Goal: Task Accomplishment & Management: Manage account settings

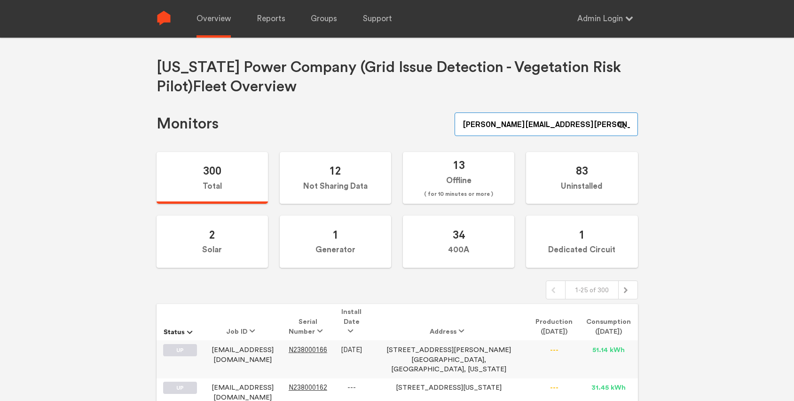
click at [583, 124] on input "zachery.ambrose+admin@sense.com" at bounding box center [546, 124] width 183 height 24
click at [583, 124] on input "[PERSON_NAME][EMAIL_ADDRESS][PERSON_NAME][DOMAIN_NAME]" at bounding box center [546, 124] width 183 height 24
paste input "N149000244"
type input "N149000244"
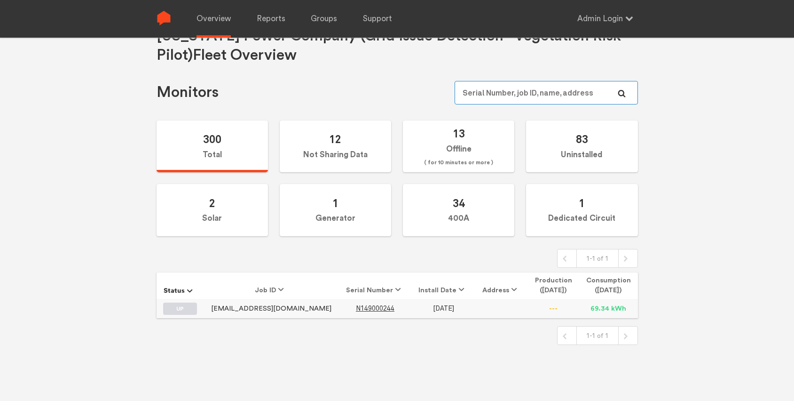
scroll to position [38, 0]
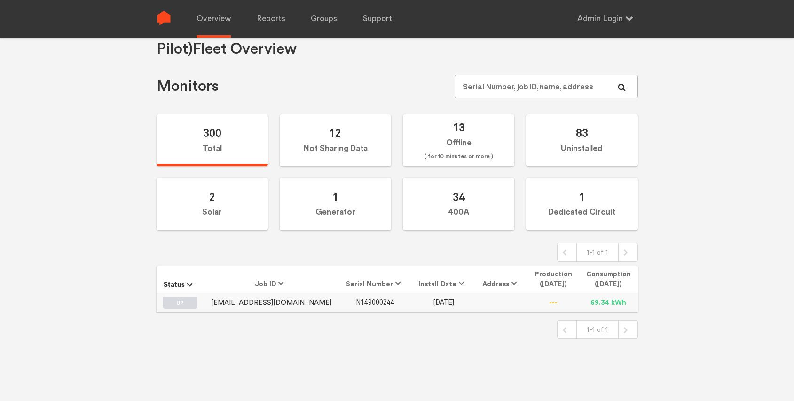
click at [356, 304] on span "N149000244" at bounding box center [375, 302] width 39 height 8
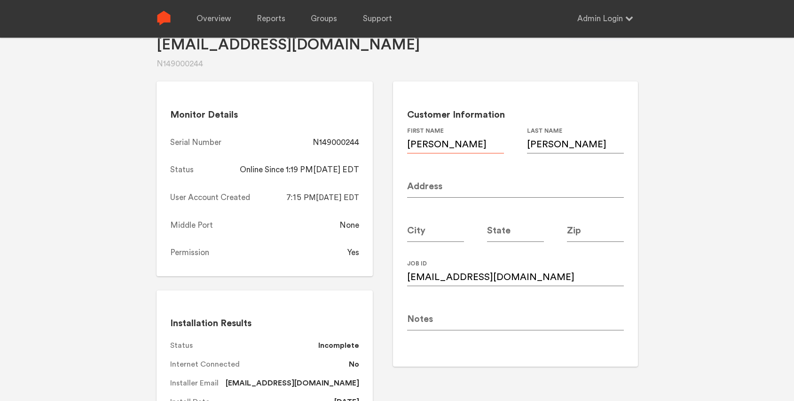
drag, startPoint x: 444, startPoint y: 146, endPoint x: 406, endPoint y: 146, distance: 38.1
click at [406, 146] on div "Customer Information Anantha First Name Padmanabhan Last Name Address City Stat…" at bounding box center [515, 223] width 245 height 284
click at [457, 187] on input at bounding box center [515, 184] width 217 height 26
paste input "169 Huntington Rd NE"
type input "169 Huntington Rd NE"
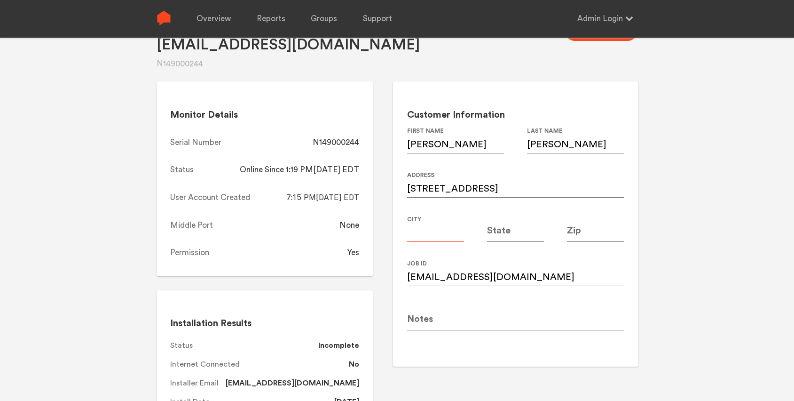
click at [425, 233] on input at bounding box center [435, 228] width 57 height 26
type input "G"
type input "[GEOGRAPHIC_DATA]"
click at [497, 233] on input at bounding box center [515, 228] width 57 height 26
type input "GA"
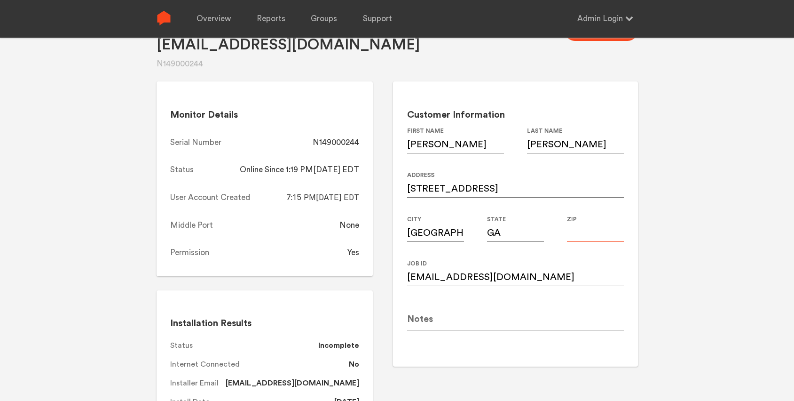
click at [598, 227] on input at bounding box center [595, 228] width 57 height 26
type input "30309"
click at [647, 234] on div "Apaddy84@gmail.com N149000244 Save Changes Monitor Details Serial Number N14900…" at bounding box center [397, 200] width 794 height 401
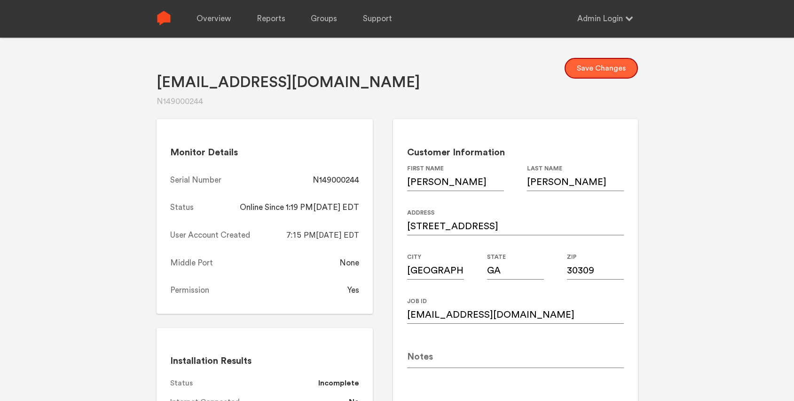
click at [601, 64] on button "Save Changes" at bounding box center [601, 68] width 73 height 21
drag, startPoint x: 361, startPoint y: 181, endPoint x: 316, endPoint y: 181, distance: 45.1
click at [316, 181] on div "Monitor Details Serial Number N149000244 Status Online Since 1:19 PM, 09/29/202…" at bounding box center [265, 216] width 217 height 195
copy div "N149000244"
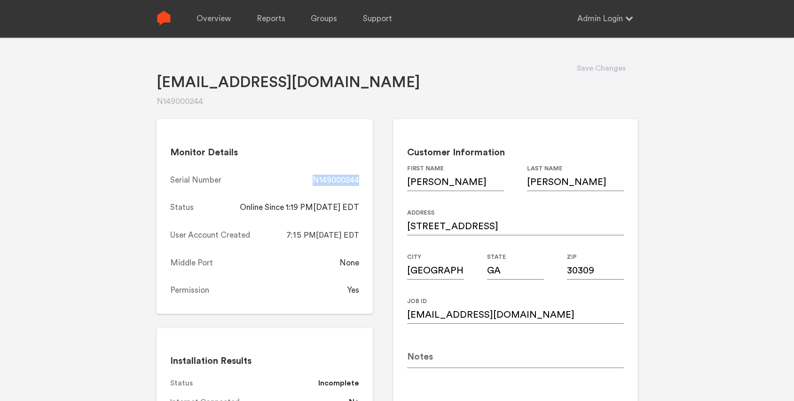
copy div "N149000244"
click at [210, 16] on link "Overview" at bounding box center [214, 19] width 34 height 38
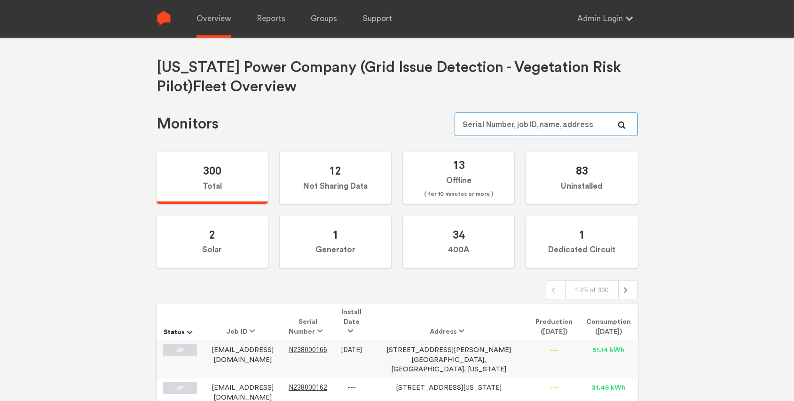
click at [507, 119] on input "text" at bounding box center [546, 124] width 183 height 24
paste input "N149000155"
type input "N149000155"
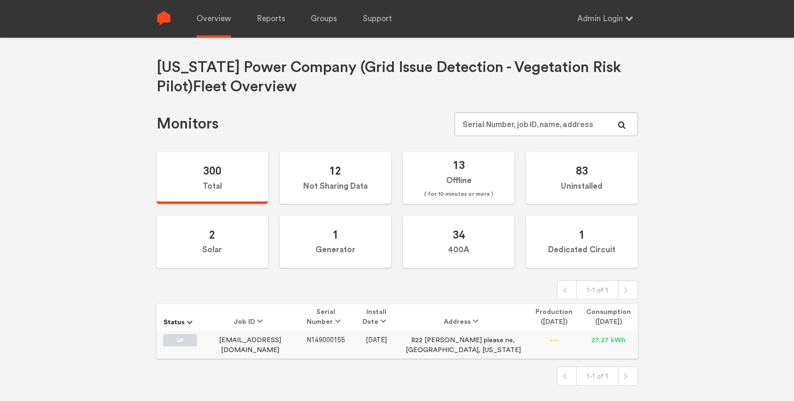
click at [336, 338] on span "N149000155" at bounding box center [326, 340] width 39 height 8
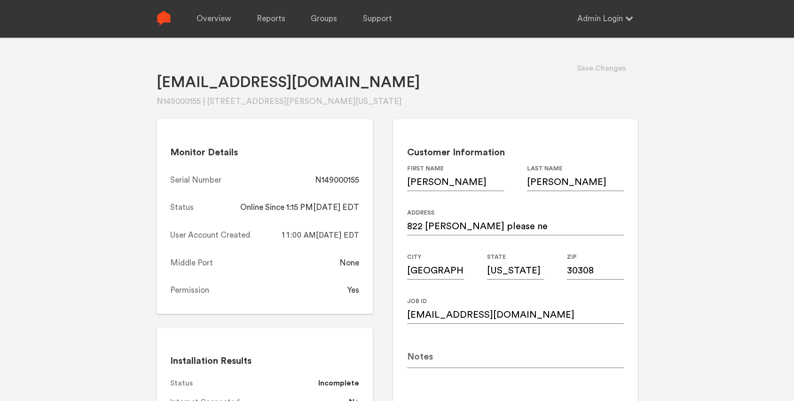
click at [336, 181] on div "N149000155" at bounding box center [337, 179] width 44 height 11
copy div "N149000155"
click at [203, 20] on link "Overview" at bounding box center [214, 19] width 34 height 38
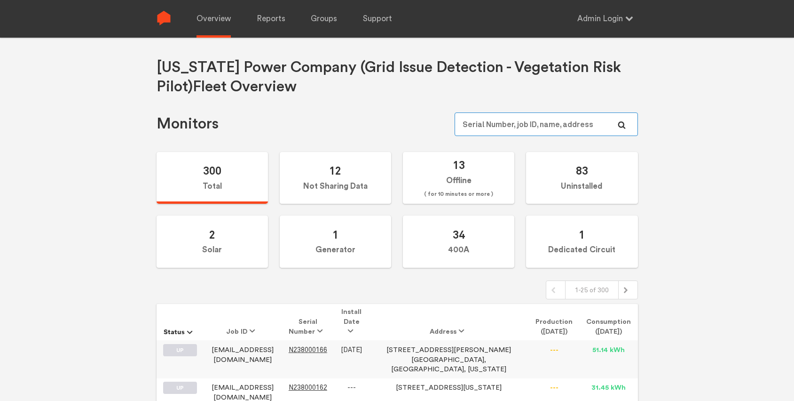
click at [532, 124] on input "text" at bounding box center [546, 124] width 183 height 24
paste input "N149000094"
type input "N149000094"
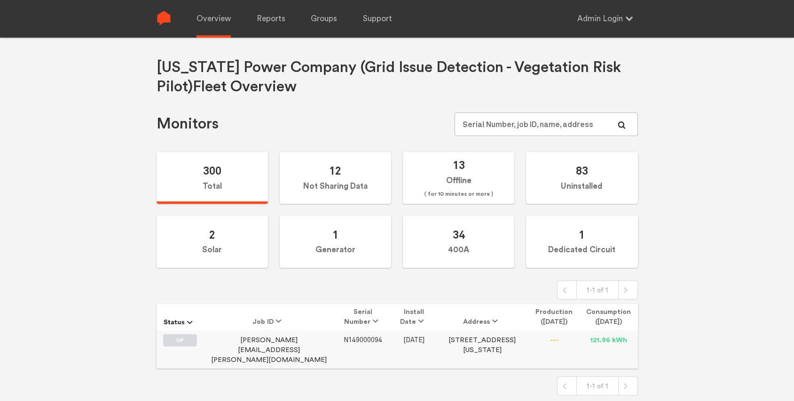
click at [344, 337] on span "N149000094" at bounding box center [363, 340] width 39 height 8
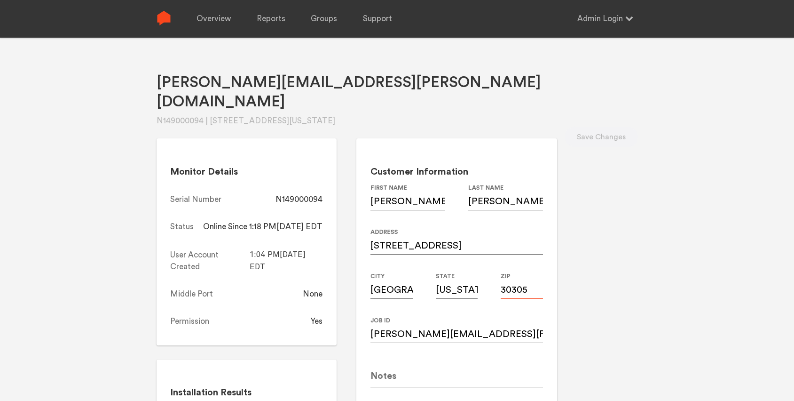
click at [543, 272] on input "30305" at bounding box center [522, 285] width 42 height 26
type input "30309"
click at [657, 231] on div "Herrick.paul@gmail.com N149000094 | 672 greenview ave ne, Atlanta, Georgia, 303…" at bounding box center [397, 238] width 794 height 401
click at [597, 126] on button "Save Changes" at bounding box center [601, 136] width 73 height 21
click at [323, 194] on div "N149000094" at bounding box center [299, 199] width 47 height 11
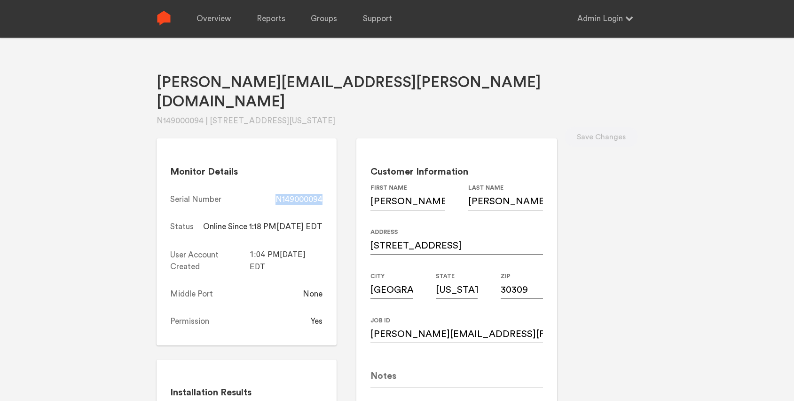
click at [323, 194] on div "N149000094" at bounding box center [299, 199] width 47 height 11
copy div "N149000094"
click at [211, 15] on link "Overview" at bounding box center [214, 19] width 34 height 38
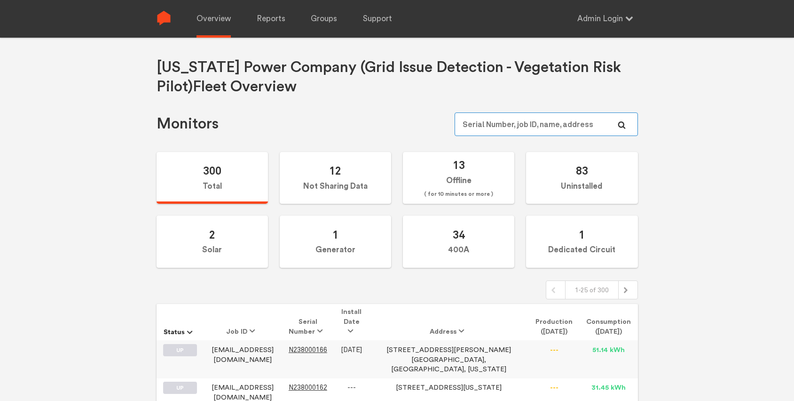
click at [563, 120] on input "text" at bounding box center [546, 124] width 183 height 24
paste input "N150000280"
type input "N150000280"
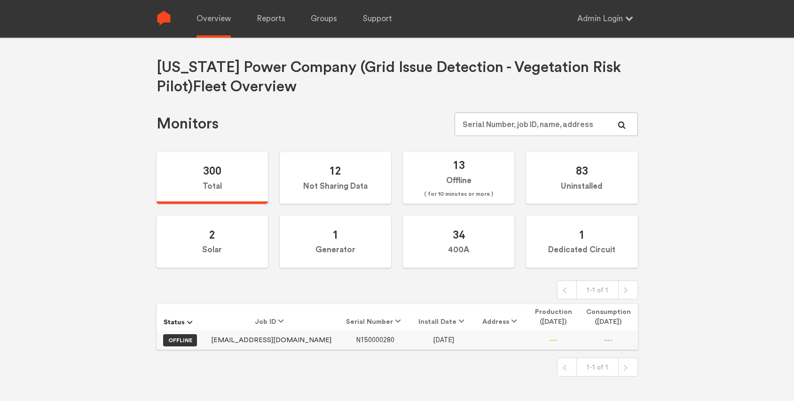
click at [356, 341] on span "N150000280" at bounding box center [375, 340] width 39 height 8
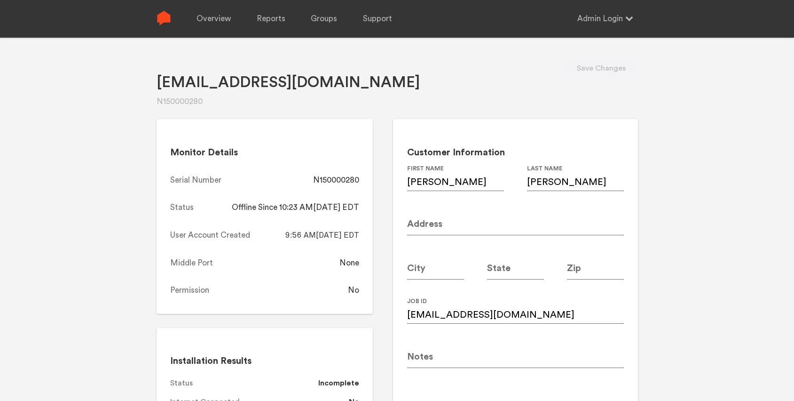
click at [443, 228] on input at bounding box center [515, 222] width 217 height 26
paste input "SHYEN@SOUTHERNCO.COM"
type input "SHYEN@SOUTHERNCO.COM"
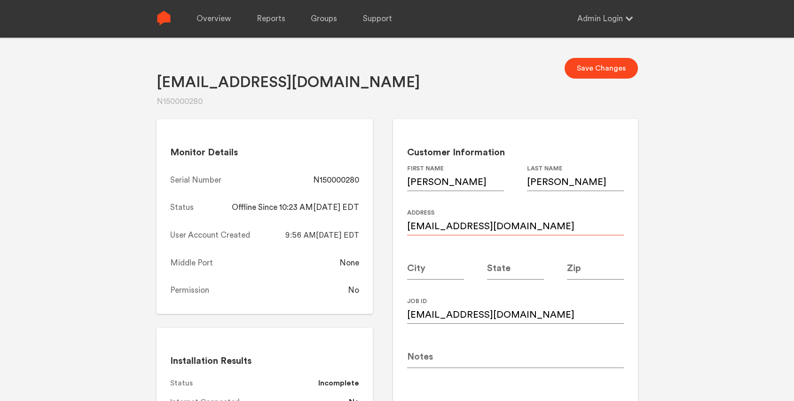
drag, startPoint x: 546, startPoint y: 223, endPoint x: 386, endPoint y: 224, distance: 160.3
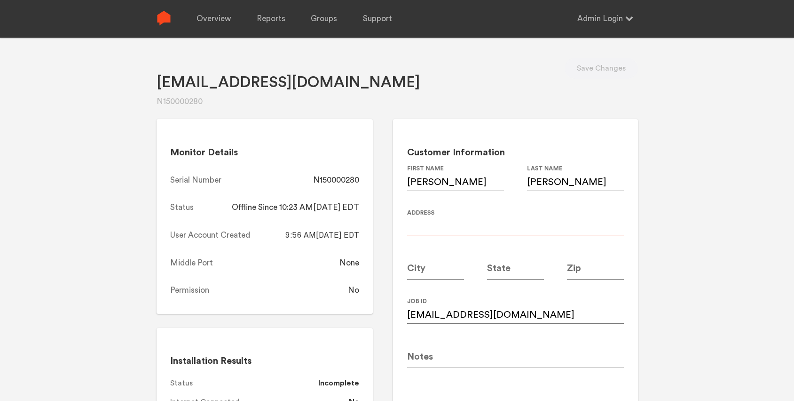
click at [431, 226] on input at bounding box center [515, 222] width 217 height 26
paste input "1689 Wellshire LN"
type input "1689 Wellshire LN"
click at [584, 269] on input at bounding box center [595, 266] width 57 height 26
type input "30338"
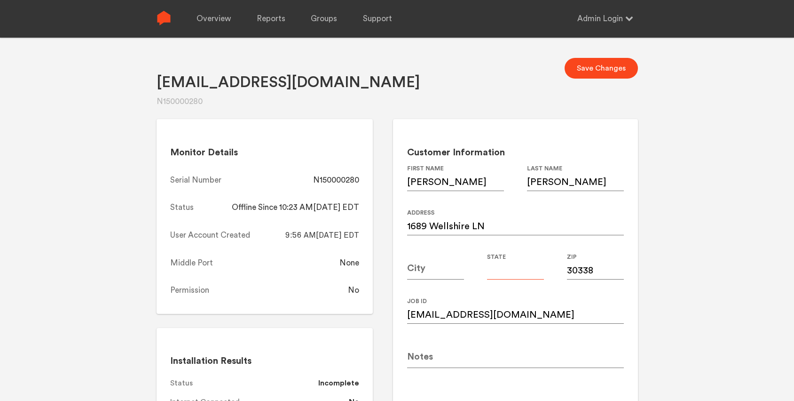
click at [511, 269] on input at bounding box center [515, 266] width 57 height 26
type input "GA"
click at [435, 273] on input at bounding box center [435, 266] width 57 height 26
type input "[GEOGRAPHIC_DATA]"
drag, startPoint x: 686, startPoint y: 246, endPoint x: 631, endPoint y: 132, distance: 127.2
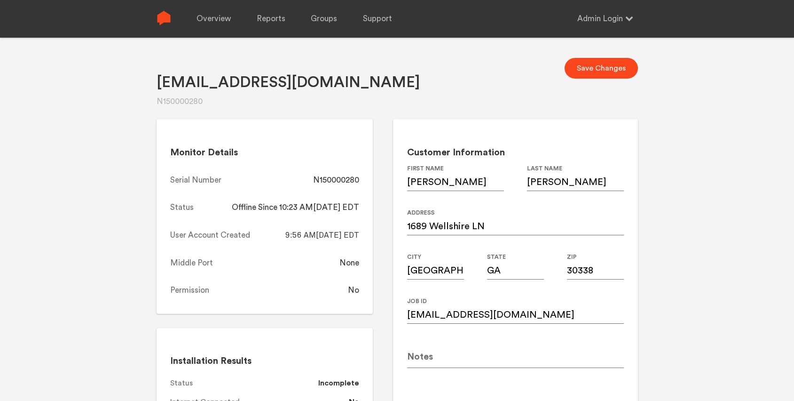
click at [686, 246] on div "Shyen@southernco.com N150000280 Save Changes Monitor Details Serial Number N150…" at bounding box center [397, 238] width 794 height 401
click at [606, 68] on button "Save Changes" at bounding box center [601, 68] width 73 height 21
click at [343, 180] on div "N150000280" at bounding box center [336, 179] width 46 height 11
copy div "N150000280"
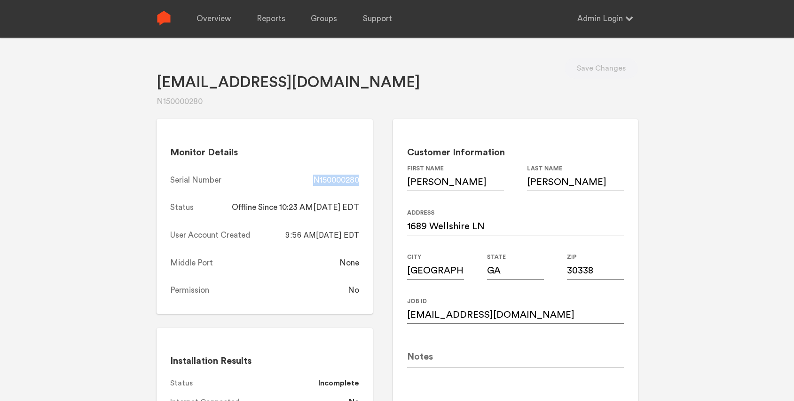
copy div "N150000280"
click at [226, 19] on link "Overview" at bounding box center [214, 19] width 34 height 38
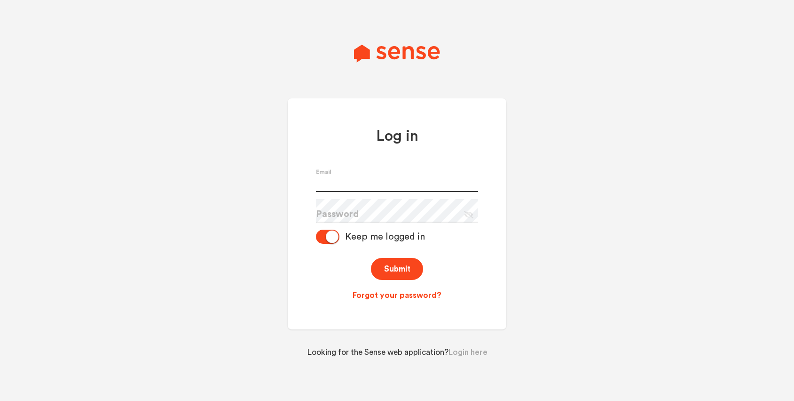
type input "[PERSON_NAME][EMAIL_ADDRESS][PERSON_NAME][DOMAIN_NAME]"
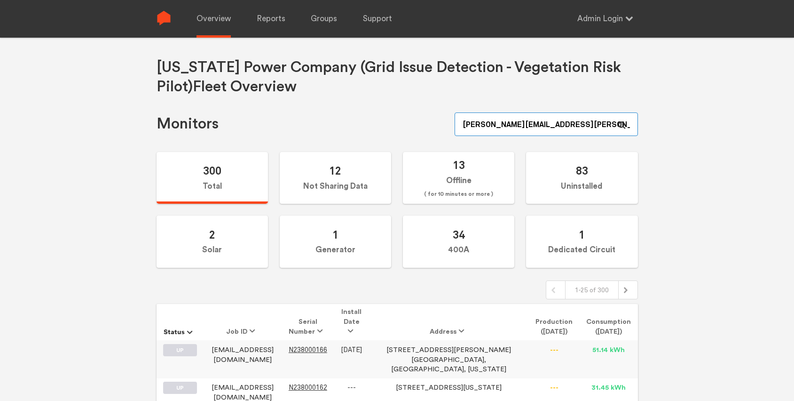
click at [577, 126] on input "[PERSON_NAME][EMAIL_ADDRESS][PERSON_NAME][DOMAIN_NAME]" at bounding box center [546, 124] width 183 height 24
click at [577, 126] on input "zachery.ambrose+admin@sense.com" at bounding box center [546, 124] width 183 height 24
click at [577, 126] on input "[PERSON_NAME][EMAIL_ADDRESS][PERSON_NAME][DOMAIN_NAME]" at bounding box center [546, 124] width 183 height 24
paste input "N149000254"
type input "N149000254"
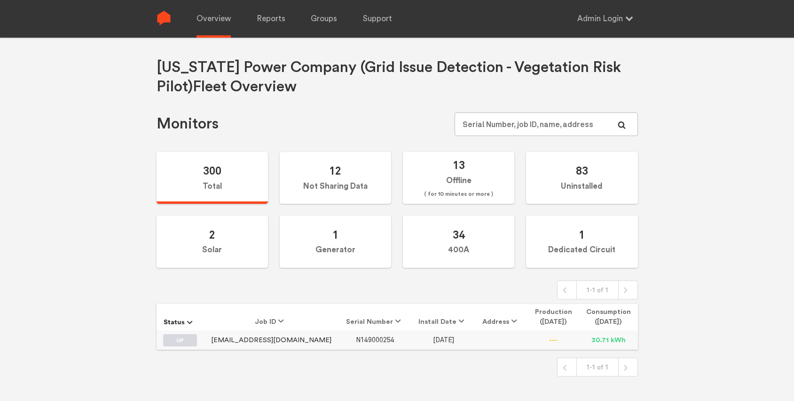
click at [365, 336] on span "N149000254" at bounding box center [375, 340] width 39 height 8
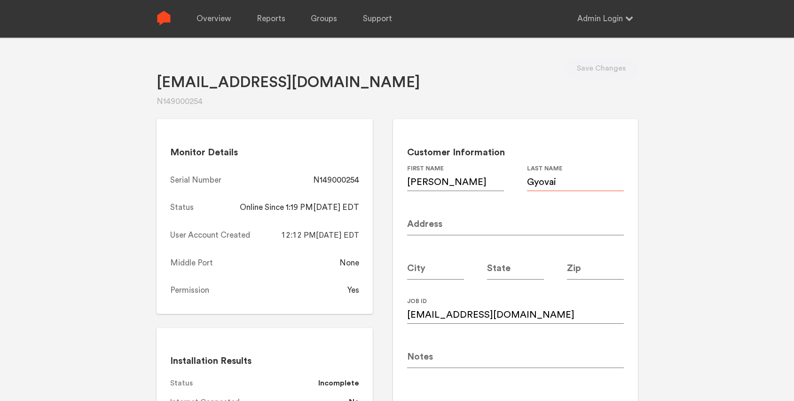
drag, startPoint x: 555, startPoint y: 182, endPoint x: 524, endPoint y: 182, distance: 30.6
click at [524, 182] on div "Brian First Name Gyovai Last Name" at bounding box center [515, 187] width 217 height 44
click at [538, 311] on input "Ironpluscarbon@gmail.com" at bounding box center [515, 310] width 217 height 26
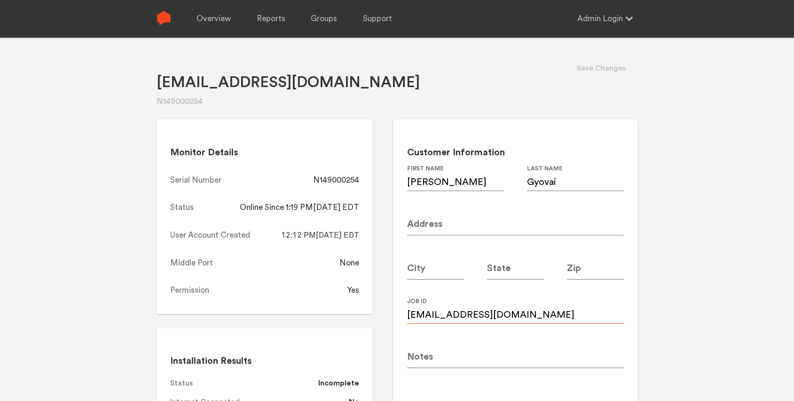
paste input "i"
type input "ironpluscarbon@gmail.com"
click at [431, 227] on input at bounding box center [515, 222] width 217 height 26
paste input "2733 Atwood Rd NE"
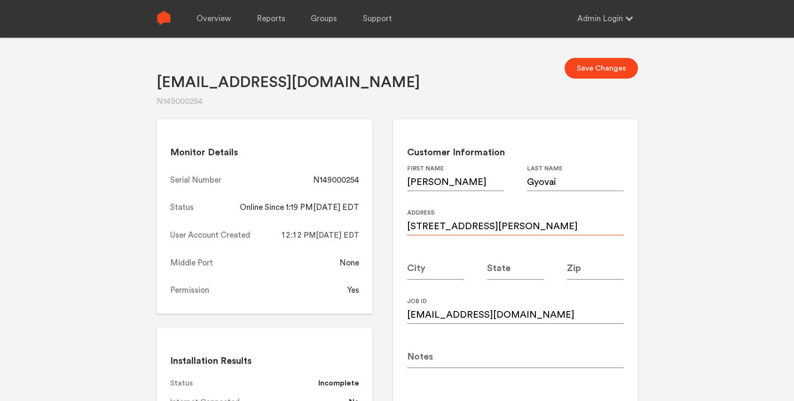
type input "2733 Atwood Rd NE"
click at [600, 268] on input at bounding box center [595, 266] width 57 height 26
type input "30305"
click at [436, 268] on input at bounding box center [435, 266] width 57 height 26
type input "[GEOGRAPHIC_DATA]"
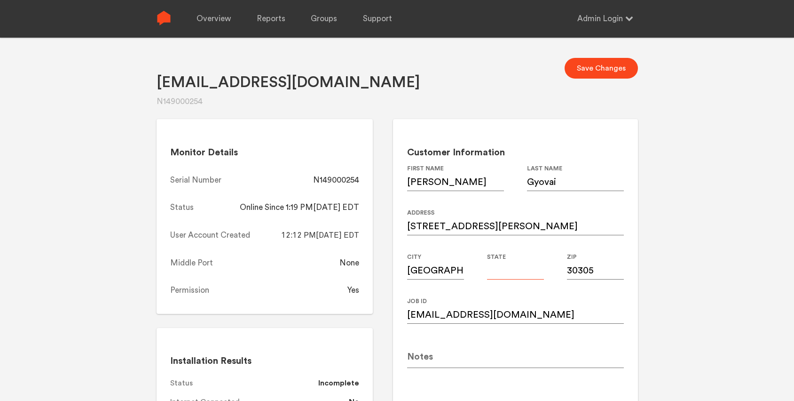
click at [511, 269] on input at bounding box center [515, 266] width 57 height 26
type input "GA"
click at [697, 259] on div "Ironpluscarbon@gmail.com N149000254 Save Changes Monitor Details Serial Number …" at bounding box center [397, 238] width 794 height 401
click at [586, 71] on button "Save Changes" at bounding box center [601, 68] width 73 height 21
click at [350, 180] on div "N149000254" at bounding box center [336, 179] width 46 height 11
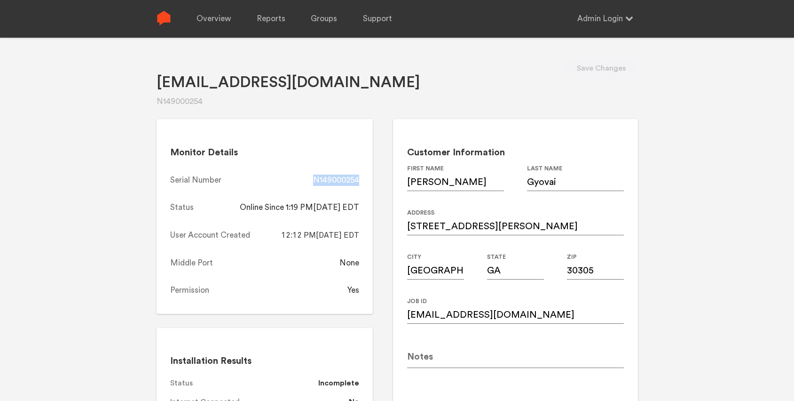
click at [350, 180] on div "N149000254" at bounding box center [336, 179] width 46 height 11
copy div "N149000254"
click at [216, 18] on link "Overview" at bounding box center [214, 19] width 34 height 38
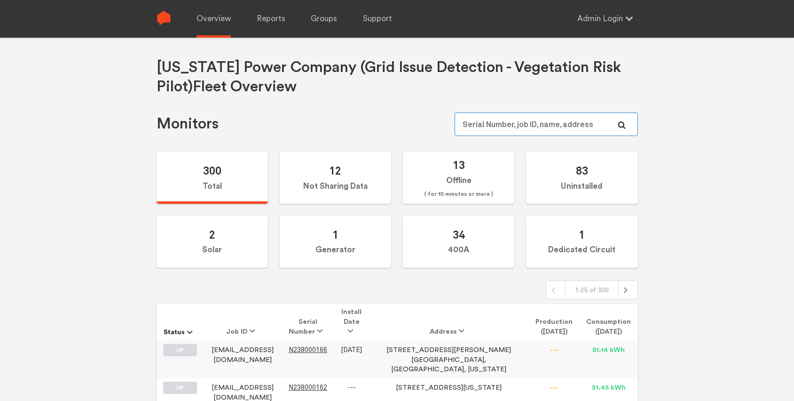
paste input "N149000266"
type input "N149000266"
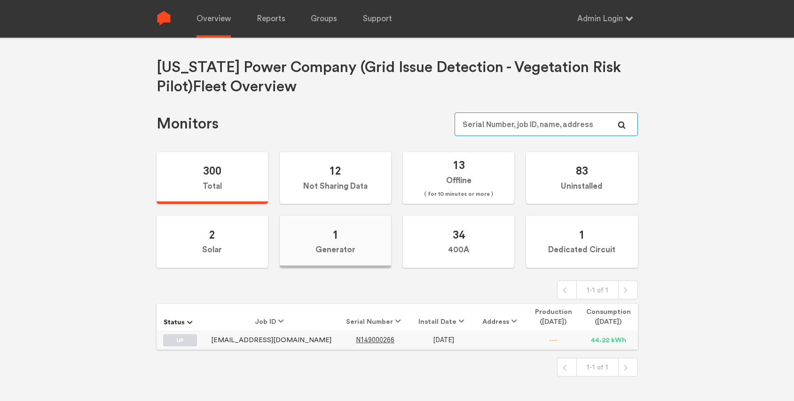
scroll to position [12, 0]
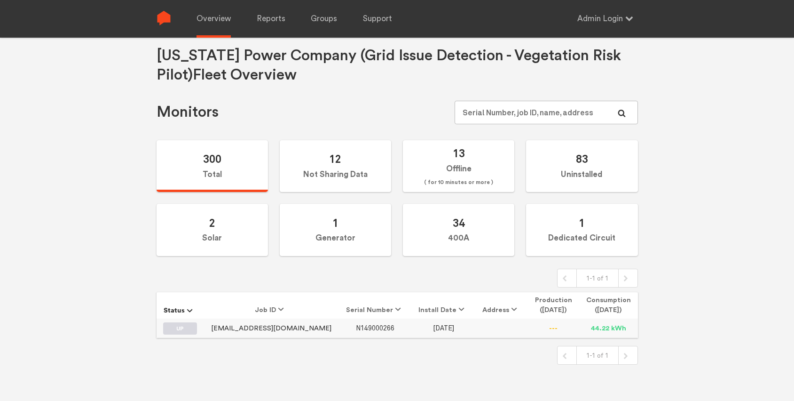
click at [356, 326] on span "N149000266" at bounding box center [375, 328] width 39 height 8
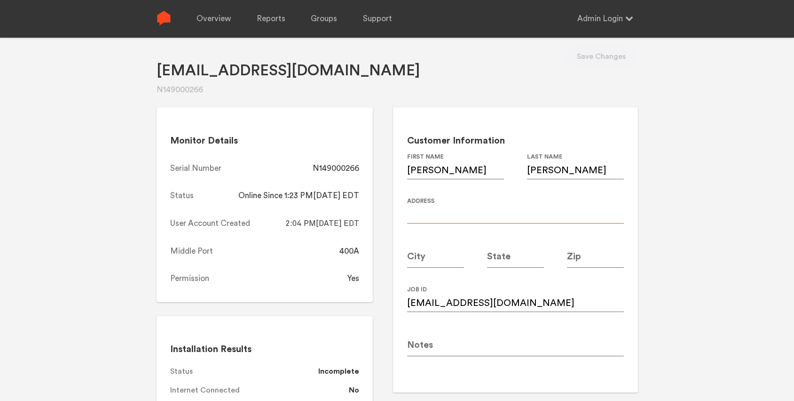
click at [428, 213] on input at bounding box center [515, 210] width 217 height 26
paste input "3250 Mathieson DR NE"
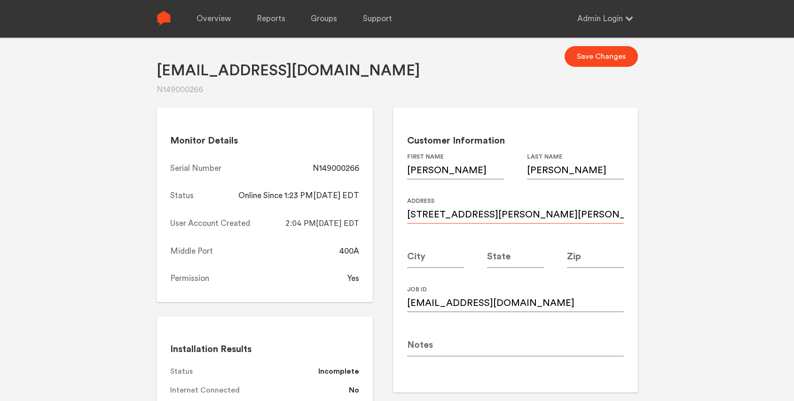
type input "3250 Mathieson DR NE"
click at [593, 257] on input at bounding box center [595, 254] width 57 height 26
type input "30305"
click at [513, 262] on input at bounding box center [515, 254] width 57 height 26
type input "GA"
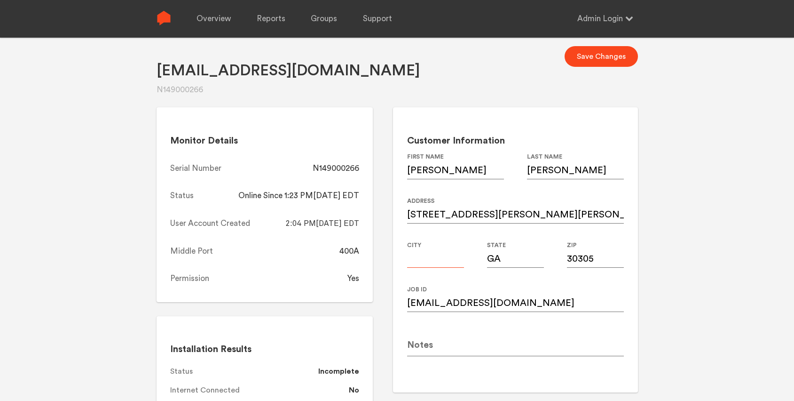
click at [433, 264] on input at bounding box center [435, 254] width 57 height 26
type input "[GEOGRAPHIC_DATA]"
click at [603, 59] on button "Save Changes" at bounding box center [601, 56] width 73 height 21
click at [347, 168] on div "N149000266" at bounding box center [336, 168] width 47 height 11
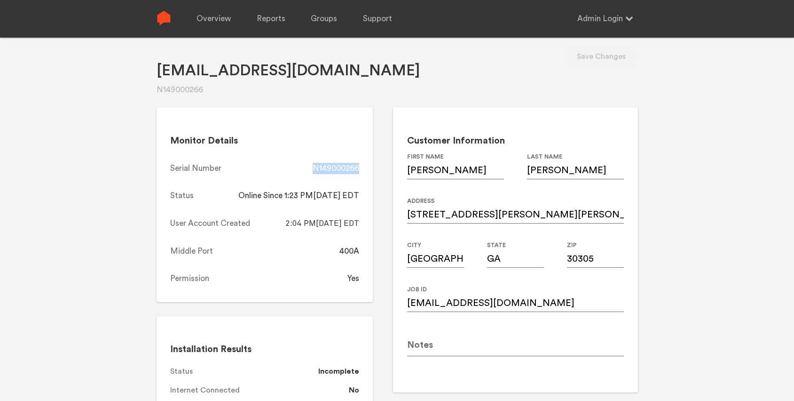
copy div "N149000266"
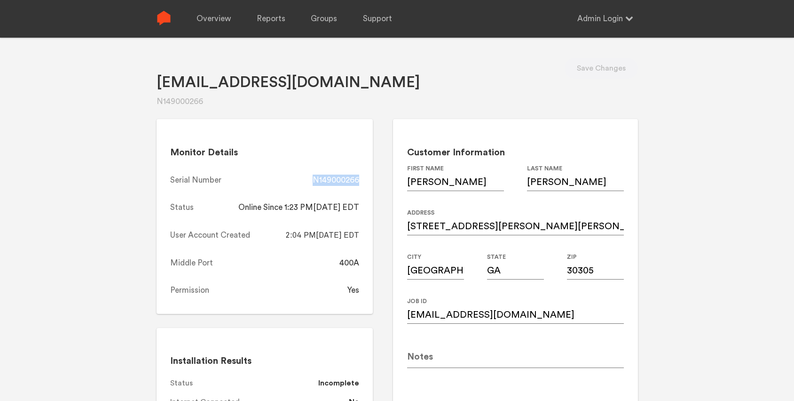
copy div "N149000266"
click at [213, 22] on link "Overview" at bounding box center [214, 19] width 34 height 38
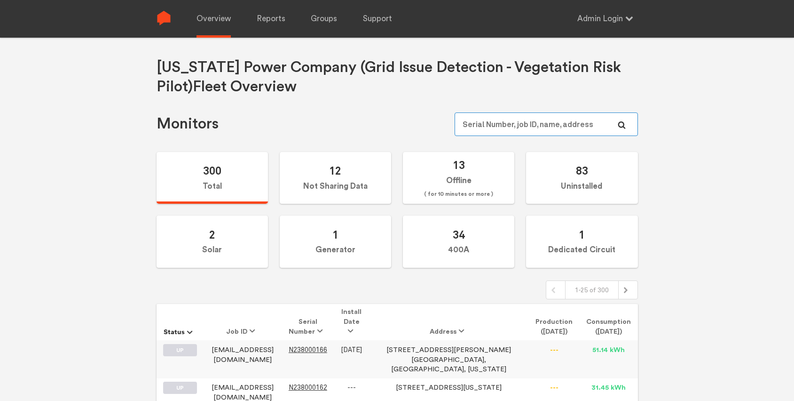
click at [535, 125] on input "text" at bounding box center [546, 124] width 183 height 24
paste input "N149000235"
type input "N149000235"
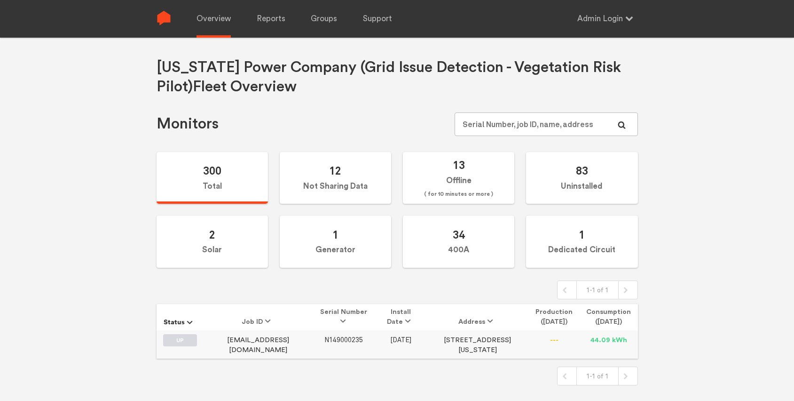
click at [347, 339] on span "N149000235" at bounding box center [343, 340] width 39 height 8
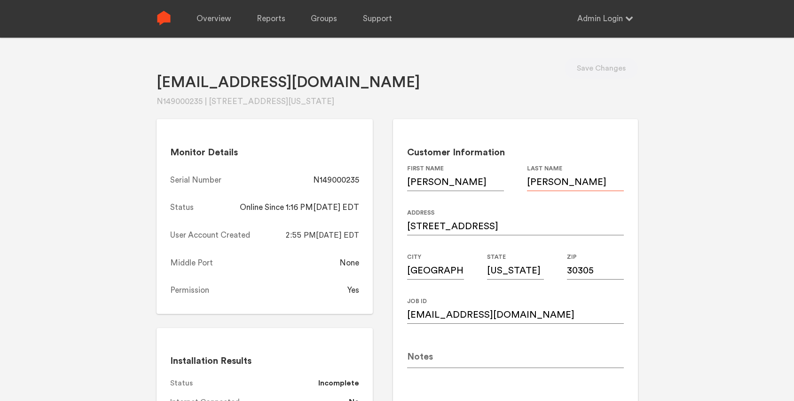
click at [537, 182] on input "Hipkins" at bounding box center [575, 178] width 97 height 26
type input "Hopkins"
click at [691, 182] on div "Dividhopkins350@gmail.com N149000235 | 2530 Parkside dr, Atlanta, Georgia, 3030…" at bounding box center [397, 238] width 794 height 401
click at [514, 316] on input "Dividhopkins350@gmail.com" at bounding box center [515, 310] width 217 height 26
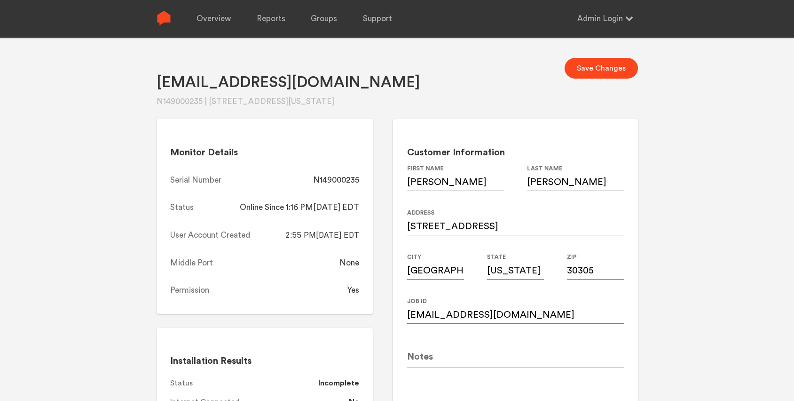
click at [514, 316] on input "Dividhopkins350@gmail.com" at bounding box center [515, 310] width 217 height 26
paste input "dhopkins@jdhopkinslaw"
type input "dhopkins@jdhopkinslaw.com"
click at [683, 207] on div "Dividhopkins350@gmail.com N149000235 | 2530 Parkside dr, Atlanta, Georgia, 3030…" at bounding box center [397, 238] width 794 height 401
click at [595, 61] on button "Save Changes" at bounding box center [601, 68] width 73 height 21
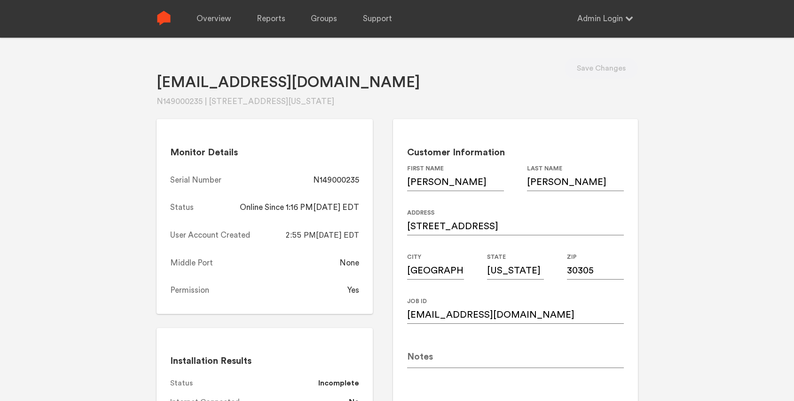
click at [343, 182] on div "N149000235" at bounding box center [336, 179] width 46 height 11
copy div "N149000235"
click at [214, 17] on link "Overview" at bounding box center [214, 19] width 34 height 38
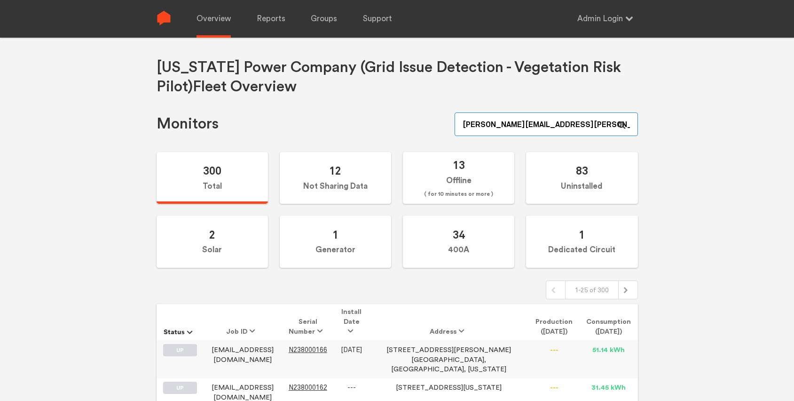
click at [562, 123] on input "zachery.ambrose+admin@sense.com" at bounding box center [546, 124] width 183 height 24
click at [562, 123] on input "[PERSON_NAME][EMAIL_ADDRESS][PERSON_NAME][DOMAIN_NAME]" at bounding box center [546, 124] width 183 height 24
paste input "N149000248"
type input "N149000248"
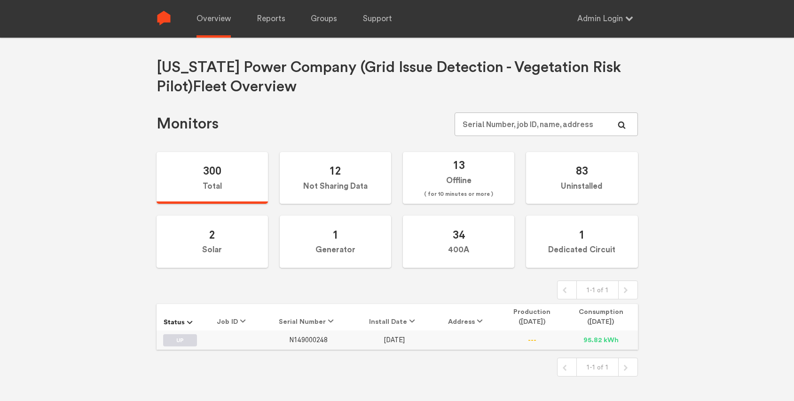
click at [315, 340] on span "N149000248" at bounding box center [308, 340] width 39 height 8
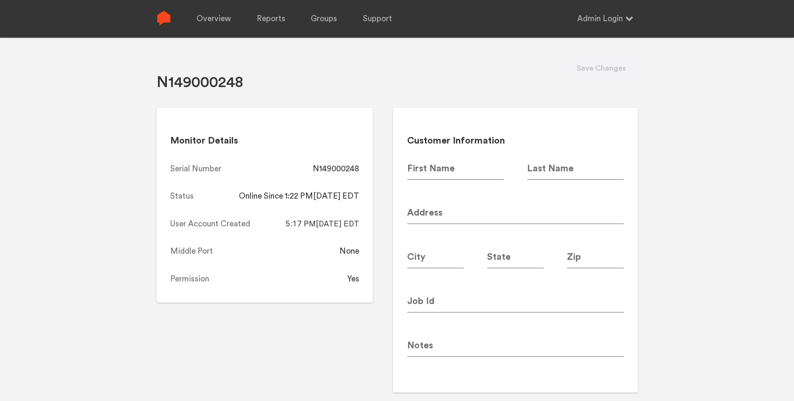
click at [334, 167] on div "N149000248" at bounding box center [336, 168] width 47 height 11
click at [431, 171] on input at bounding box center [455, 166] width 97 height 26
type input "Scott"
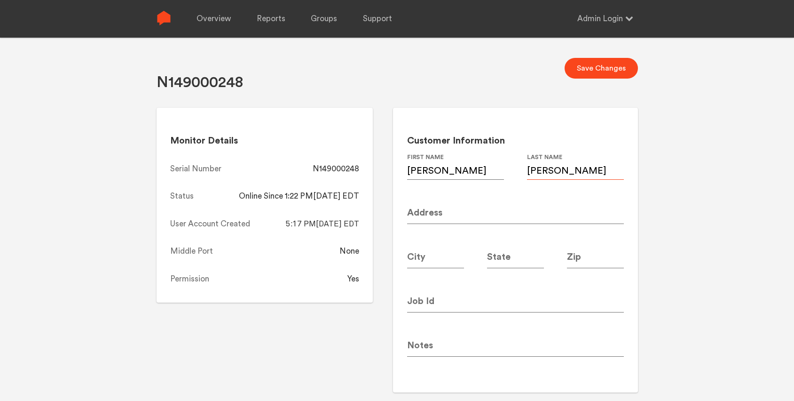
type input "Stern"
click at [427, 209] on input at bounding box center [515, 210] width 217 height 26
click at [445, 212] on input at bounding box center [515, 210] width 217 height 26
paste input "78 Inman Circle NE"
type input "78 Inman Circle NE"
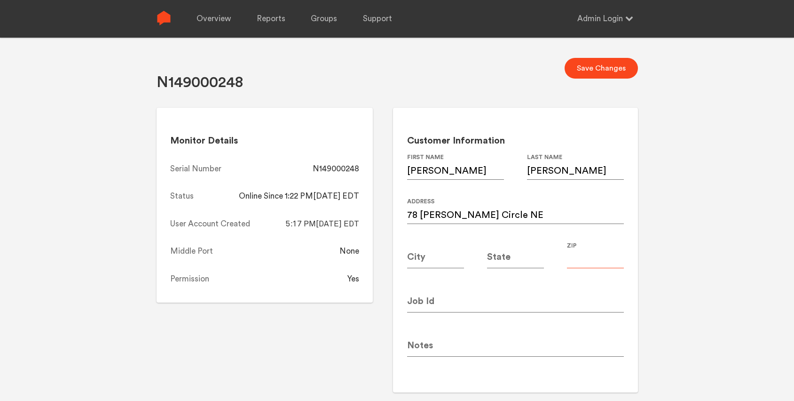
click at [594, 258] on input at bounding box center [595, 255] width 57 height 26
type input "30308"
click at [526, 259] on input at bounding box center [515, 255] width 57 height 26
type input "GA"
click at [422, 257] on input at bounding box center [435, 255] width 57 height 26
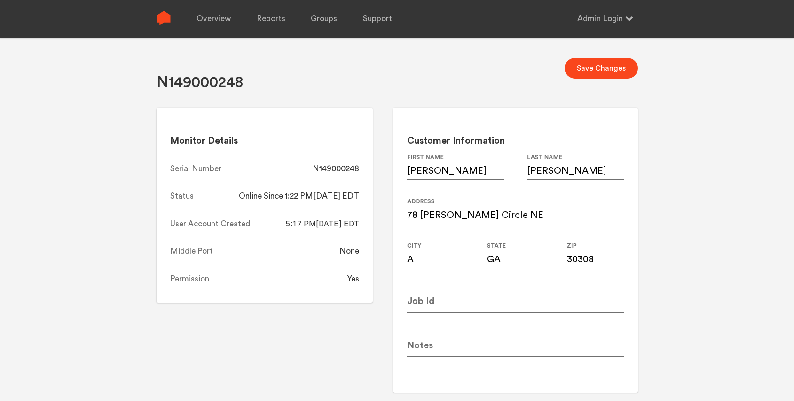
type input "[GEOGRAPHIC_DATA]"
click at [672, 221] on div "N149000248 Save Changes Monitor Details Serial Number N149000248 Status Online …" at bounding box center [397, 238] width 794 height 401
click at [450, 298] on input at bounding box center [515, 299] width 217 height 26
paste input "sastern@me.com"
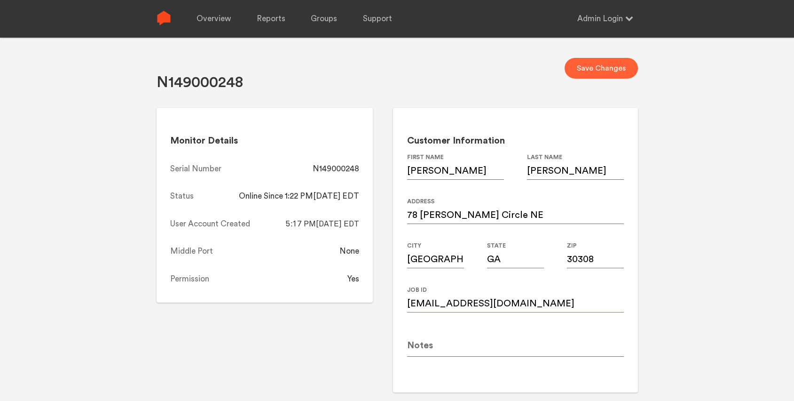
type input "sastern@me.com"
click at [591, 65] on button "Save Changes" at bounding box center [601, 68] width 73 height 21
click at [342, 166] on div "N149000248" at bounding box center [336, 168] width 47 height 11
click at [341, 168] on div "N149000248" at bounding box center [336, 168] width 47 height 11
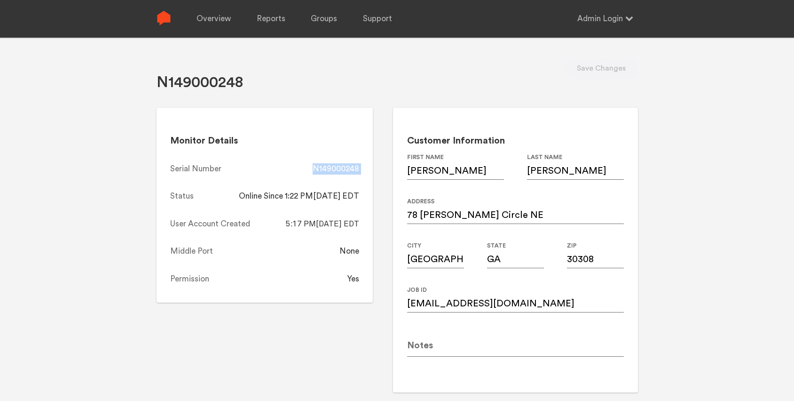
click at [341, 168] on div "N149000248" at bounding box center [336, 168] width 47 height 11
copy div "N149000248"
click at [196, 17] on div "Overview Reports Groups Support Admin Login Settings Log out" at bounding box center [404, 19] width 467 height 38
click at [209, 19] on link "Overview" at bounding box center [214, 19] width 34 height 38
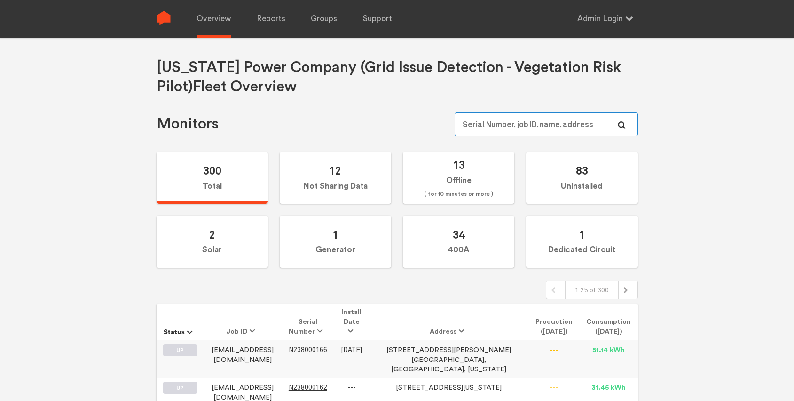
click at [516, 127] on input "text" at bounding box center [546, 124] width 183 height 24
paste input "N149000262"
type input "N149000262"
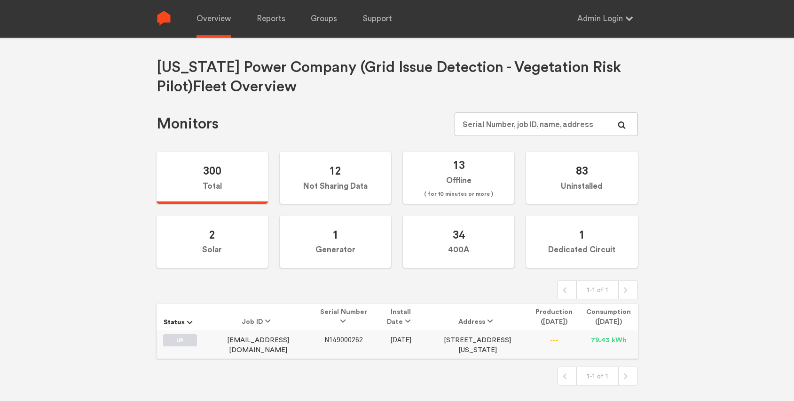
click at [331, 338] on span "N149000262" at bounding box center [343, 340] width 39 height 8
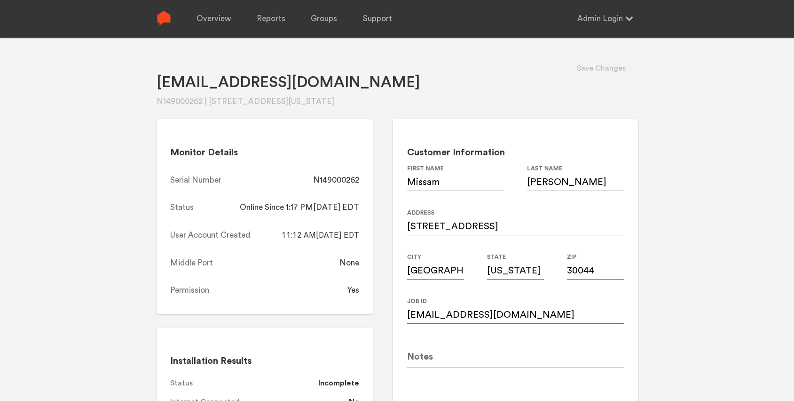
click at [339, 177] on div "N149000262" at bounding box center [336, 179] width 46 height 11
copy div "N149000262"
click at [207, 15] on link "Overview" at bounding box center [214, 19] width 34 height 38
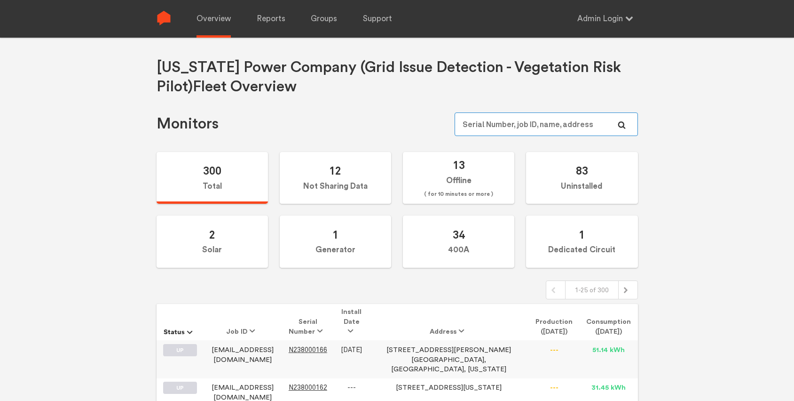
click at [535, 119] on input "text" at bounding box center [546, 124] width 183 height 24
paste input "N150000281"
type input "N150000281"
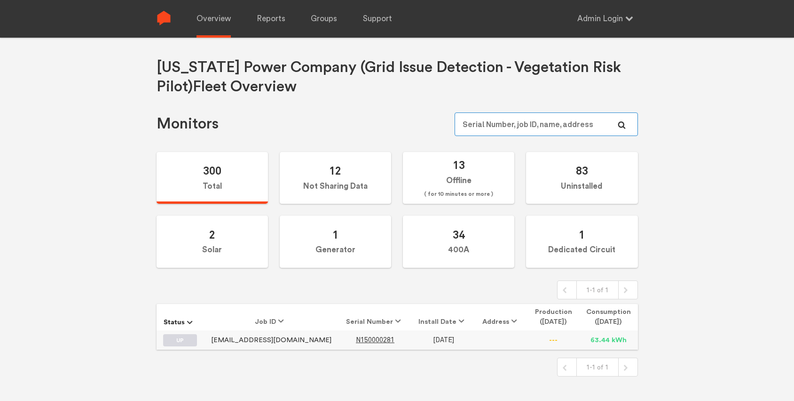
scroll to position [24, 0]
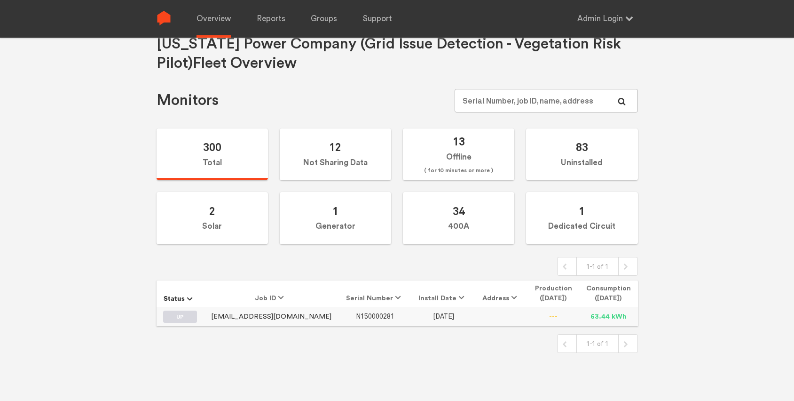
click at [356, 315] on span "N150000281" at bounding box center [375, 316] width 39 height 8
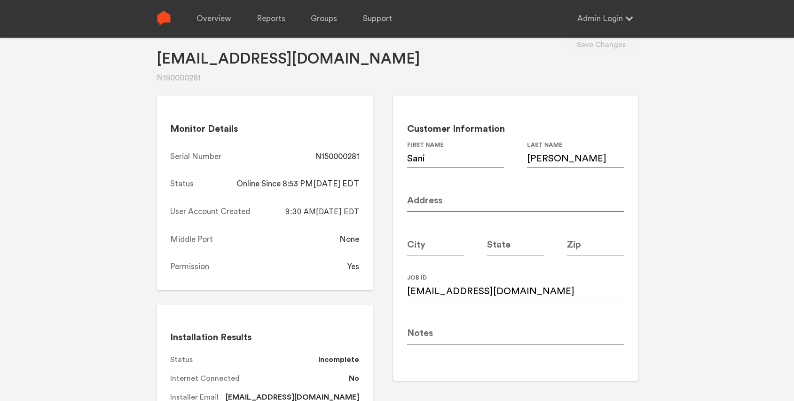
click at [536, 289] on input "Javed.momin021@gmail.com" at bounding box center [515, 287] width 217 height 26
paste input "smomin@southernco"
type input "smomin@southernco.com"
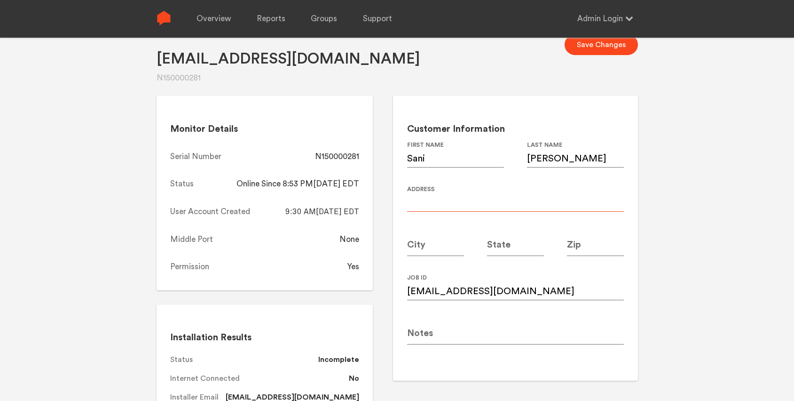
click at [441, 197] on input at bounding box center [515, 198] width 217 height 26
paste input "177 Snow Bird Drive"
type input "177 Snow Bird Drive"
click at [431, 245] on input at bounding box center [435, 242] width 57 height 26
type input "[GEOGRAPHIC_DATA]"
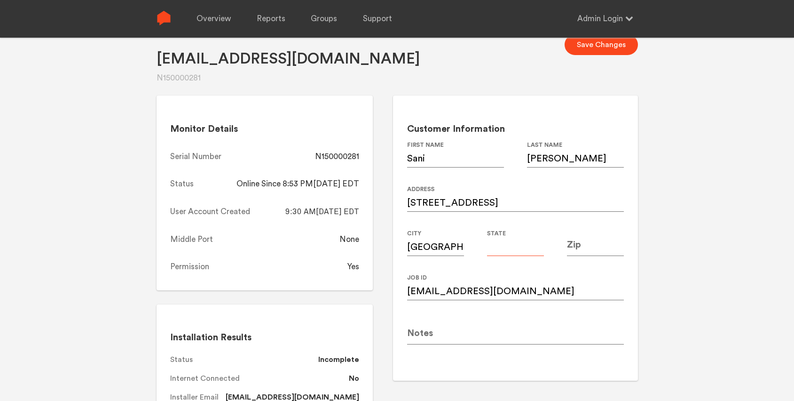
click at [510, 247] on input at bounding box center [515, 242] width 57 height 26
type input "GA"
click at [703, 245] on div "Javed.momin021@gmail.com N150000281 Save Changes Monitor Details Serial Number …" at bounding box center [397, 214] width 794 height 401
click at [577, 42] on button "Save Changes" at bounding box center [601, 44] width 73 height 21
click at [347, 155] on div "N150000281" at bounding box center [337, 156] width 44 height 11
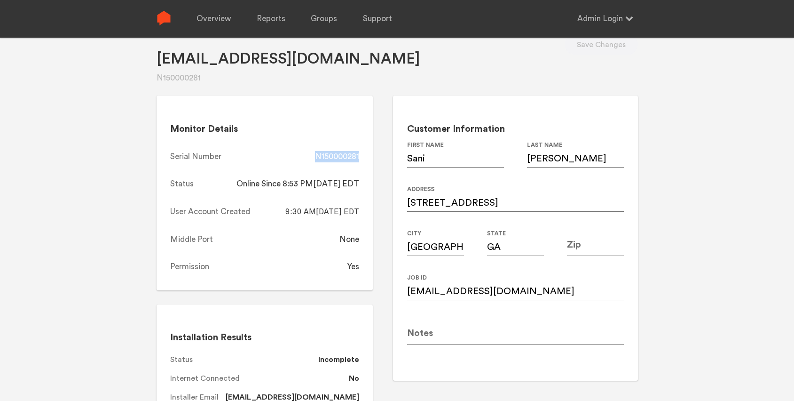
click at [347, 155] on div "N150000281" at bounding box center [337, 156] width 44 height 11
copy div "N150000281"
click at [217, 18] on link "Overview" at bounding box center [214, 19] width 34 height 38
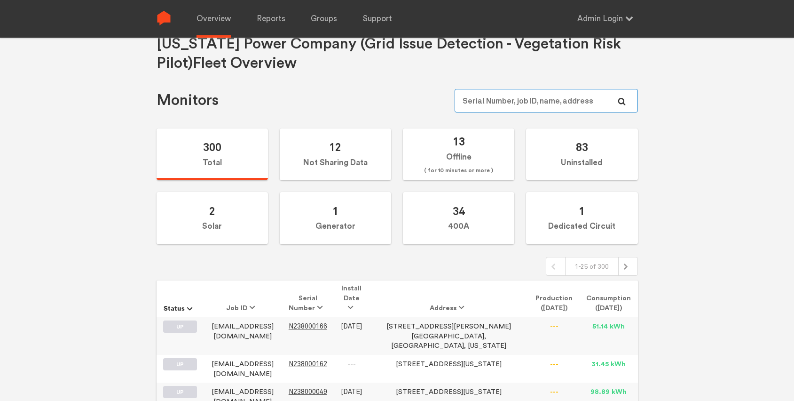
click at [528, 104] on input "text" at bounding box center [546, 101] width 183 height 24
paste input "N149000205"
type input "N149000205"
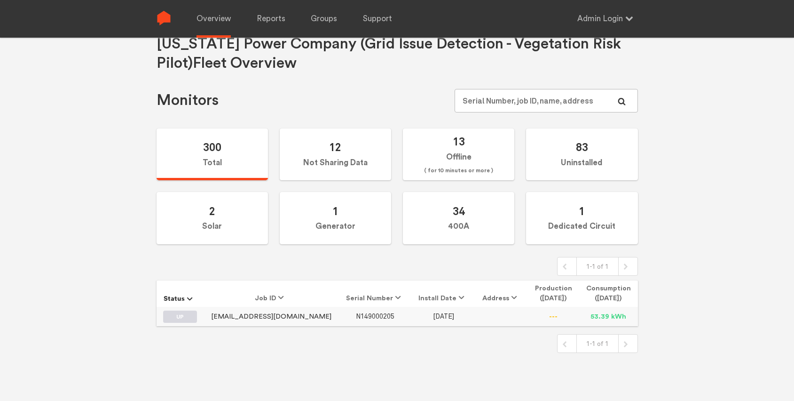
click at [361, 316] on span "N149000205" at bounding box center [375, 316] width 39 height 8
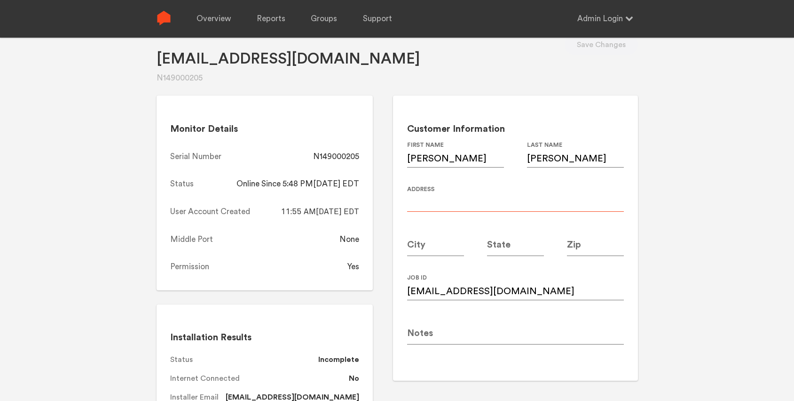
click at [451, 202] on input at bounding box center [515, 198] width 217 height 26
paste input "2520 Parkdale Pl NE"
type input "2520 Parkdale Pl NE"
click at [429, 245] on input at bounding box center [435, 242] width 57 height 26
type input "Atlanta"
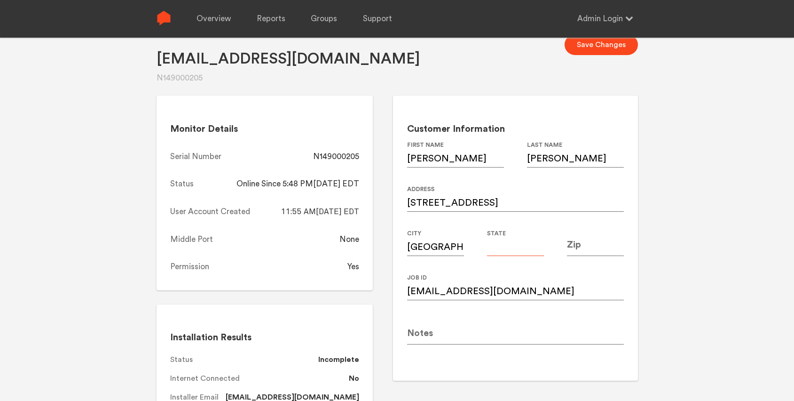
click at [510, 246] on input at bounding box center [515, 242] width 57 height 26
type input "GA"
click at [603, 244] on input at bounding box center [595, 242] width 57 height 26
type input "30305"
click at [638, 221] on div "Customer Information John First Name Sheridan Last Name 2520 Parkdale Pl NE Add…" at bounding box center [515, 237] width 245 height 284
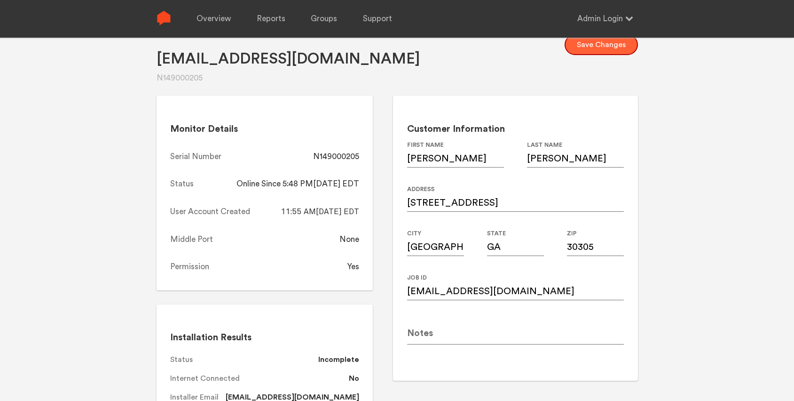
click at [601, 47] on button "Save Changes" at bounding box center [601, 44] width 73 height 21
click at [339, 156] on div "N149000205" at bounding box center [336, 156] width 46 height 11
copy div "N149000205"
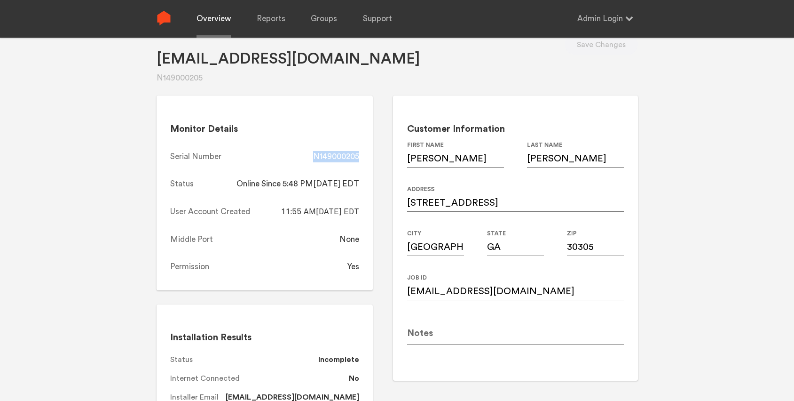
click at [223, 26] on link "Overview" at bounding box center [214, 19] width 34 height 38
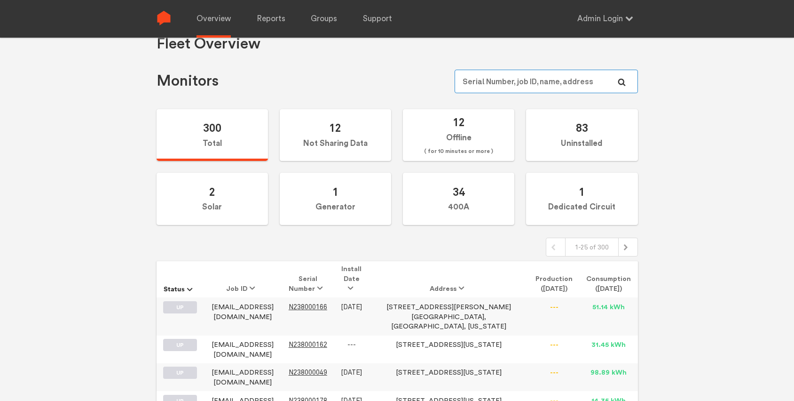
click at [529, 82] on input "text" at bounding box center [546, 82] width 183 height 24
paste input "N150000278"
type input "N150000278"
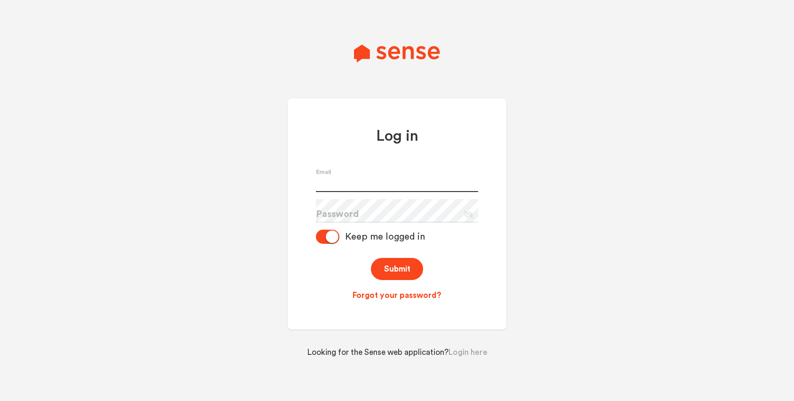
type input "[PERSON_NAME][EMAIL_ADDRESS][PERSON_NAME][DOMAIN_NAME]"
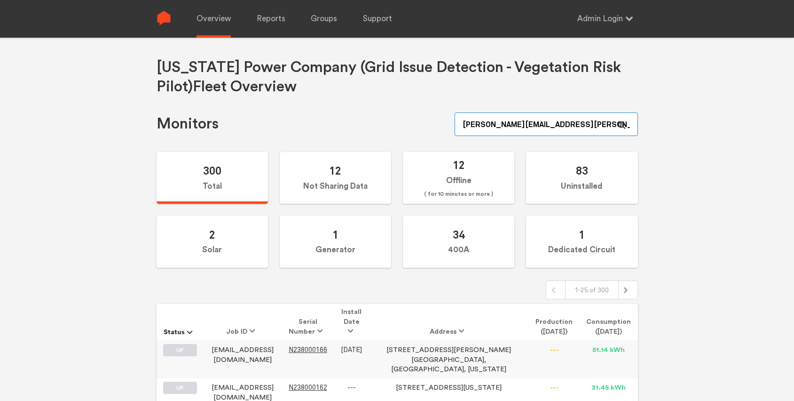
click at [584, 124] on input "[PERSON_NAME][EMAIL_ADDRESS][PERSON_NAME][DOMAIN_NAME]" at bounding box center [546, 124] width 183 height 24
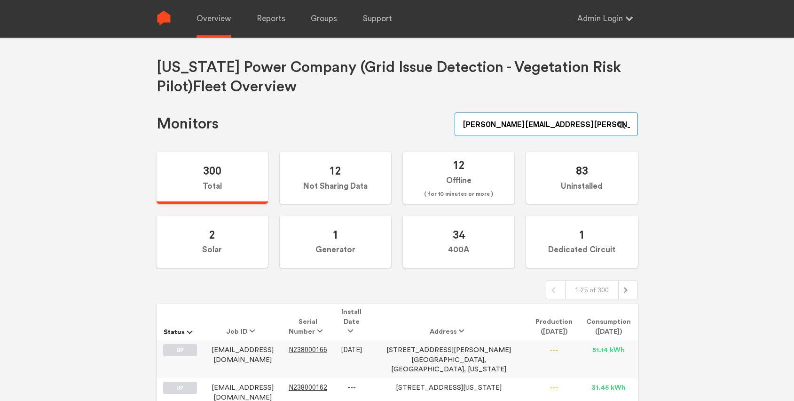
paste input "N150000278"
type input "N150000278"
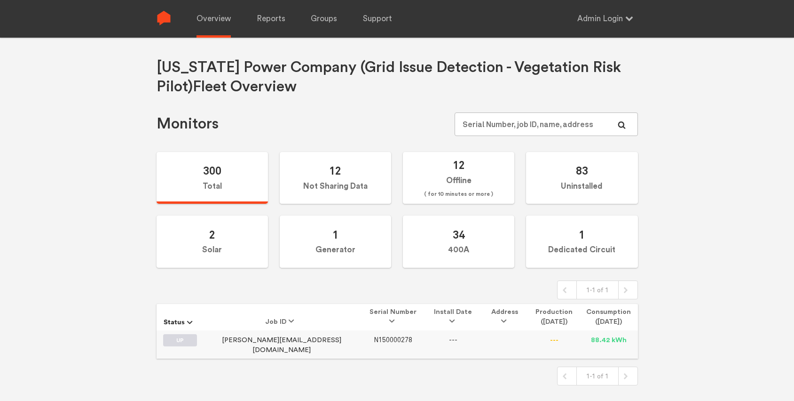
click at [374, 342] on span "N150000278" at bounding box center [393, 340] width 39 height 8
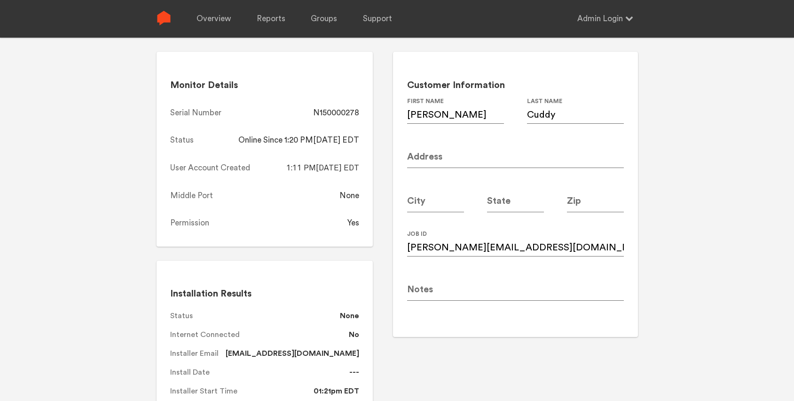
scroll to position [67, 0]
click at [520, 245] on input "[PERSON_NAME][EMAIL_ADDRESS][DOMAIN_NAME]" at bounding box center [515, 243] width 217 height 26
paste input "b"
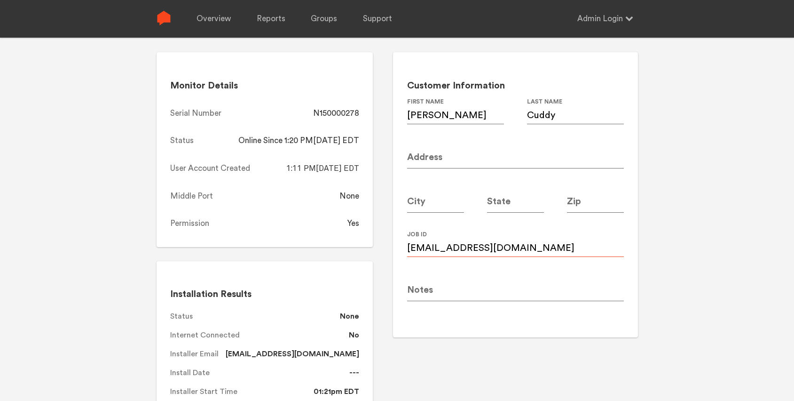
type input "[EMAIL_ADDRESS][DOMAIN_NAME]"
click at [460, 155] on input at bounding box center [515, 155] width 217 height 26
paste input "[STREET_ADDRESS][US_STATE]"
type input "[STREET_ADDRESS][US_STATE]"
click at [587, 199] on input at bounding box center [595, 199] width 57 height 26
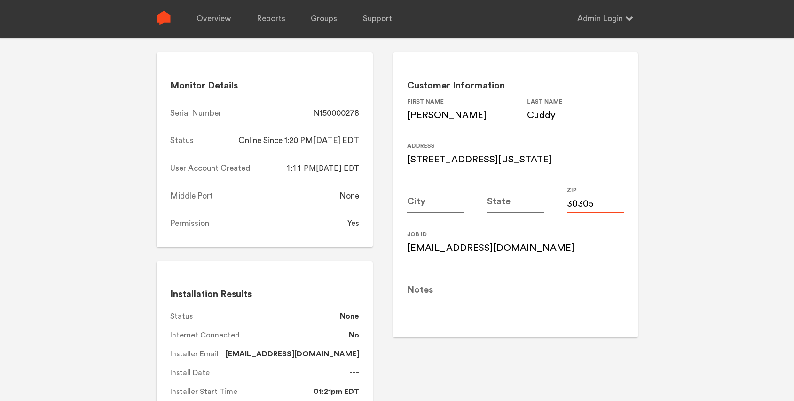
type input "30305"
click at [437, 202] on input at bounding box center [435, 199] width 57 height 26
type input "[GEOGRAPHIC_DATA]"
click at [513, 208] on input at bounding box center [515, 199] width 57 height 26
type input "GA"
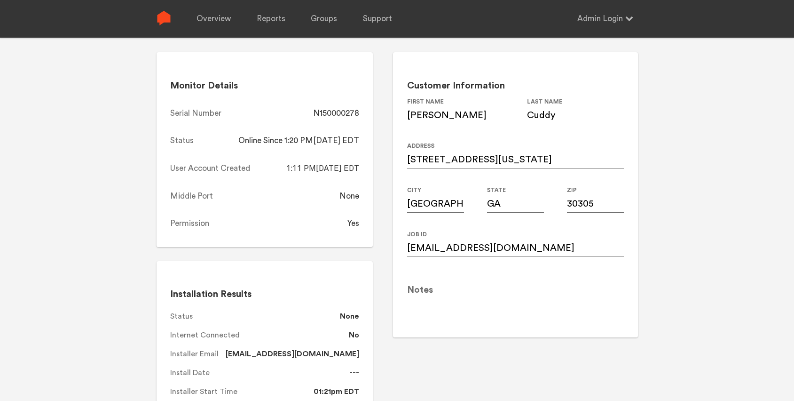
click at [698, 211] on div "[PERSON_NAME][EMAIL_ADDRESS][DOMAIN_NAME] N150000278 Save Changes Monitor Detai…" at bounding box center [397, 171] width 794 height 401
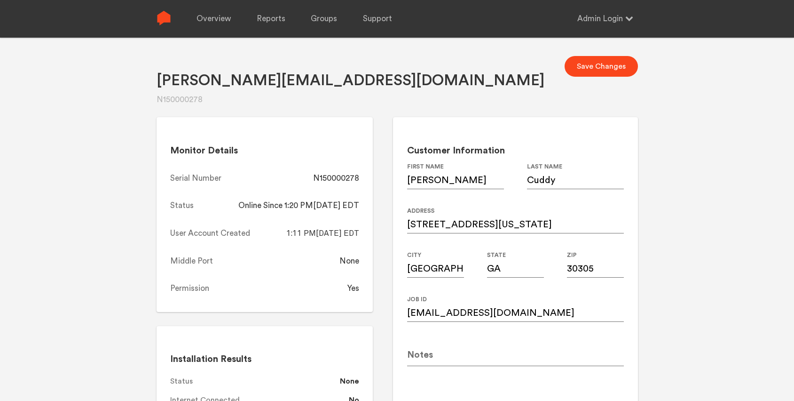
scroll to position [0, 0]
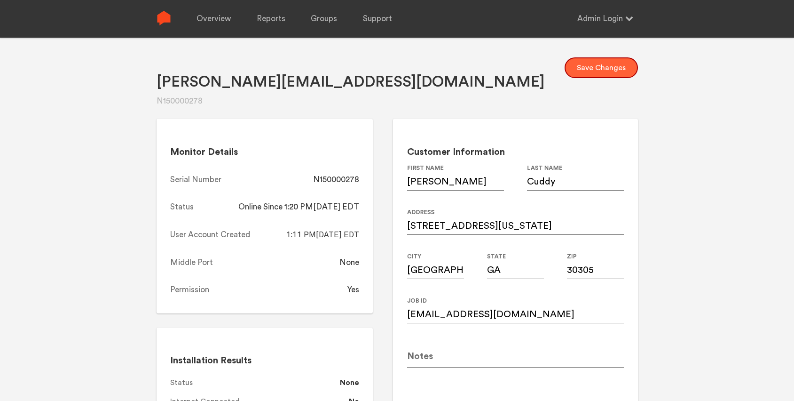
click at [600, 67] on button "Save Changes" at bounding box center [601, 67] width 73 height 21
click at [353, 181] on div "N150000278" at bounding box center [336, 179] width 46 height 11
copy div "N150000278"
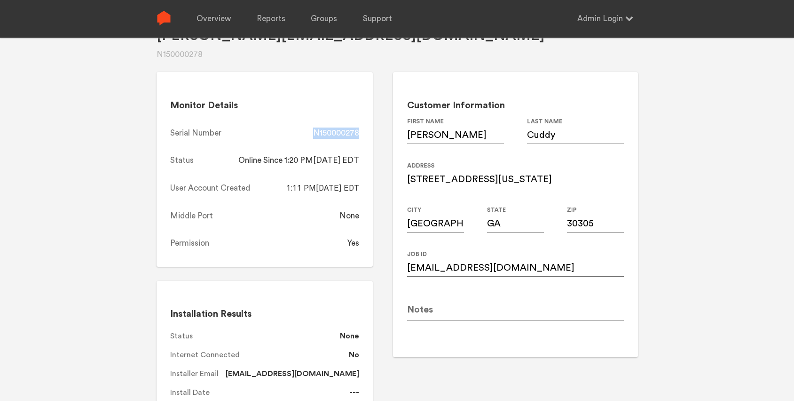
scroll to position [0, 0]
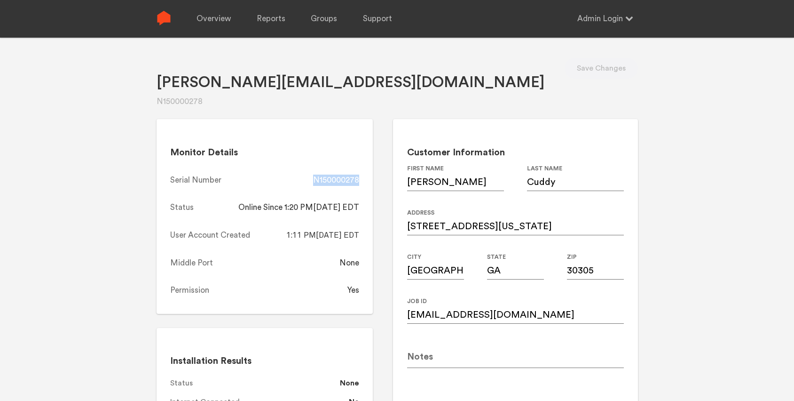
copy div "N150000278"
click at [210, 20] on link "Overview" at bounding box center [214, 19] width 34 height 38
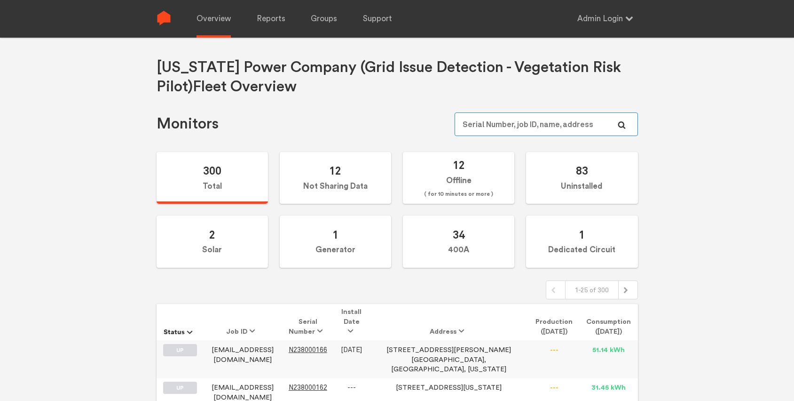
paste input "N149000016"
type input "N149000016"
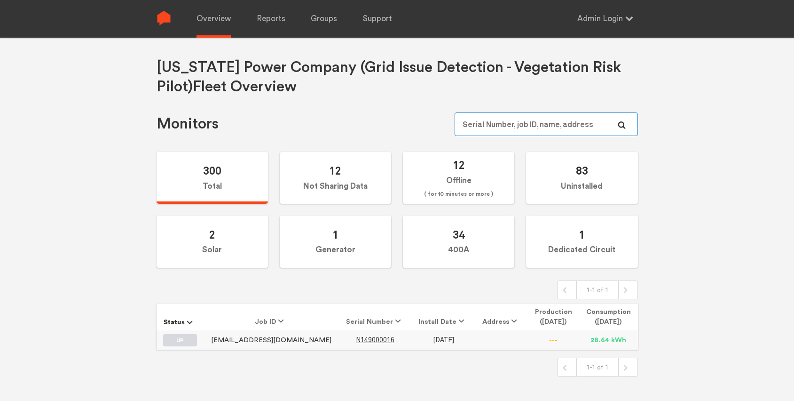
scroll to position [38, 0]
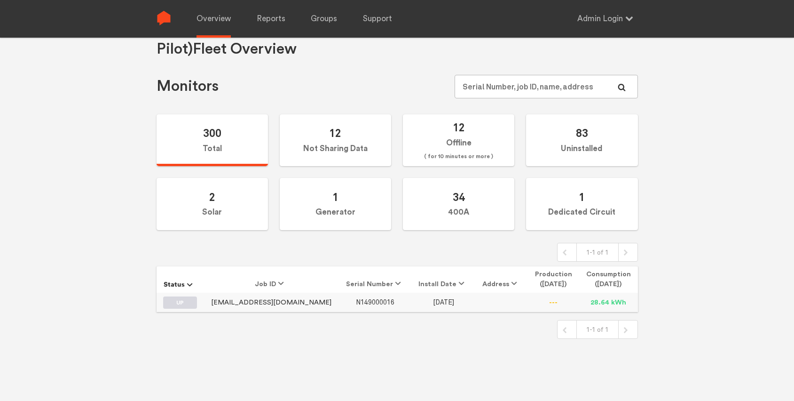
click at [356, 302] on span "N149000016" at bounding box center [375, 302] width 39 height 8
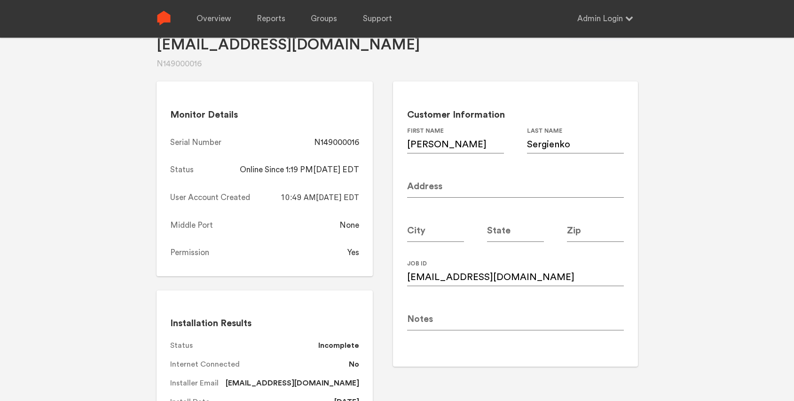
click at [332, 144] on div "N149000016" at bounding box center [336, 142] width 45 height 11
click at [527, 278] on input "[EMAIL_ADDRESS][DOMAIN_NAME]" at bounding box center [515, 273] width 217 height 26
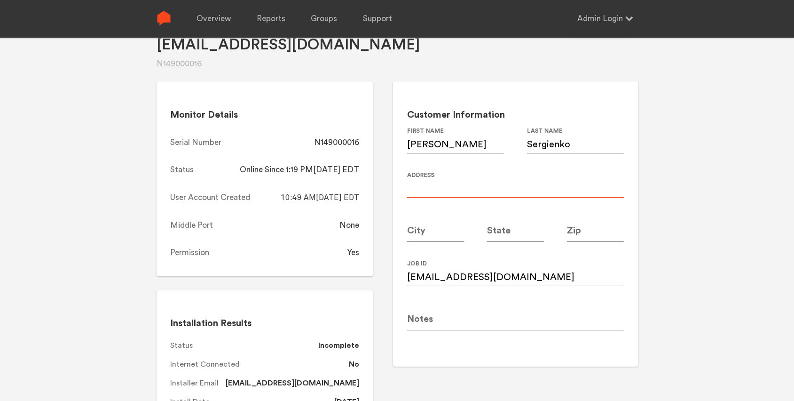
click at [445, 188] on input at bounding box center [515, 184] width 217 height 26
paste input "[STREET_ADDRESS]"
type input "[STREET_ADDRESS]"
click at [433, 234] on input at bounding box center [435, 228] width 57 height 26
type input "A"
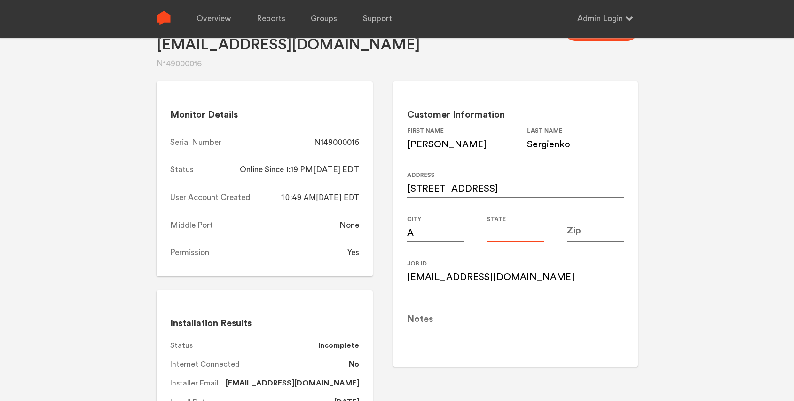
click at [525, 231] on input at bounding box center [515, 228] width 57 height 26
type input "G"
click at [584, 231] on input at bounding box center [595, 228] width 57 height 26
click at [411, 237] on input "A" at bounding box center [435, 228] width 57 height 26
type input "[GEOGRAPHIC_DATA]"
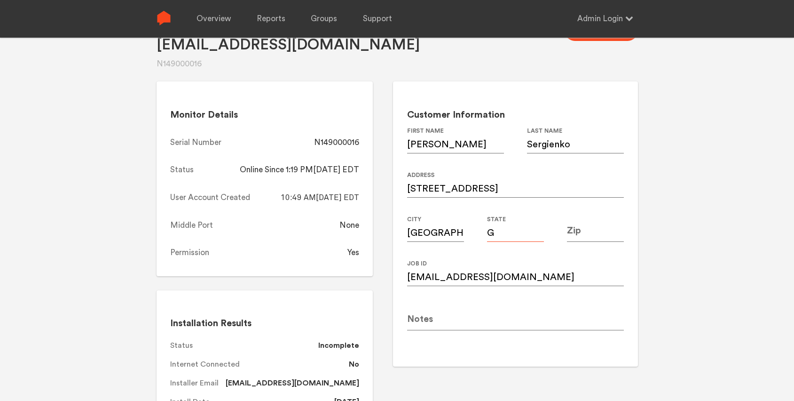
click at [501, 233] on input "G" at bounding box center [515, 228] width 57 height 26
type input "GA"
click at [591, 229] on input at bounding box center [595, 228] width 57 height 26
type input "30305"
click at [621, 211] on div "[STREET_ADDRESS] Address" at bounding box center [515, 193] width 217 height 44
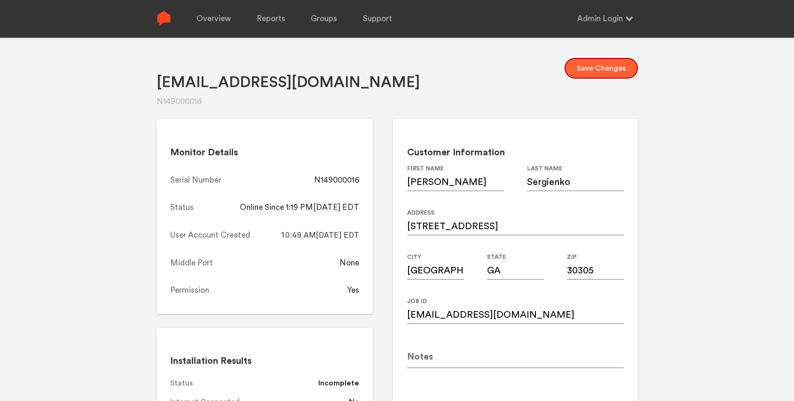
click at [608, 72] on button "Save Changes" at bounding box center [601, 68] width 73 height 21
click at [328, 181] on div "N149000016" at bounding box center [336, 179] width 45 height 11
copy div "N149000016"
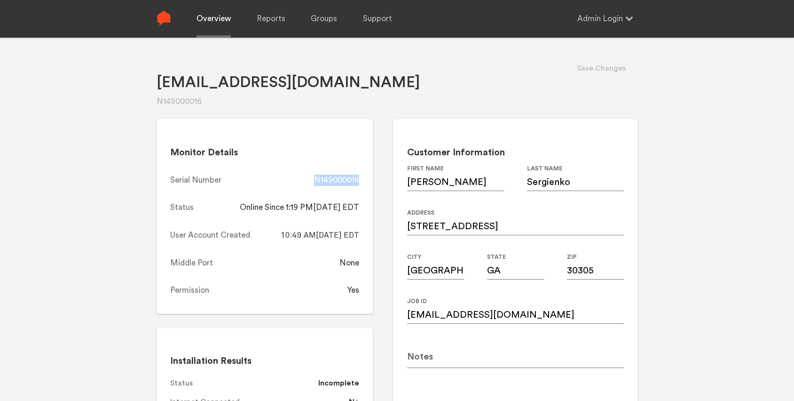
click at [211, 16] on link "Overview" at bounding box center [214, 19] width 34 height 38
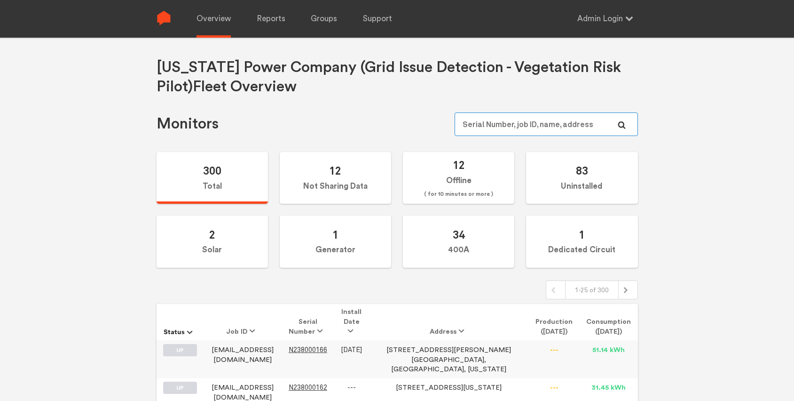
click at [589, 125] on input "text" at bounding box center [546, 124] width 183 height 24
paste input "N149000024"
type input "N149000024"
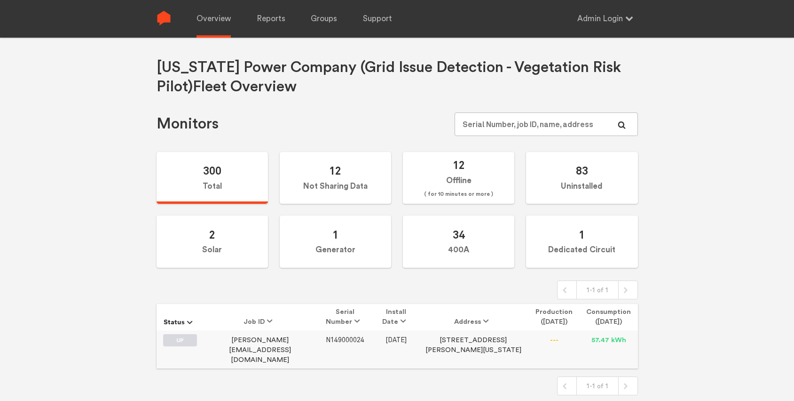
click at [328, 336] on span "N149000024" at bounding box center [345, 340] width 39 height 8
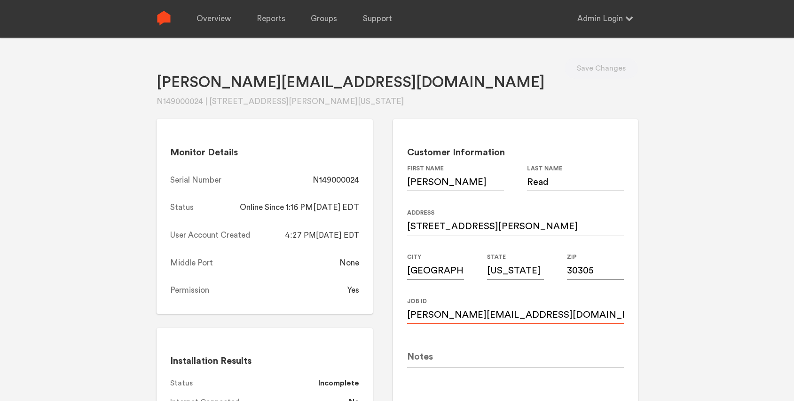
click at [538, 307] on input "[PERSON_NAME][EMAIL_ADDRESS][DOMAIN_NAME]" at bounding box center [515, 310] width 217 height 26
paste input "c"
type input "[PERSON_NAME][EMAIL_ADDRESS][DOMAIN_NAME]"
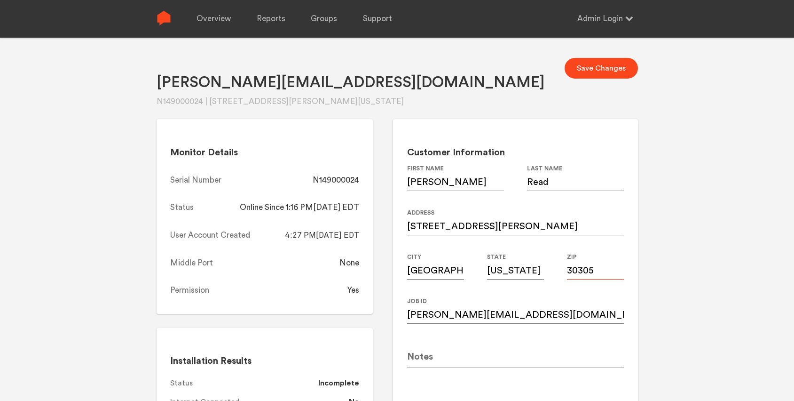
click at [596, 275] on input "30305" at bounding box center [595, 266] width 57 height 26
type input "30308"
click at [756, 178] on div "[PERSON_NAME][EMAIL_ADDRESS][DOMAIN_NAME] N149000024 | [STREET_ADDRESS][PERSON_…" at bounding box center [397, 238] width 794 height 401
click at [602, 75] on button "Save Changes" at bounding box center [601, 68] width 73 height 21
click at [339, 180] on div "N149000024" at bounding box center [336, 179] width 47 height 11
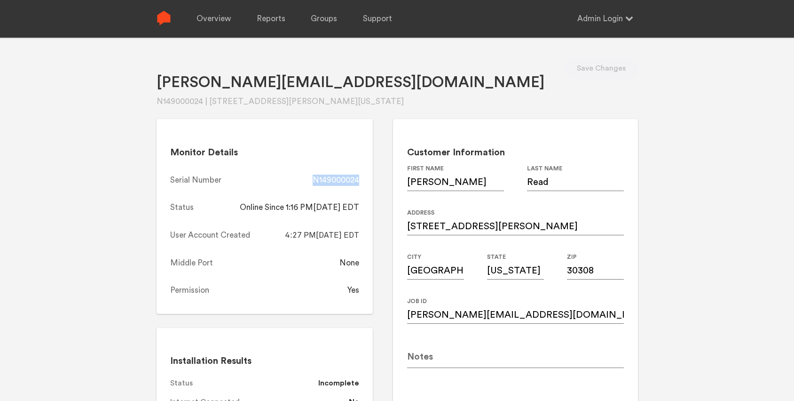
click at [339, 180] on div "N149000024" at bounding box center [336, 179] width 47 height 11
copy div "N149000024"
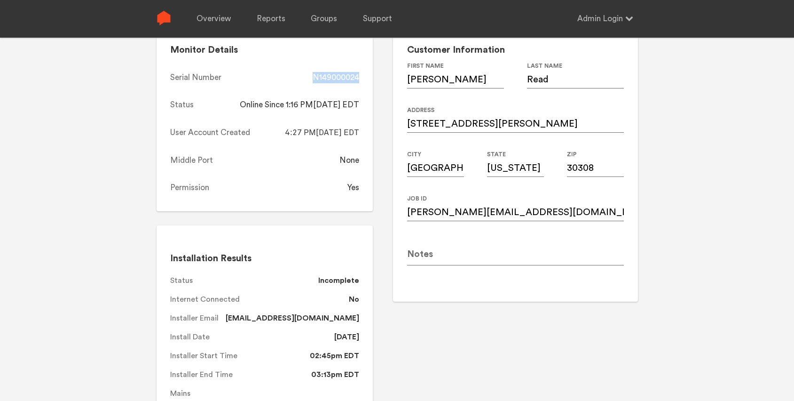
scroll to position [105, 0]
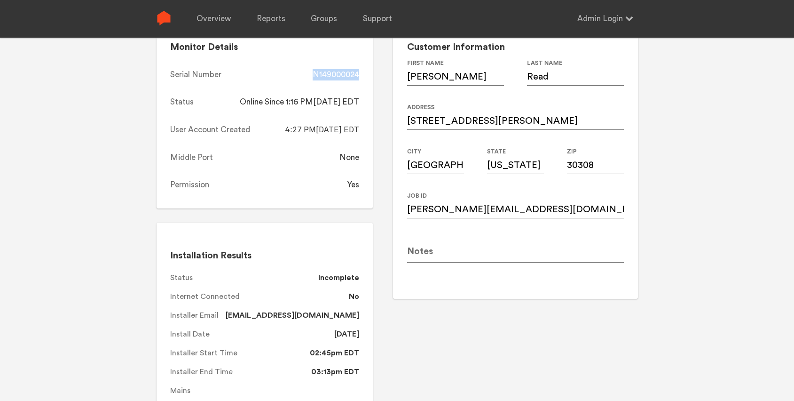
copy div "N149000024"
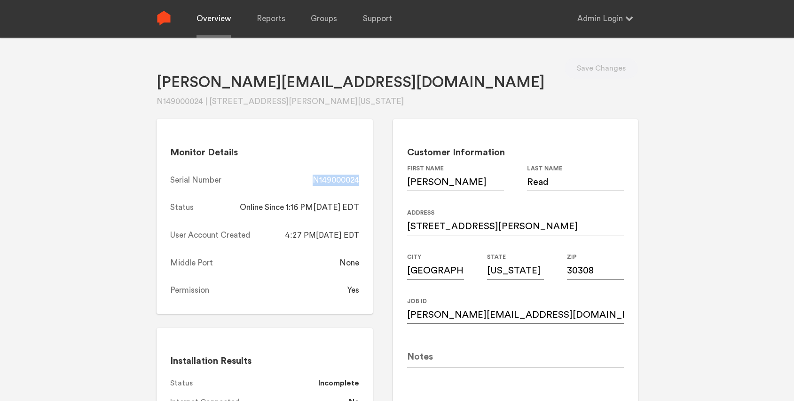
click at [218, 17] on link "Overview" at bounding box center [214, 19] width 34 height 38
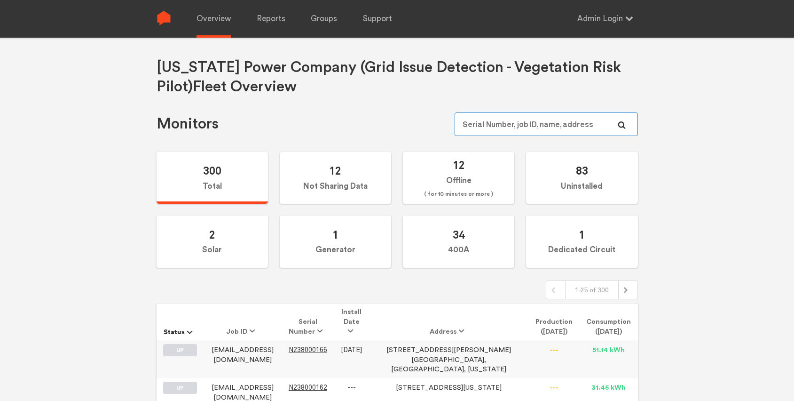
click at [538, 123] on input "text" at bounding box center [546, 124] width 183 height 24
paste input "N149000087"
type input "N149000087"
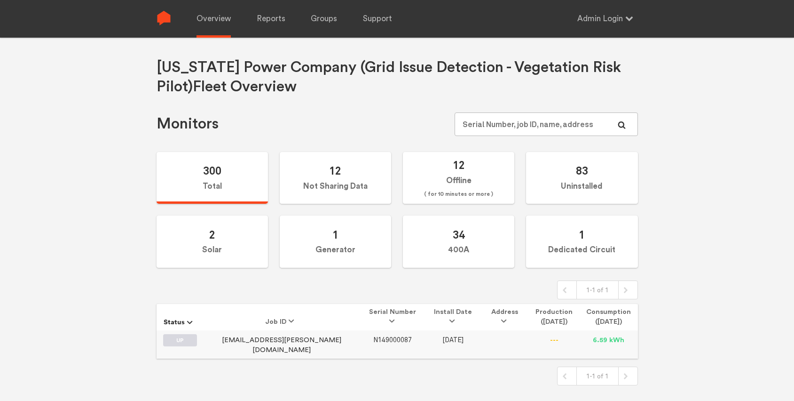
click at [373, 341] on span "N149000087" at bounding box center [392, 340] width 39 height 8
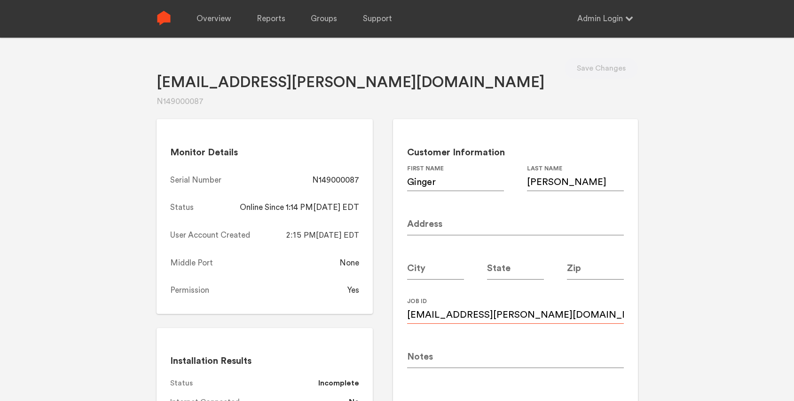
click at [540, 310] on input "[EMAIL_ADDRESS][PERSON_NAME][DOMAIN_NAME]" at bounding box center [515, 310] width 217 height 26
paste input "g"
type input "[EMAIL_ADDRESS][PERSON_NAME][DOMAIN_NAME]"
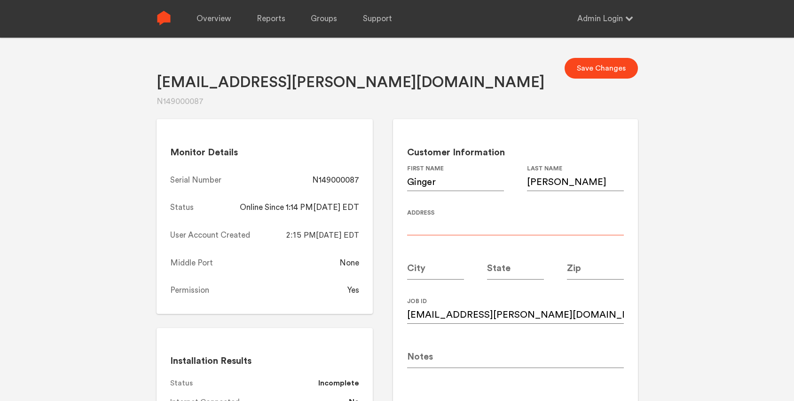
click at [472, 225] on input at bounding box center [515, 222] width 217 height 26
paste input "[STREET_ADDRESS][PERSON_NAME]"
type input "[STREET_ADDRESS][PERSON_NAME]"
click at [569, 273] on input at bounding box center [595, 266] width 57 height 26
type input "30309"
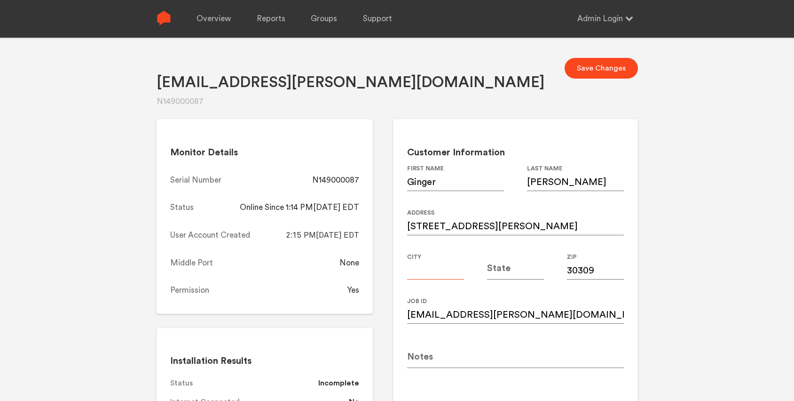
click at [423, 269] on input at bounding box center [435, 266] width 57 height 26
type input "[GEOGRAPHIC_DATA]"
click at [507, 275] on input at bounding box center [515, 266] width 57 height 26
type input "GA"
click at [703, 227] on div "[EMAIL_ADDRESS][PERSON_NAME][DOMAIN_NAME] N149000087 Save Changes Monitor Detai…" at bounding box center [397, 238] width 794 height 401
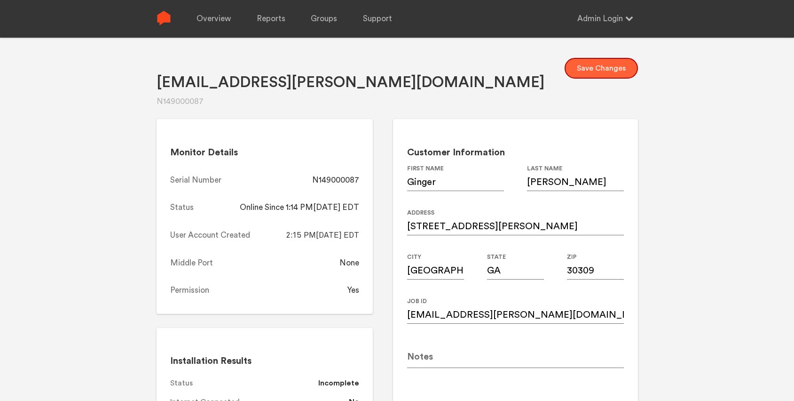
click at [593, 61] on button "Save Changes" at bounding box center [601, 68] width 73 height 21
click at [345, 177] on div "N149000087" at bounding box center [335, 179] width 47 height 11
copy div "N149000087"
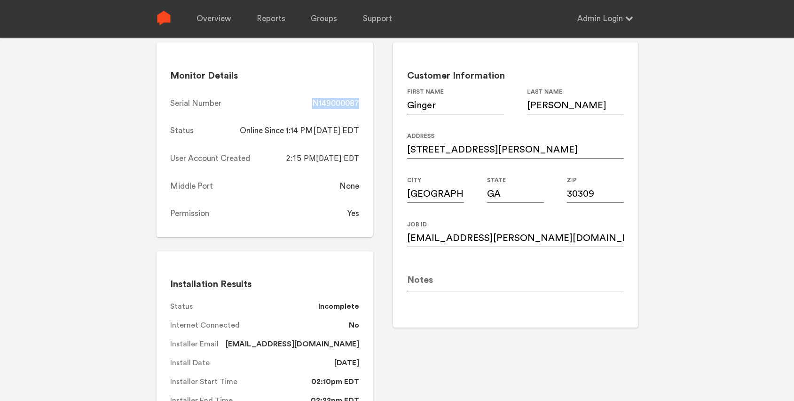
scroll to position [78, 0]
copy div "N149000087"
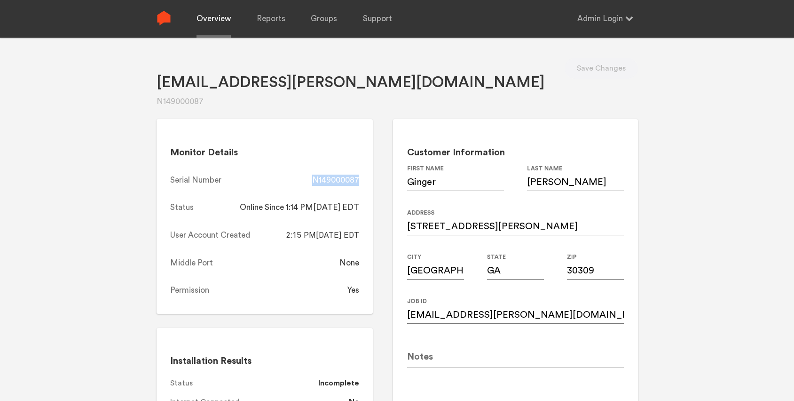
click at [215, 21] on link "Overview" at bounding box center [214, 19] width 34 height 38
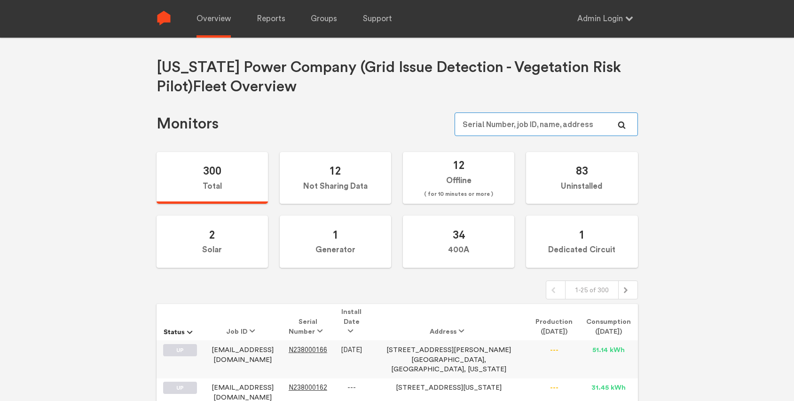
click at [508, 120] on input "text" at bounding box center [546, 124] width 183 height 24
paste input "N149000093"
type input "N149000093"
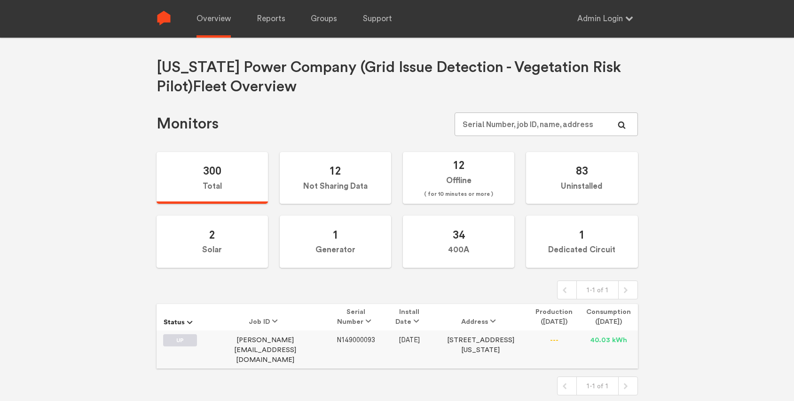
click at [337, 343] on span "N149000093" at bounding box center [356, 340] width 39 height 8
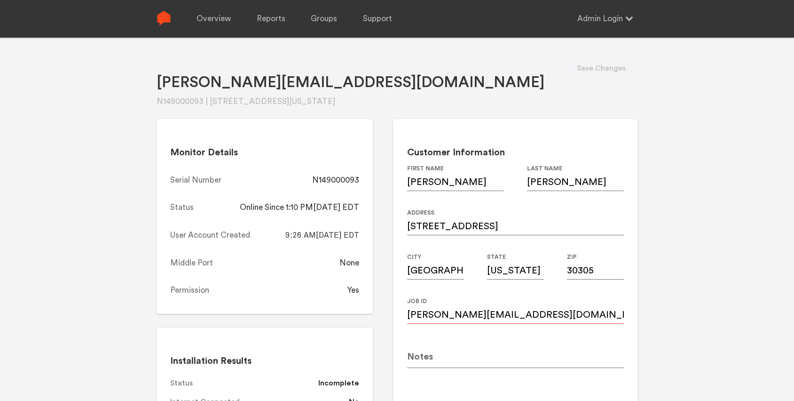
click at [500, 314] on input "Sebastian.meis@gmail.com" at bounding box center [515, 310] width 217 height 26
paste input "smeis@bakerdonelson"
type input "smeis@bakerdonelson.com"
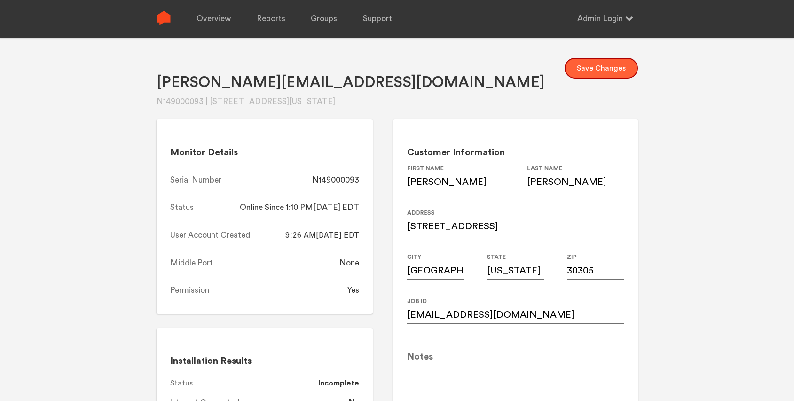
click at [599, 64] on button "Save Changes" at bounding box center [601, 68] width 73 height 21
click at [346, 180] on div "N149000093" at bounding box center [335, 179] width 47 height 11
copy div "N149000093"
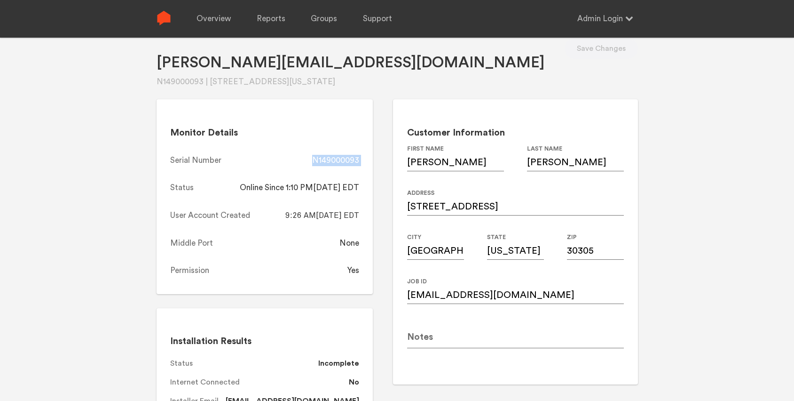
scroll to position [19, 0]
copy div "N149000093"
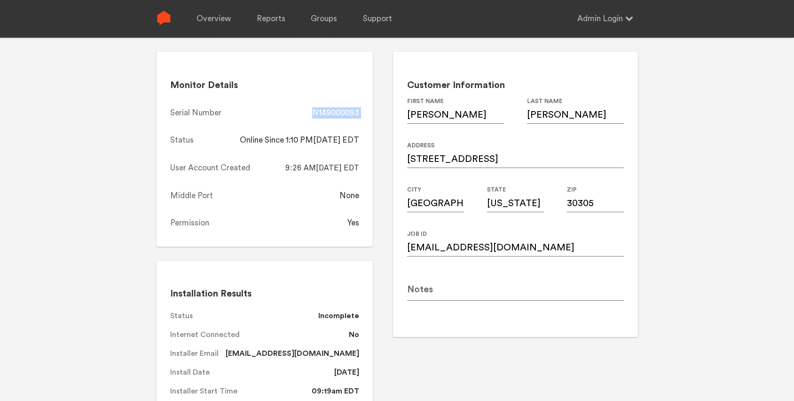
scroll to position [0, 0]
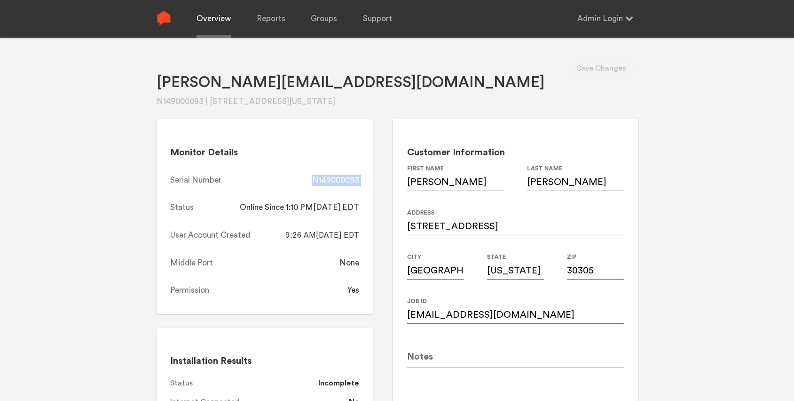
click at [216, 20] on link "Overview" at bounding box center [214, 19] width 34 height 38
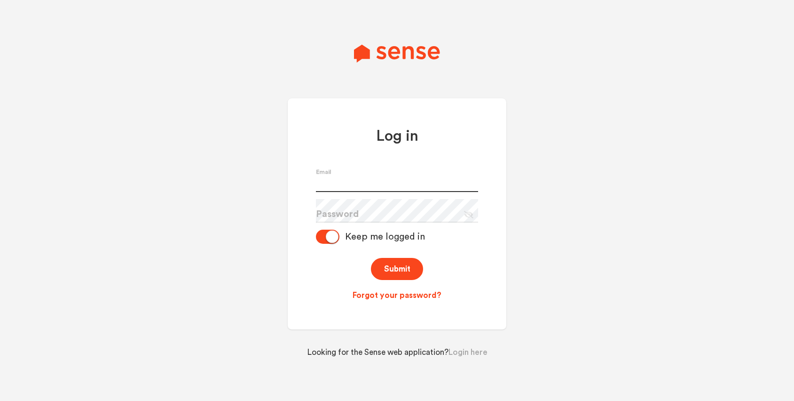
type input "[PERSON_NAME][EMAIL_ADDRESS][PERSON_NAME][DOMAIN_NAME]"
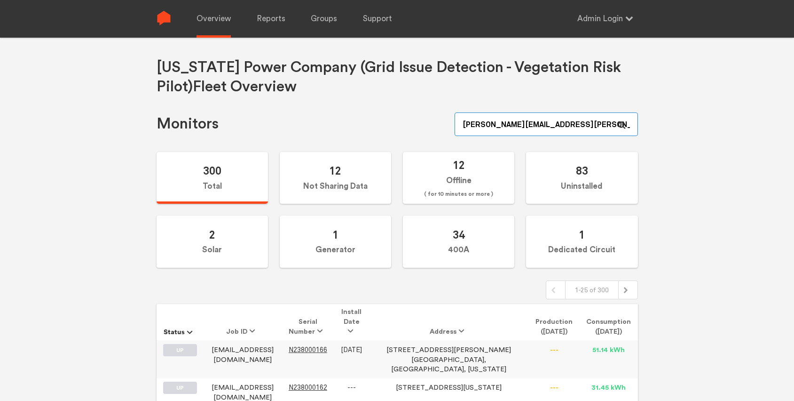
click at [584, 121] on input "[PERSON_NAME][EMAIL_ADDRESS][PERSON_NAME][DOMAIN_NAME]" at bounding box center [546, 124] width 183 height 24
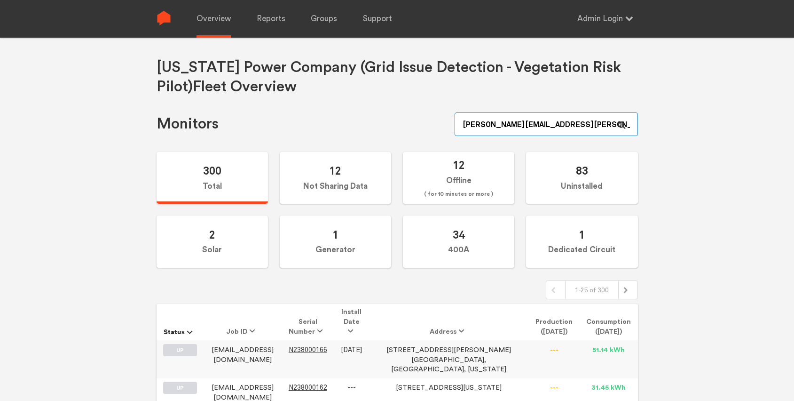
paste input "N149000009"
type input "N149000009"
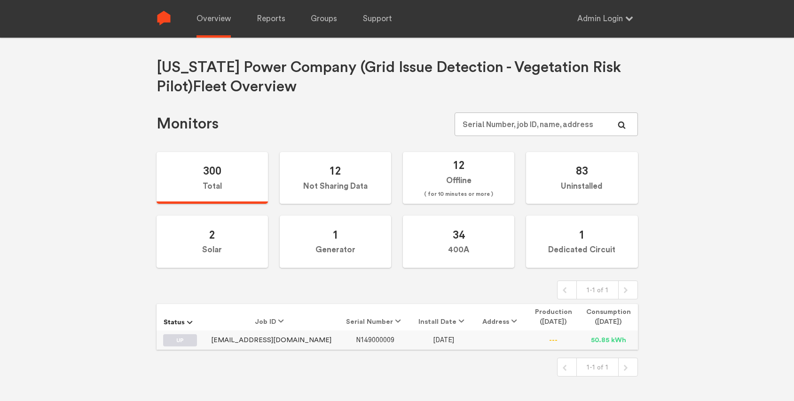
click at [356, 339] on span "N149000009" at bounding box center [375, 340] width 39 height 8
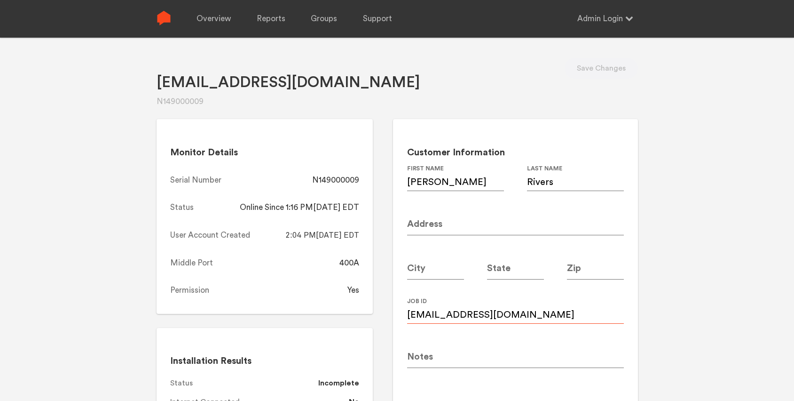
click at [500, 316] on input "[EMAIL_ADDRESS][DOMAIN_NAME]" at bounding box center [515, 310] width 217 height 26
paste input "r"
type input "riversb@gmail.com"
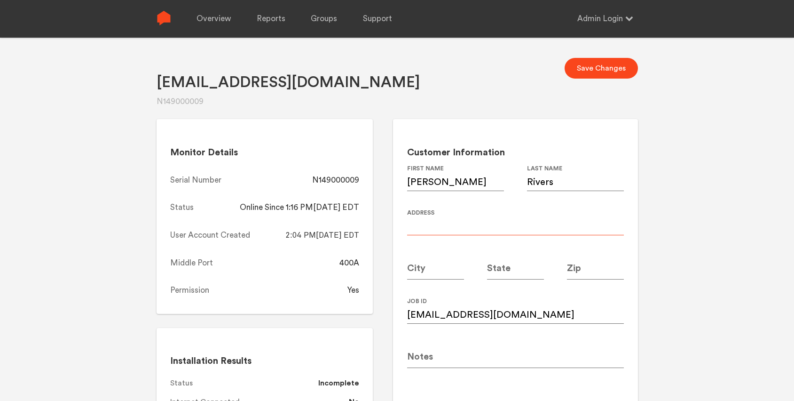
click at [447, 229] on input at bounding box center [515, 222] width 217 height 26
paste input "2287 Shenandoah Ave NE"
type input "2287 Shenandoah Ave NE"
click at [435, 271] on input at bounding box center [435, 266] width 57 height 26
type input "Atlanta"
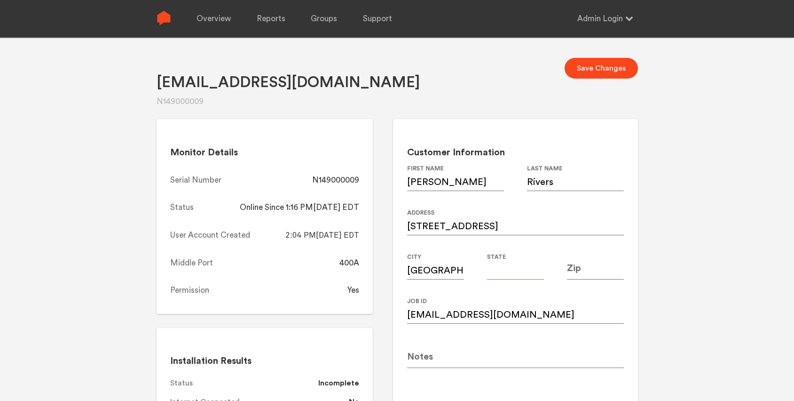
click at [519, 271] on input at bounding box center [515, 266] width 57 height 26
type input "GA"
click at [590, 268] on input at bounding box center [595, 266] width 57 height 26
type input "30305"
click at [667, 236] on div "Riversb@gmail.com N149000009 Save Changes Monitor Details Serial Number N149000…" at bounding box center [397, 238] width 794 height 401
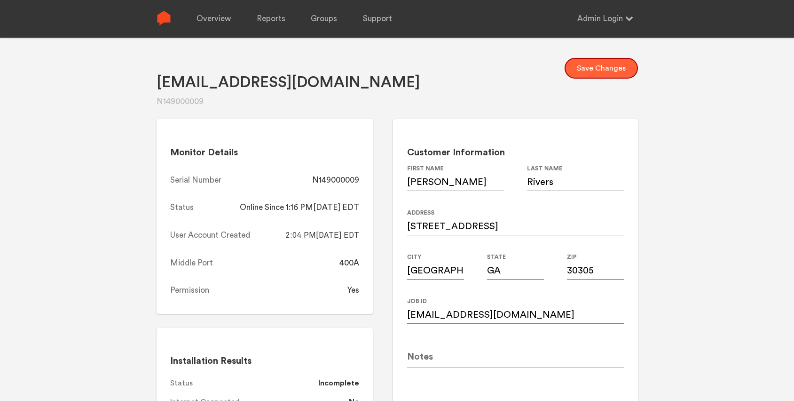
click at [624, 68] on button "Save Changes" at bounding box center [601, 68] width 73 height 21
click at [338, 178] on div "N149000009" at bounding box center [335, 179] width 47 height 11
copy div "N149000009"
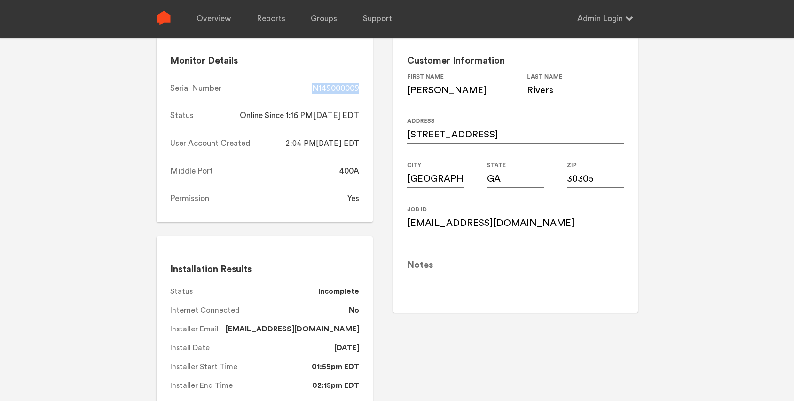
scroll to position [91, 0]
copy div "N149000009"
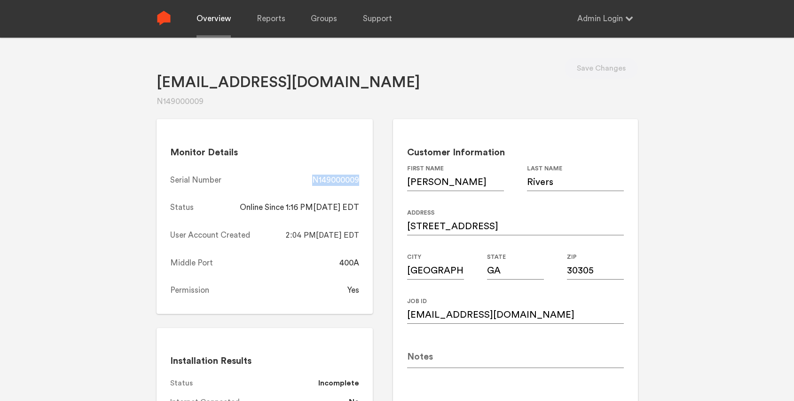
click at [218, 20] on link "Overview" at bounding box center [214, 19] width 34 height 38
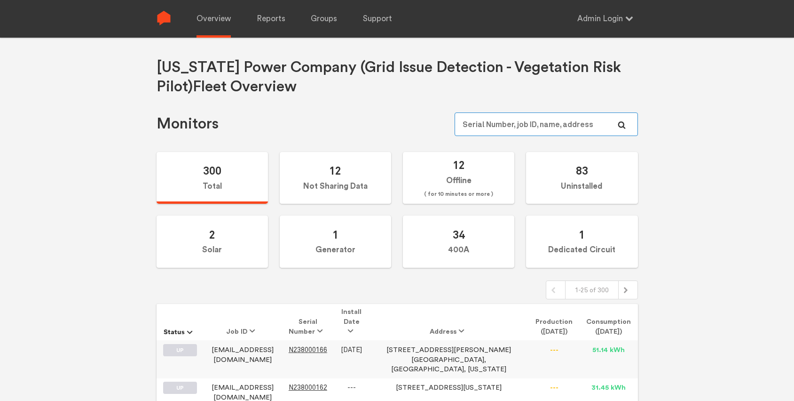
click at [567, 122] on input "text" at bounding box center [546, 124] width 183 height 24
paste input "N150000261"
type input "N150000261"
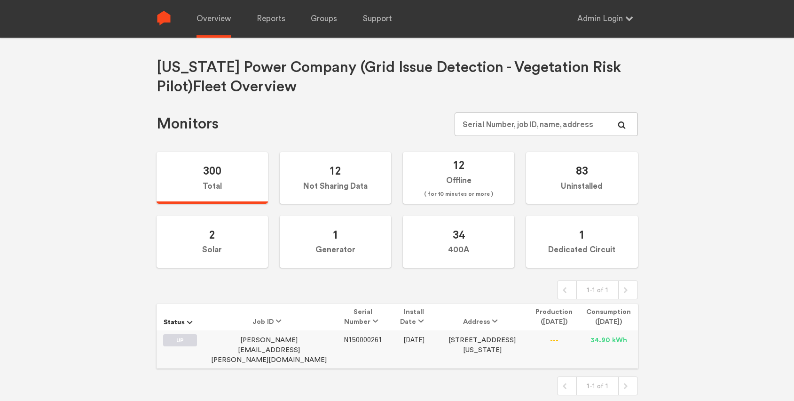
click at [354, 340] on span "N150000261" at bounding box center [363, 340] width 39 height 8
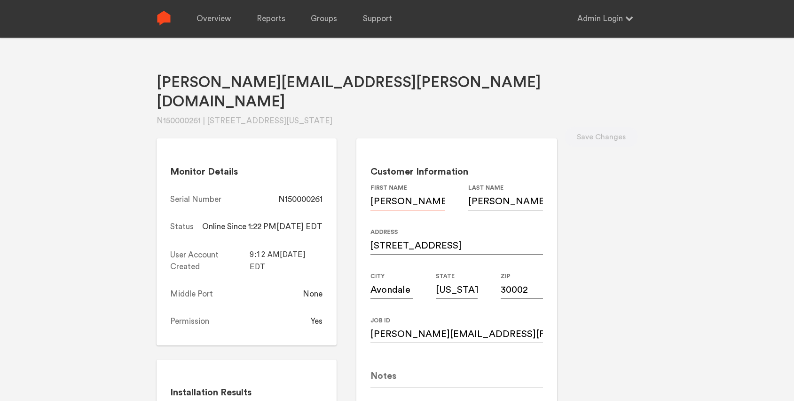
click at [420, 185] on input "Mechelle" at bounding box center [408, 197] width 75 height 26
type input "Michelle"
click at [664, 170] on div "Michelle.s.robinson@gmail.com N150000261 | 248 1st ave, Avondale estates, Georg…" at bounding box center [397, 238] width 794 height 401
click at [471, 316] on input "Michelle.s.robinson@gmail.com" at bounding box center [457, 329] width 173 height 26
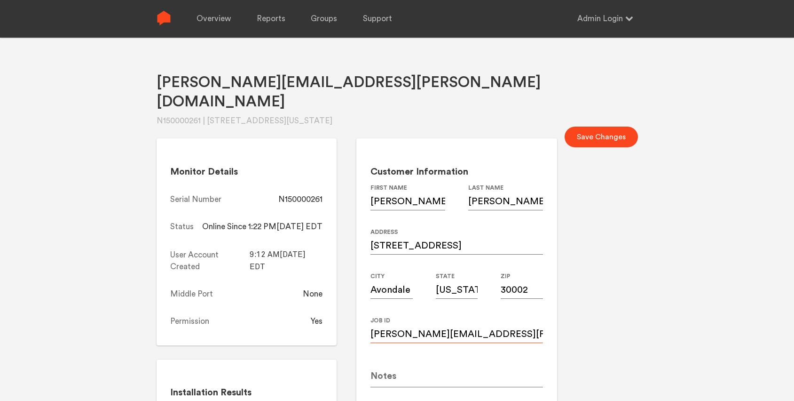
click at [471, 316] on input "Michelle.s.robinson@gmail.com" at bounding box center [457, 329] width 173 height 26
paste input "michelle.s.robi"
type input "michelle.s.robison@gmail.com"
click at [495, 138] on div "Customer Information Michelle First Name Robinson Last Name 248 1st ave Address…" at bounding box center [456, 280] width 200 height 284
click at [677, 269] on div "Michelle.s.robinson@gmail.com N150000261 | 248 1st ave, Avondale estates, Georg…" at bounding box center [397, 238] width 794 height 401
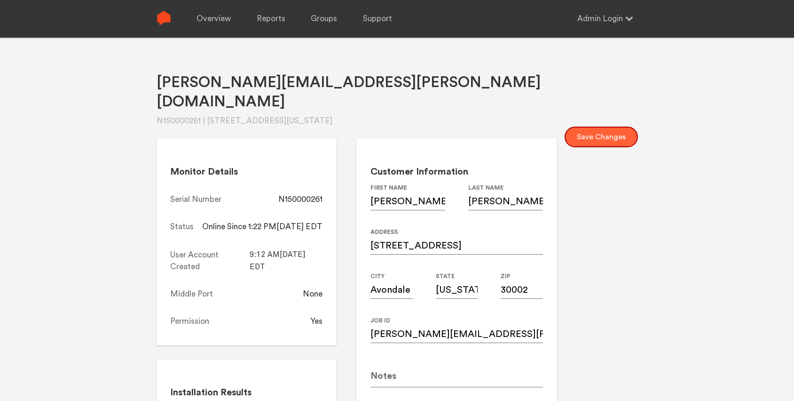
click at [607, 126] on button "Save Changes" at bounding box center [601, 136] width 73 height 21
click at [704, 285] on div "Michelle.s.robinson@gmail.com N150000261 | 248 1st ave, Avondale estates, Georg…" at bounding box center [397, 238] width 794 height 401
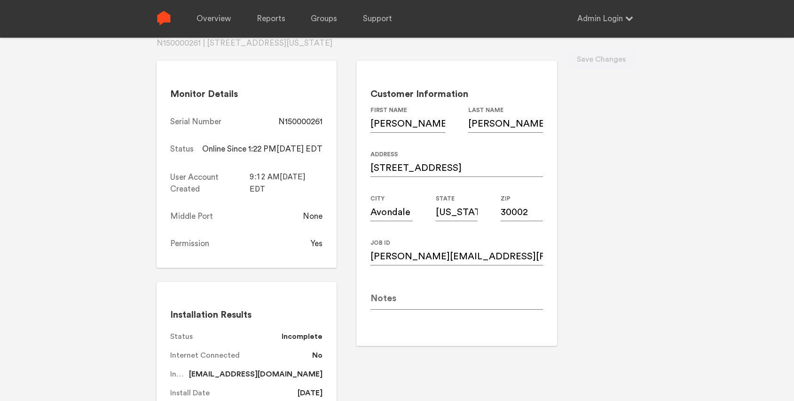
scroll to position [75, 0]
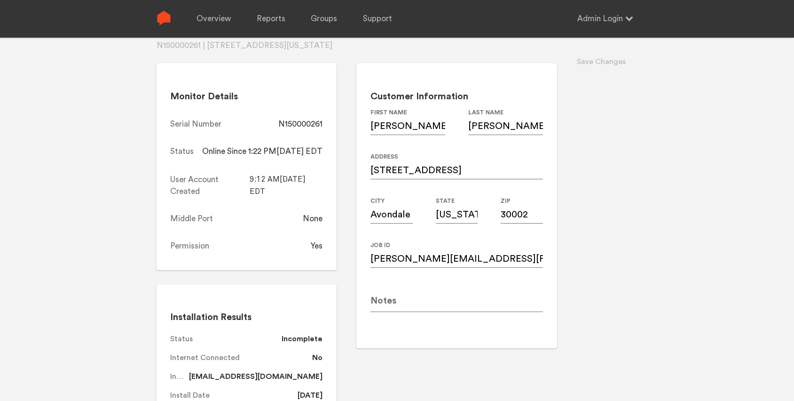
click at [323, 118] on div "N150000261" at bounding box center [300, 123] width 44 height 11
copy div "N150000261"
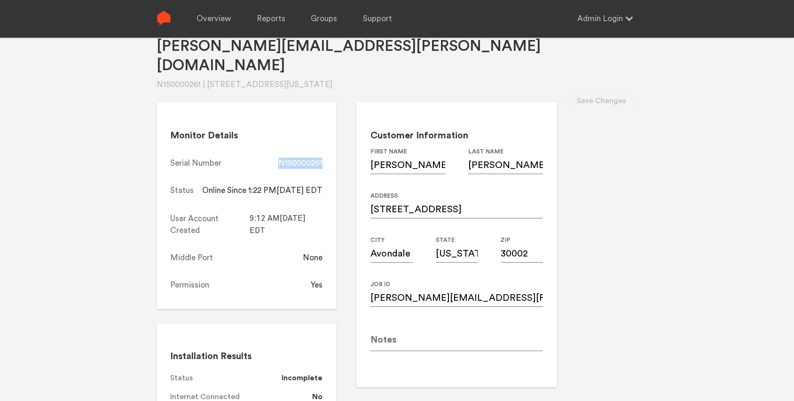
scroll to position [0, 0]
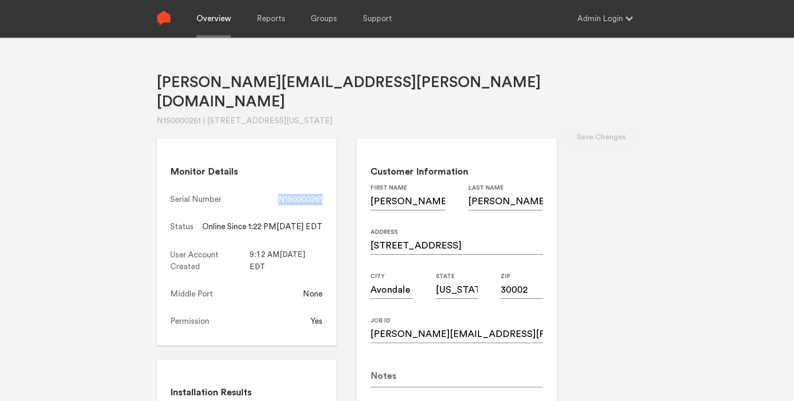
click at [205, 21] on link "Overview" at bounding box center [214, 19] width 34 height 38
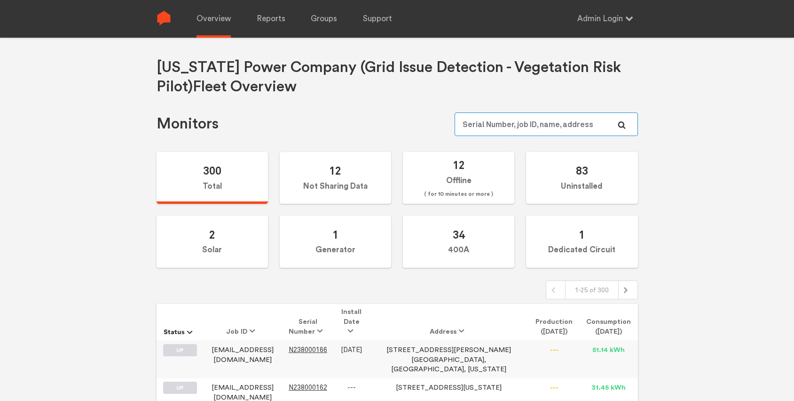
click at [562, 123] on input "text" at bounding box center [546, 124] width 183 height 24
paste input "N149000015"
type input "N149000015"
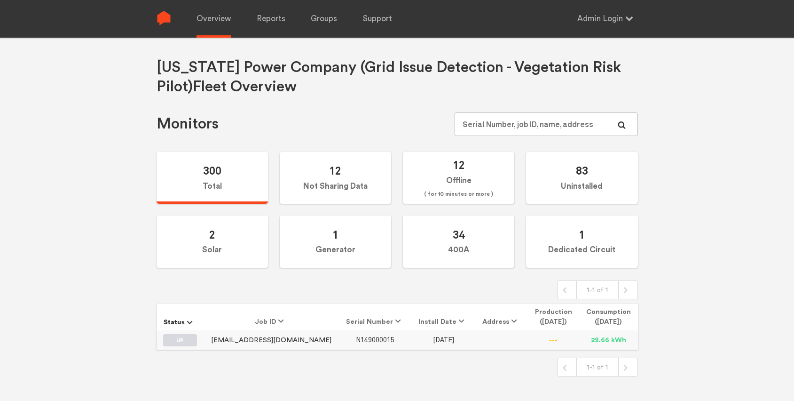
click at [356, 340] on span "N149000015" at bounding box center [375, 340] width 39 height 8
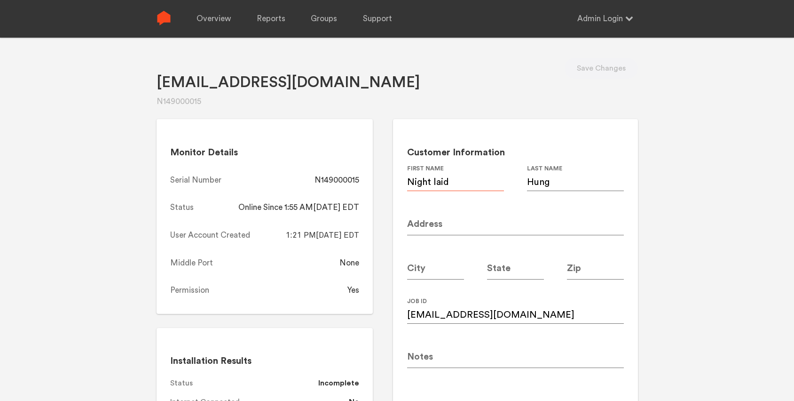
click at [452, 181] on input "Night laid" at bounding box center [455, 178] width 97 height 26
paste input "ga Lai"
type input "Nga Lai"
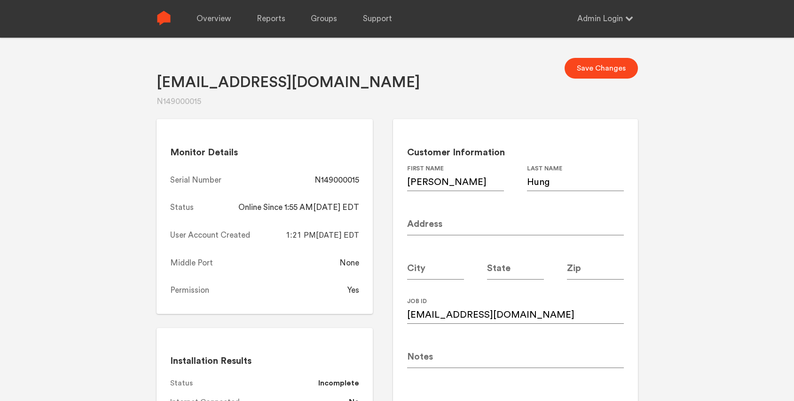
click at [709, 178] on div "Ahung@southernco.com N149000015 Save Changes Monitor Details Serial Number N149…" at bounding box center [397, 238] width 794 height 401
click at [458, 222] on input at bounding box center [515, 222] width 217 height 26
paste input "4943 Seldon Way SE"
type input "4943 Seldon Way SE"
click at [592, 263] on input at bounding box center [595, 266] width 57 height 26
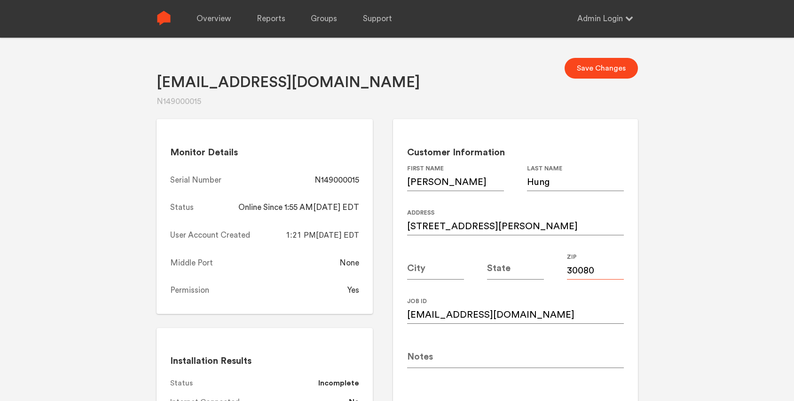
type input "30080"
click at [435, 270] on input at bounding box center [435, 266] width 57 height 26
type input "[GEOGRAPHIC_DATA]"
click at [506, 269] on input at bounding box center [515, 266] width 57 height 26
type input "GA"
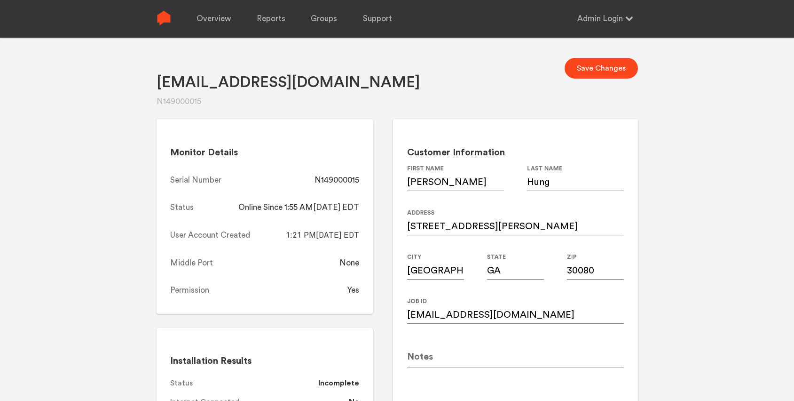
click at [720, 238] on div "Ahung@southernco.com N149000015 Save Changes Monitor Details Serial Number N149…" at bounding box center [397, 238] width 794 height 401
click at [607, 67] on button "Save Changes" at bounding box center [601, 68] width 73 height 21
click at [340, 180] on div "N149000015" at bounding box center [337, 179] width 45 height 11
copy div "N149000015"
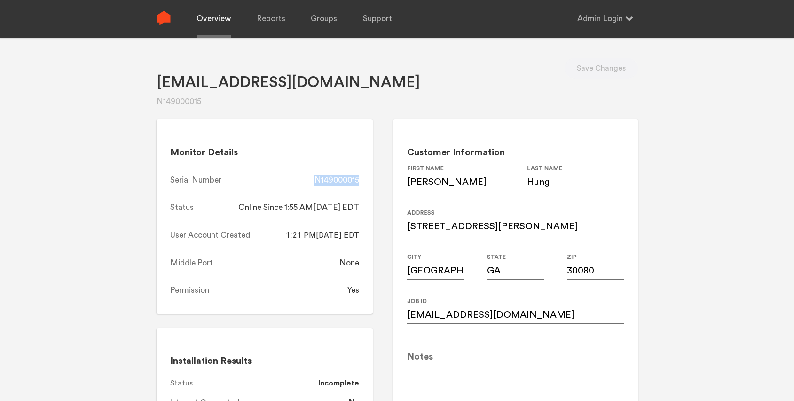
click at [214, 18] on link "Overview" at bounding box center [214, 19] width 34 height 38
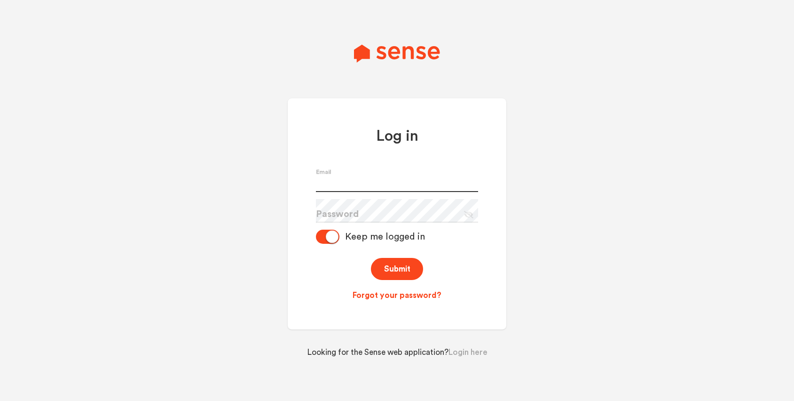
type input "[PERSON_NAME][EMAIL_ADDRESS][PERSON_NAME][DOMAIN_NAME]"
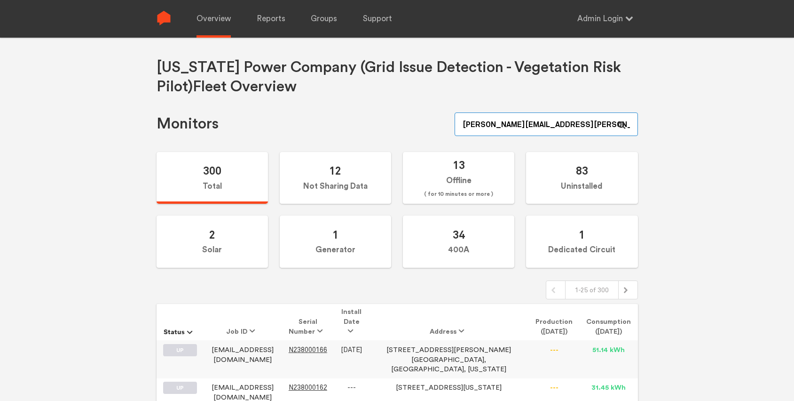
click at [586, 126] on input "[PERSON_NAME][EMAIL_ADDRESS][PERSON_NAME][DOMAIN_NAME]" at bounding box center [546, 124] width 183 height 24
paste input "N149000173"
type input "N149000173"
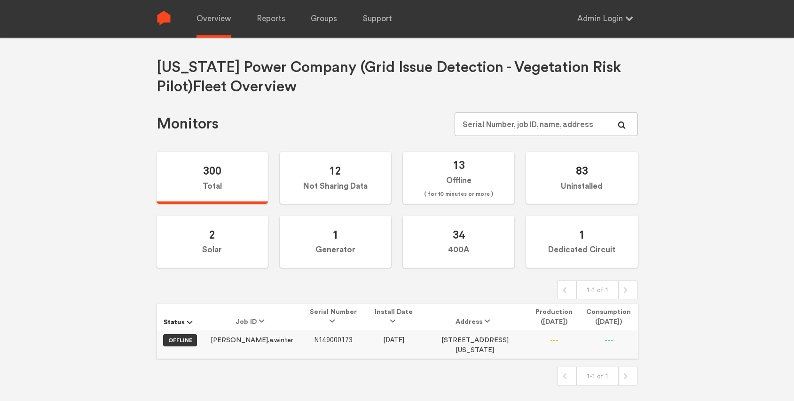
click at [314, 339] on span "N149000173" at bounding box center [333, 340] width 39 height 8
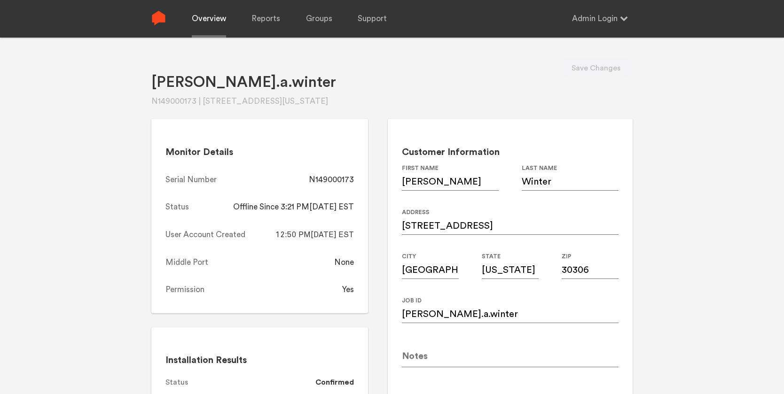
click at [216, 16] on link "Overview" at bounding box center [209, 19] width 34 height 38
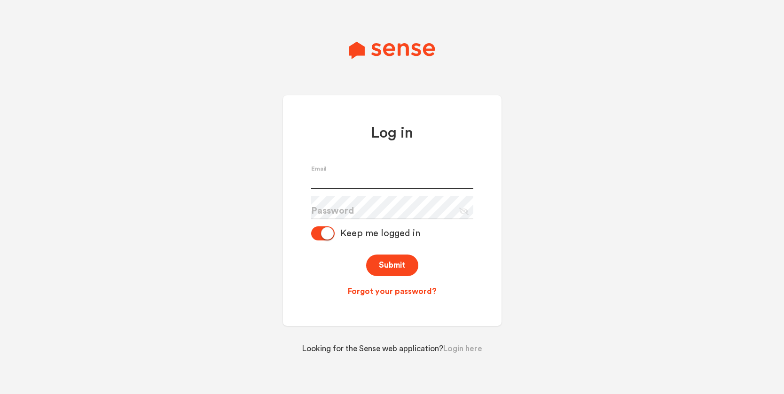
type input "[PERSON_NAME][EMAIL_ADDRESS][PERSON_NAME][DOMAIN_NAME]"
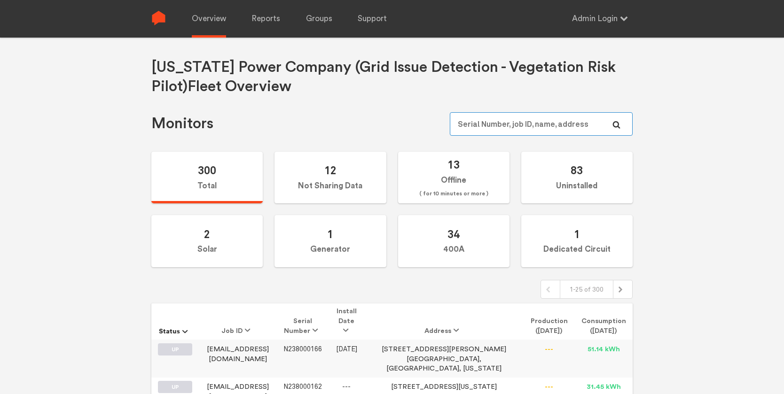
type input "[PERSON_NAME][EMAIL_ADDRESS][PERSON_NAME][DOMAIN_NAME]"
click at [604, 118] on input "[PERSON_NAME][EMAIL_ADDRESS][PERSON_NAME][DOMAIN_NAME]" at bounding box center [541, 124] width 183 height 24
click at [523, 126] on input "zachery.ambrose+admin@sense.com" at bounding box center [541, 124] width 183 height 24
click at [523, 126] on input "[PERSON_NAME][EMAIL_ADDRESS][PERSON_NAME][DOMAIN_NAME]" at bounding box center [541, 124] width 183 height 24
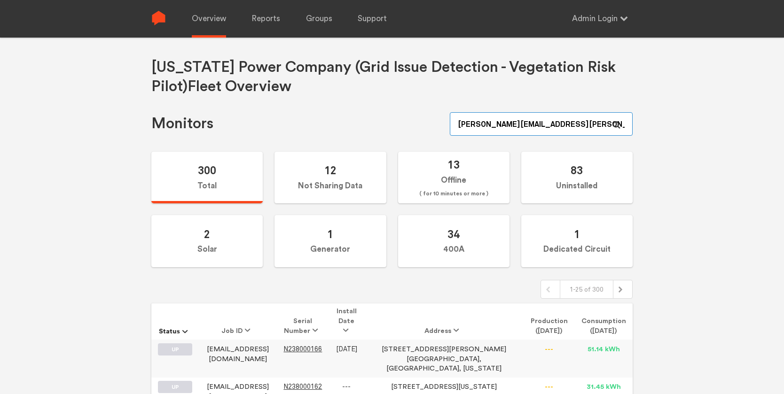
paste input "N238000048"
type input "N238000048"
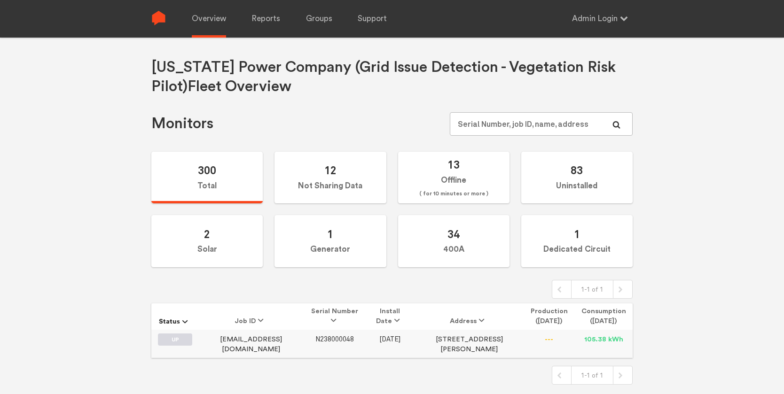
click at [316, 336] on span "N238000048" at bounding box center [335, 340] width 39 height 8
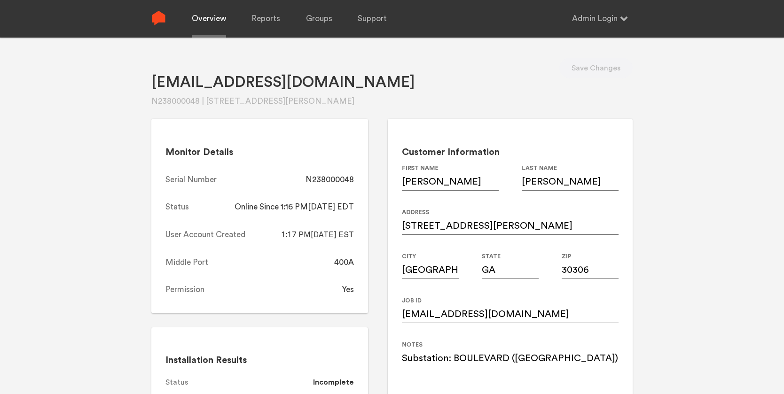
click at [205, 17] on link "Overview" at bounding box center [209, 19] width 34 height 38
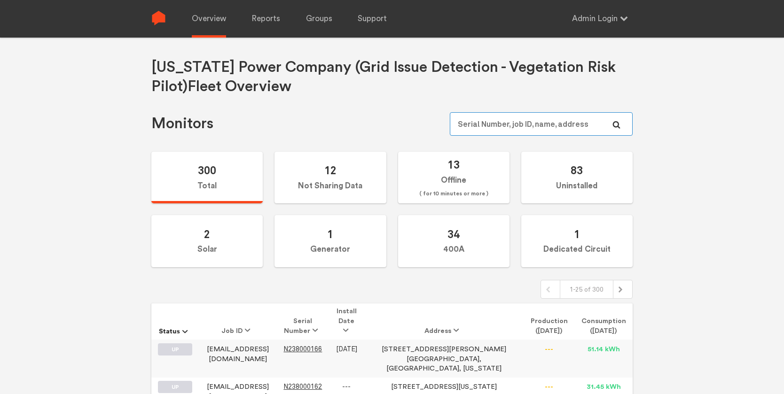
paste input "N149000046"
type input "N149000046"
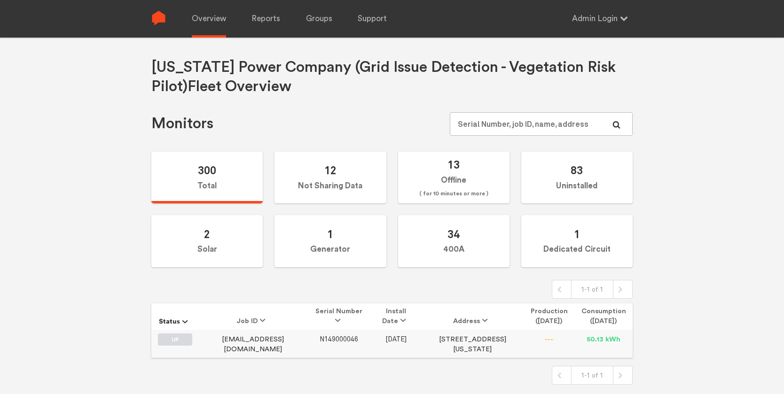
click at [320, 337] on span "N149000046" at bounding box center [339, 340] width 39 height 8
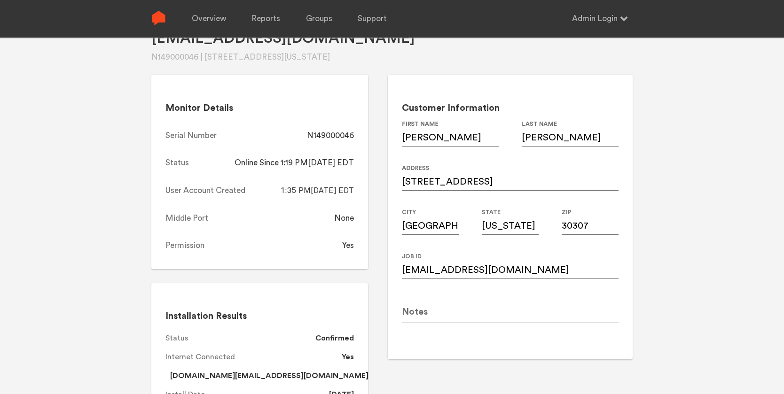
scroll to position [44, 0]
click at [341, 136] on div "N149000046" at bounding box center [330, 136] width 47 height 11
copy div "N149000046"
click at [197, 18] on link "Overview" at bounding box center [209, 19] width 34 height 38
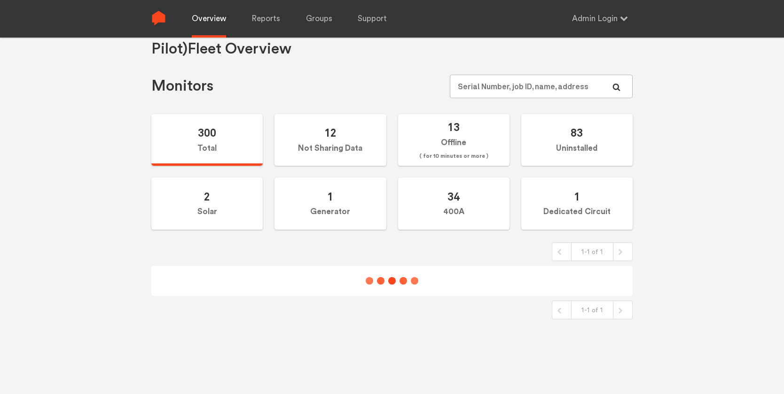
scroll to position [38, 0]
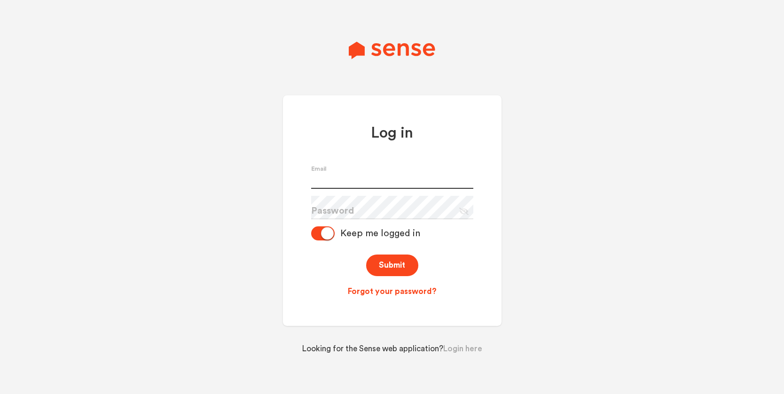
type input "[PERSON_NAME][EMAIL_ADDRESS][PERSON_NAME][DOMAIN_NAME]"
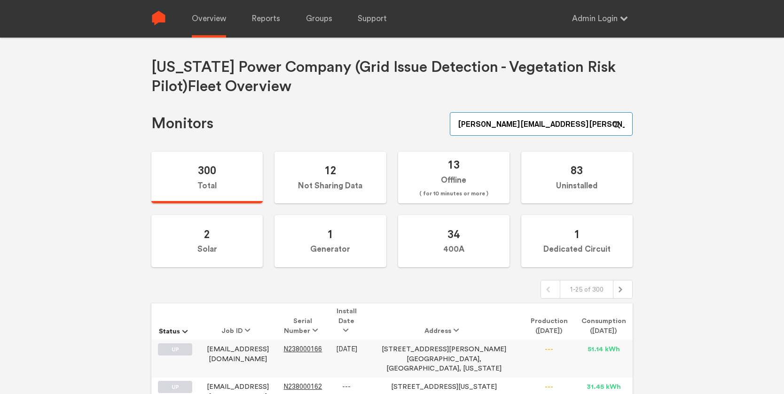
click at [540, 121] on input "[PERSON_NAME][EMAIL_ADDRESS][PERSON_NAME][DOMAIN_NAME]" at bounding box center [541, 124] width 183 height 24
paste input "N149000103"
type input "N149000103"
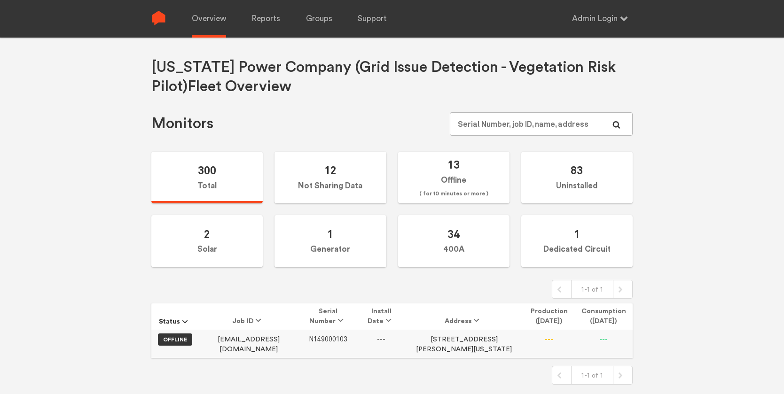
click at [342, 341] on span "N149000103" at bounding box center [328, 340] width 39 height 8
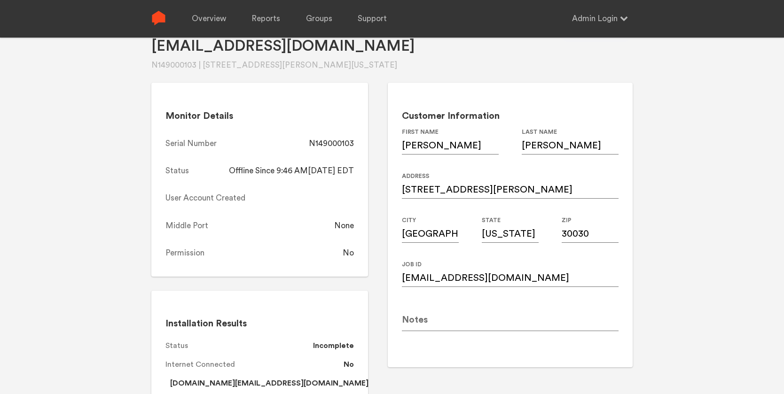
scroll to position [33, 0]
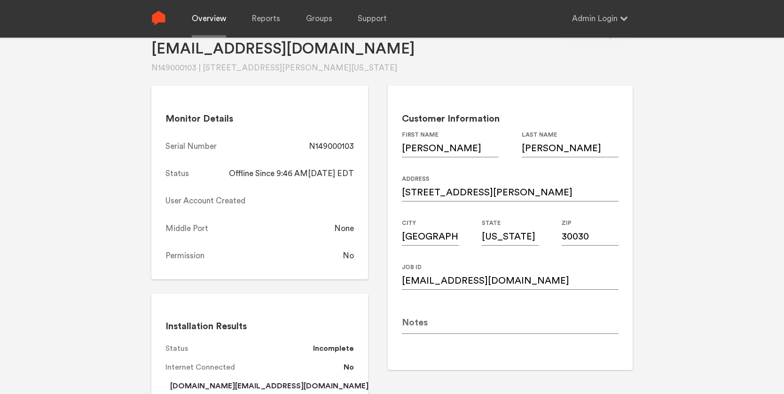
click at [195, 17] on link "Overview" at bounding box center [209, 19] width 34 height 38
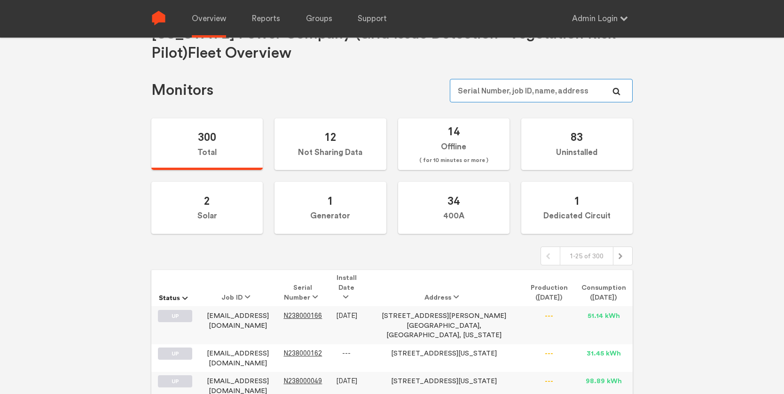
click at [551, 90] on input "text" at bounding box center [541, 91] width 183 height 24
paste input "N149000105"
type input "N149000105"
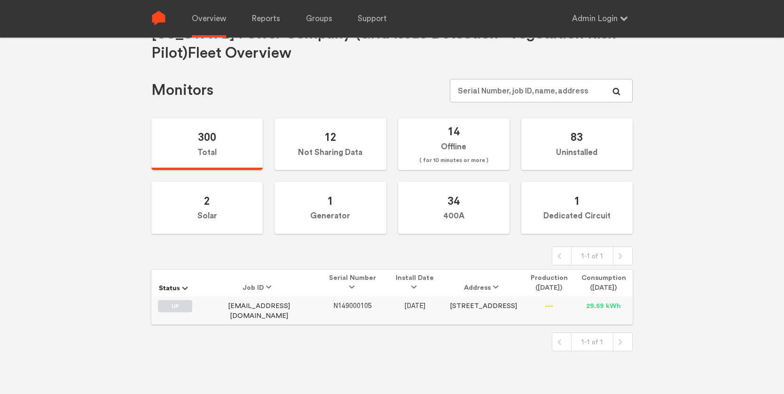
click at [333, 304] on span "N149000105" at bounding box center [352, 306] width 39 height 8
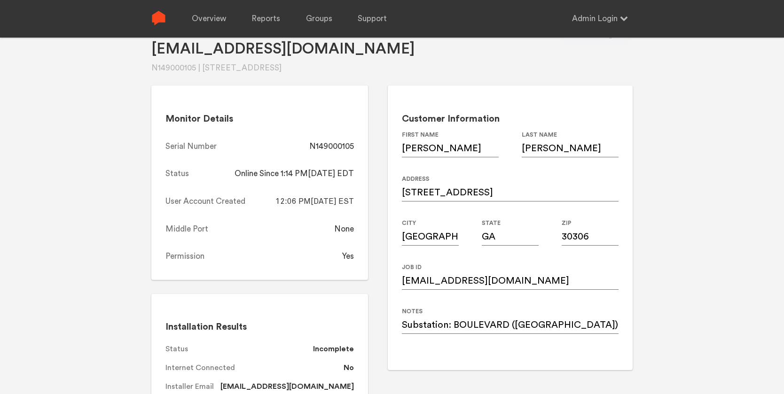
scroll to position [14, 0]
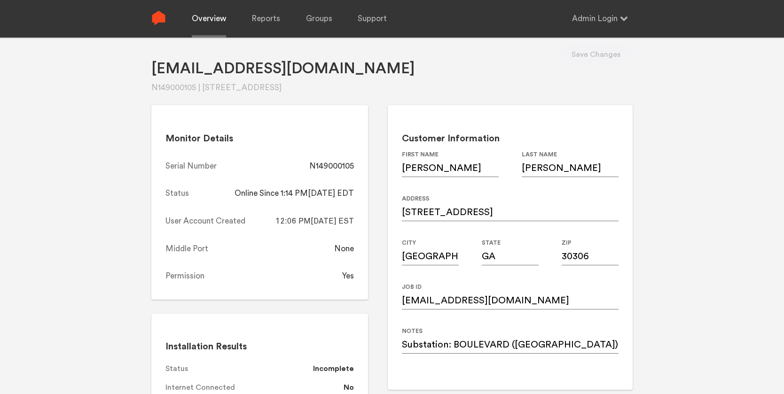
click at [213, 17] on link "Overview" at bounding box center [209, 19] width 34 height 38
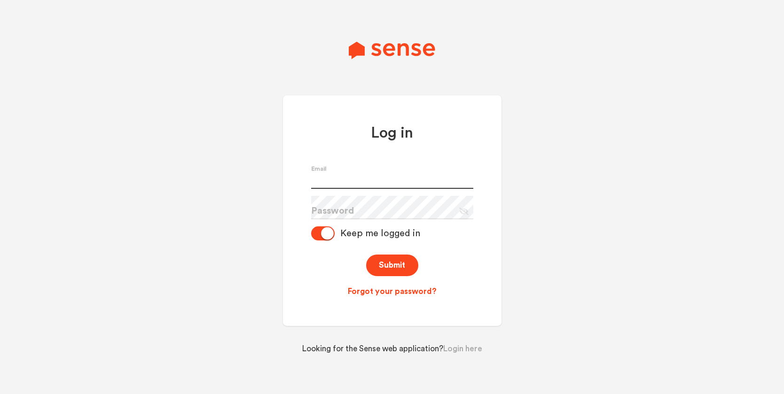
type input "[PERSON_NAME][EMAIL_ADDRESS][PERSON_NAME][DOMAIN_NAME]"
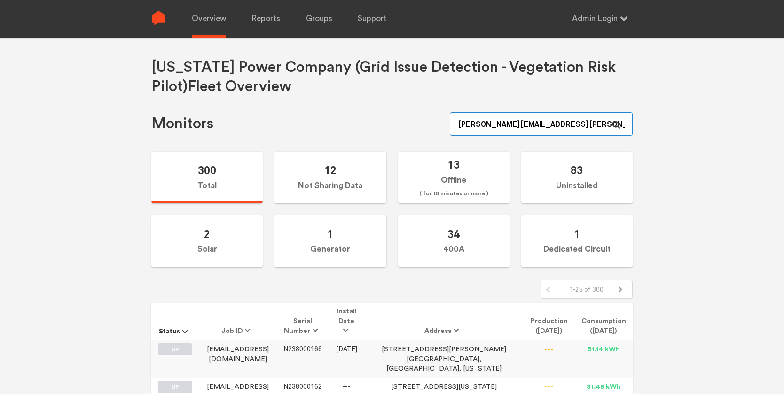
click at [534, 122] on input "[PERSON_NAME][EMAIL_ADDRESS][PERSON_NAME][DOMAIN_NAME]" at bounding box center [541, 124] width 183 height 24
paste input "N149000221"
type input "N149000221"
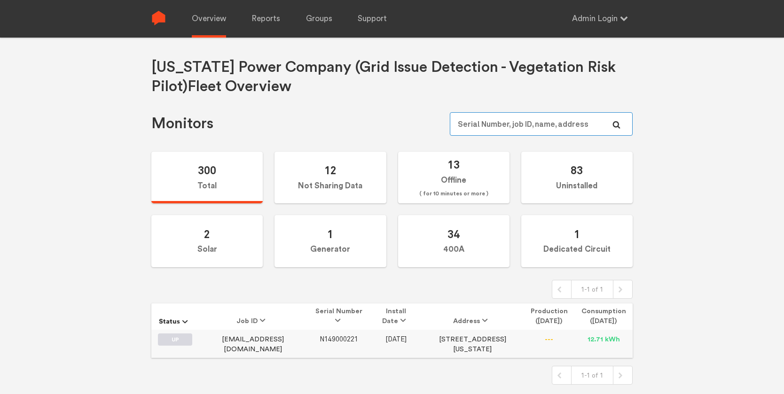
scroll to position [38, 0]
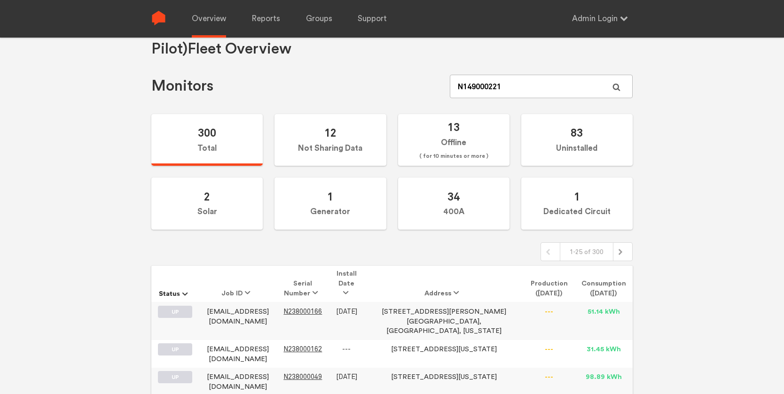
click at [613, 87] on icon at bounding box center [617, 87] width 8 height 8
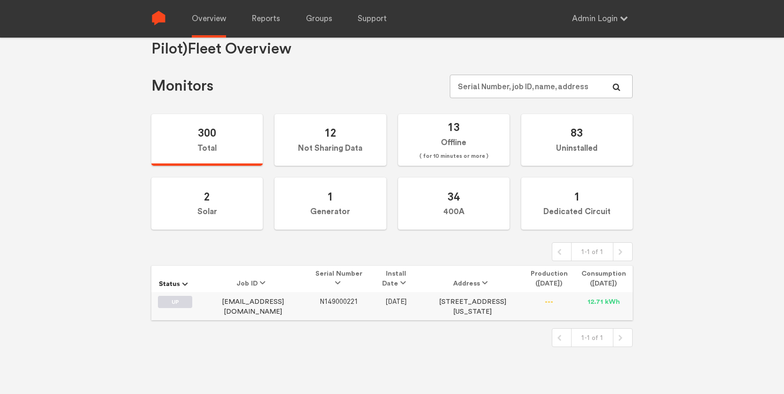
click at [320, 300] on span "N149000221" at bounding box center [339, 302] width 39 height 8
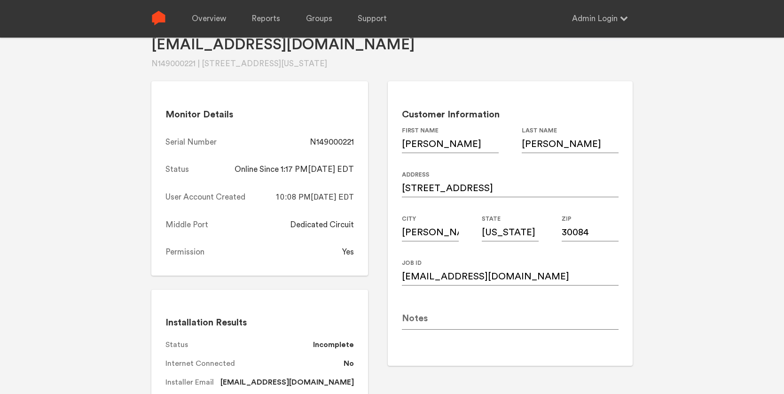
click at [341, 140] on div "N149000221" at bounding box center [332, 142] width 44 height 11
copy div "N149000221"
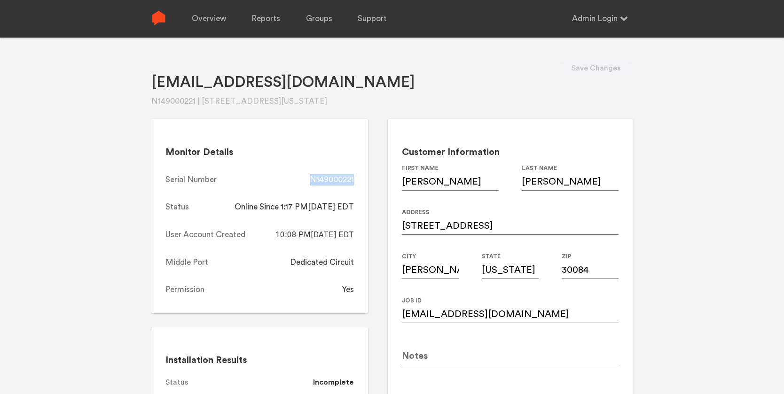
copy div "N149000221"
click at [209, 18] on link "Overview" at bounding box center [209, 19] width 34 height 38
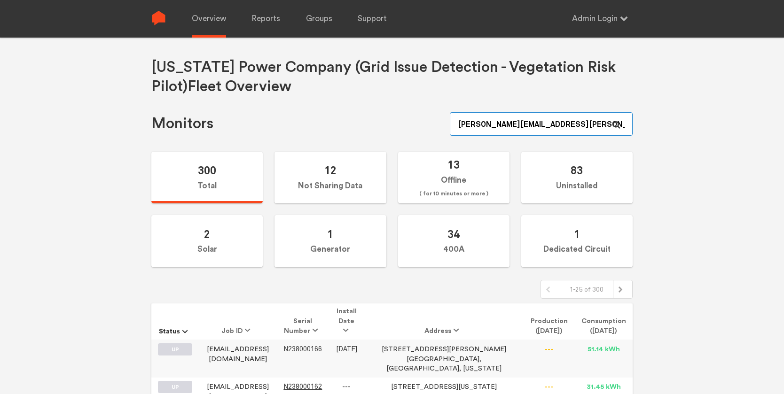
click at [572, 126] on input "[PERSON_NAME][EMAIL_ADDRESS][PERSON_NAME][DOMAIN_NAME]" at bounding box center [541, 124] width 183 height 24
drag, startPoint x: 572, startPoint y: 126, endPoint x: 537, endPoint y: 123, distance: 35.5
click at [537, 123] on input "[PERSON_NAME][EMAIL_ADDRESS][PERSON_NAME][DOMAIN_NAME]" at bounding box center [541, 124] width 183 height 24
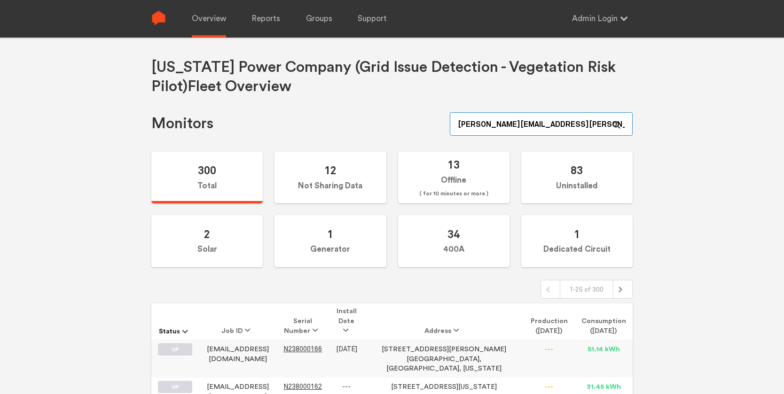
paste input "N149000216"
type input "N149000216"
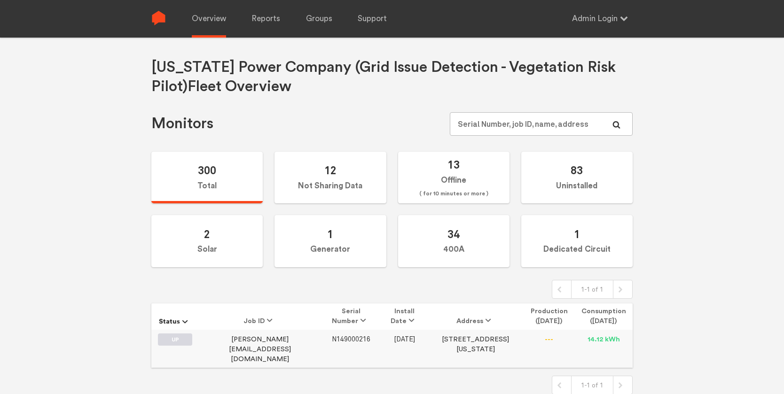
click at [332, 339] on span "N149000216" at bounding box center [351, 340] width 39 height 8
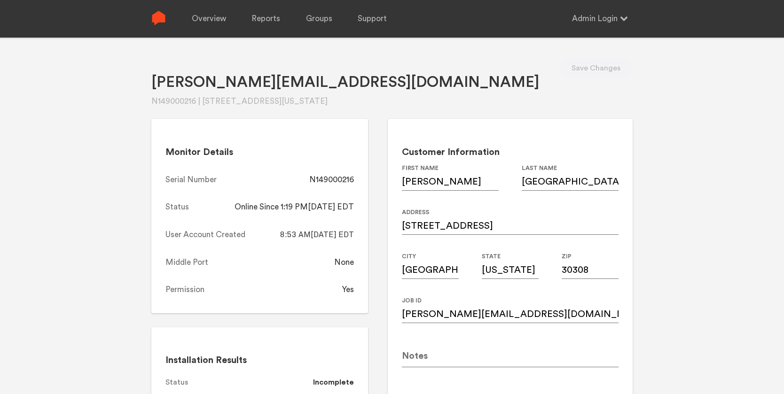
click at [333, 179] on div "N149000216" at bounding box center [331, 179] width 45 height 11
copy div "N149000216"
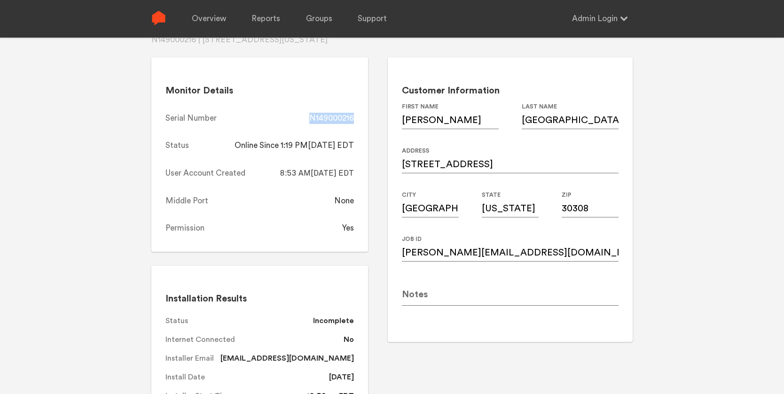
scroll to position [58, 0]
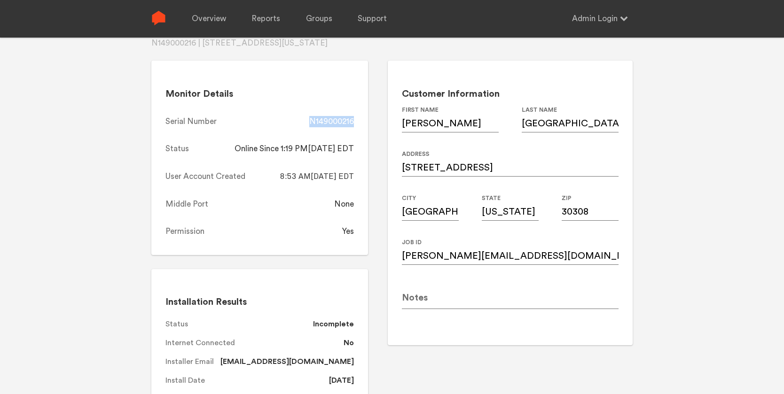
copy div "N149000216"
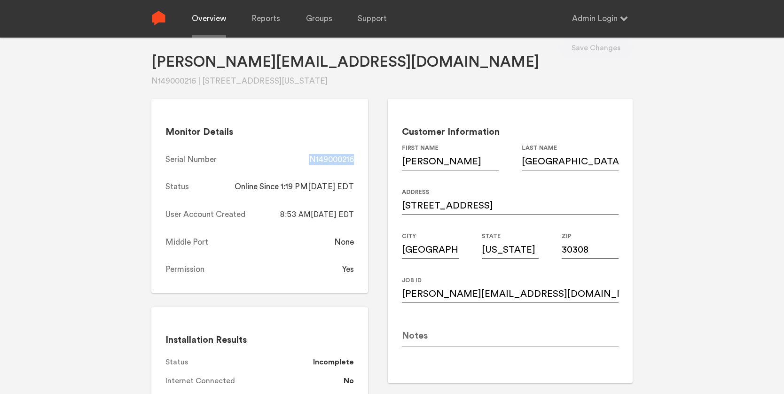
scroll to position [11, 0]
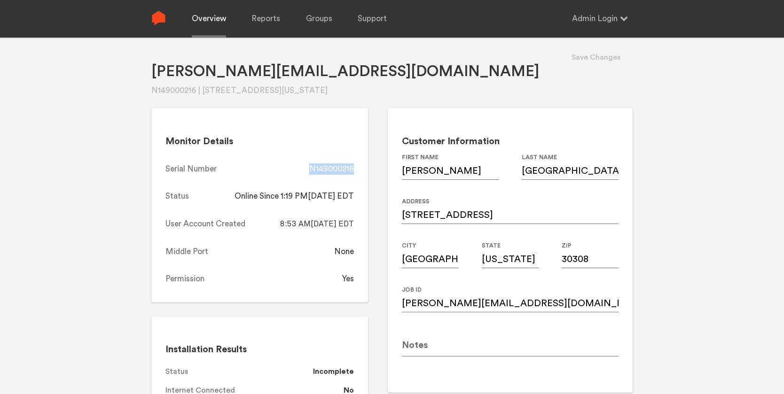
click at [208, 17] on link "Overview" at bounding box center [209, 19] width 34 height 38
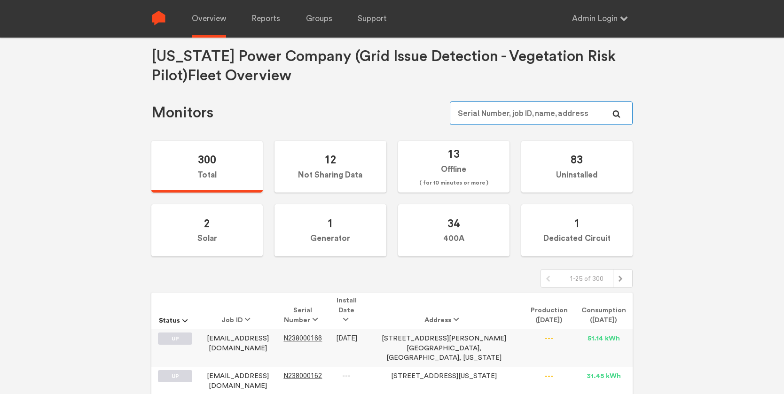
click at [529, 110] on input "text" at bounding box center [541, 114] width 183 height 24
paste input "N149000062"
type input "N149000062"
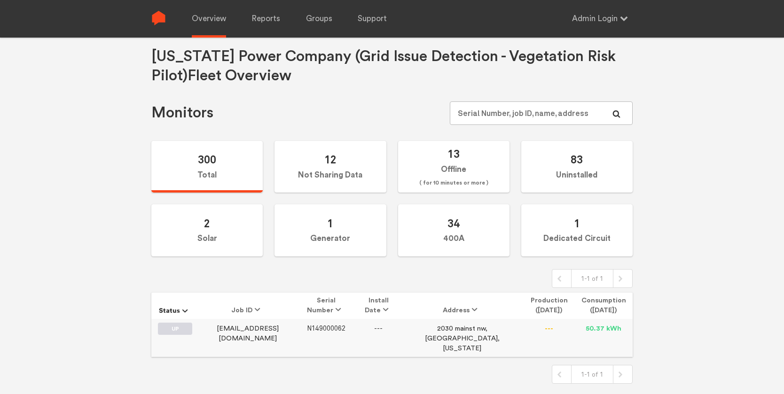
click at [321, 331] on span "N149000062" at bounding box center [326, 329] width 39 height 8
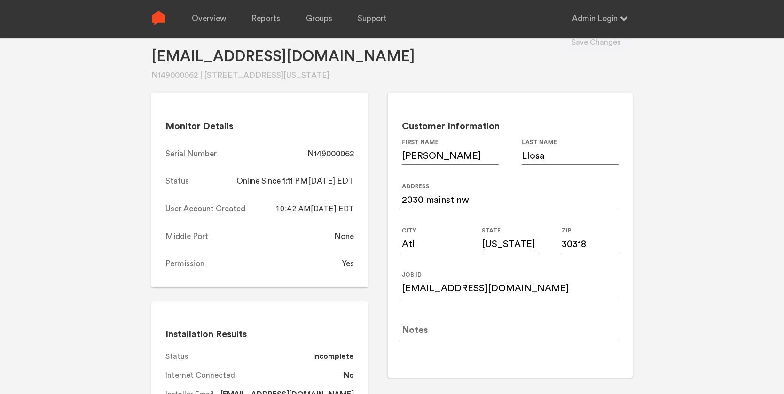
scroll to position [22, 0]
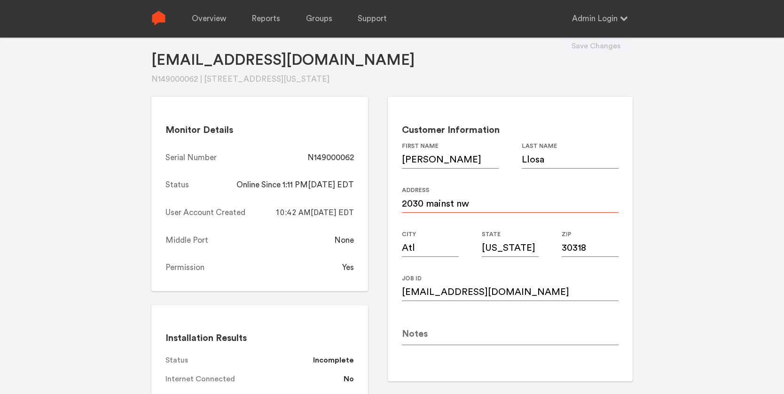
click at [447, 205] on input "2030 mainst nw" at bounding box center [510, 200] width 217 height 26
type input "[STREET_ADDRESS]"
click at [602, 50] on button "Save Changes" at bounding box center [596, 46] width 73 height 21
click at [340, 159] on div "N149000062" at bounding box center [331, 157] width 47 height 11
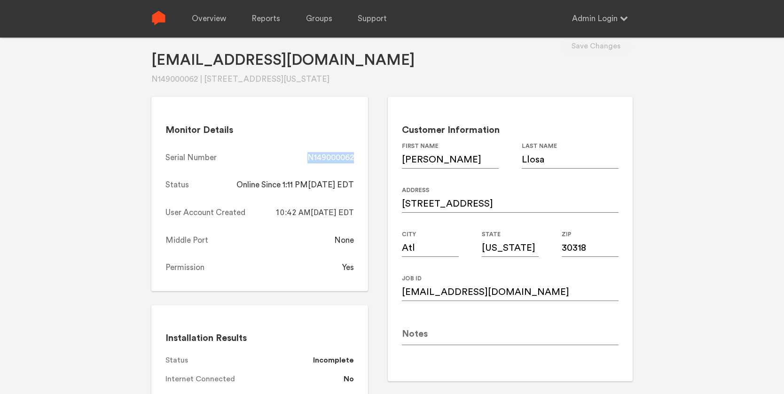
copy div "N149000062"
click at [212, 18] on link "Overview" at bounding box center [209, 19] width 34 height 38
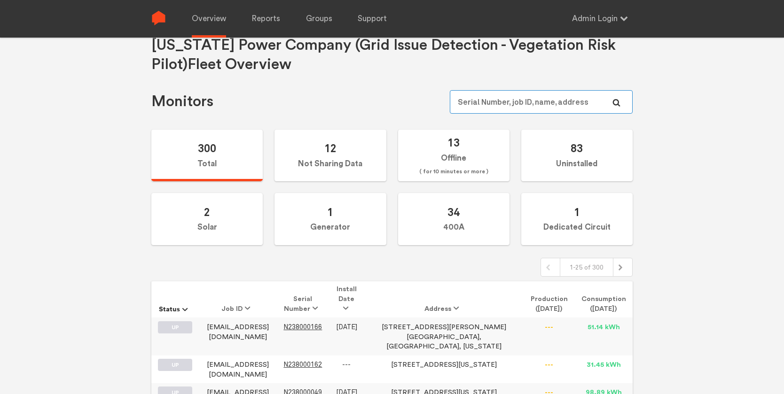
paste input "N149000217"
type input "N149000217"
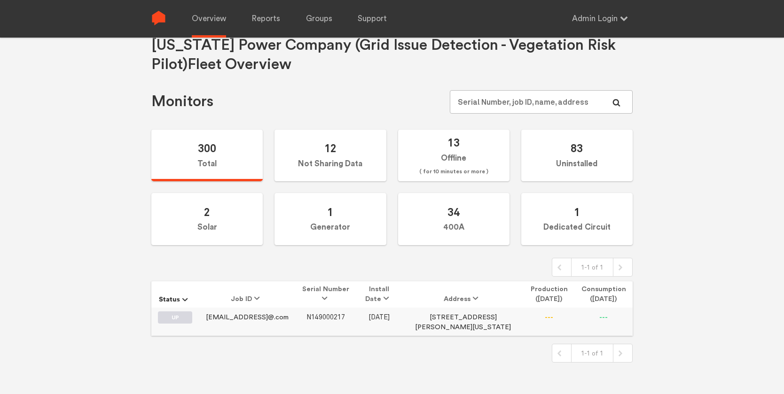
click at [323, 319] on span "N149000217" at bounding box center [326, 318] width 39 height 8
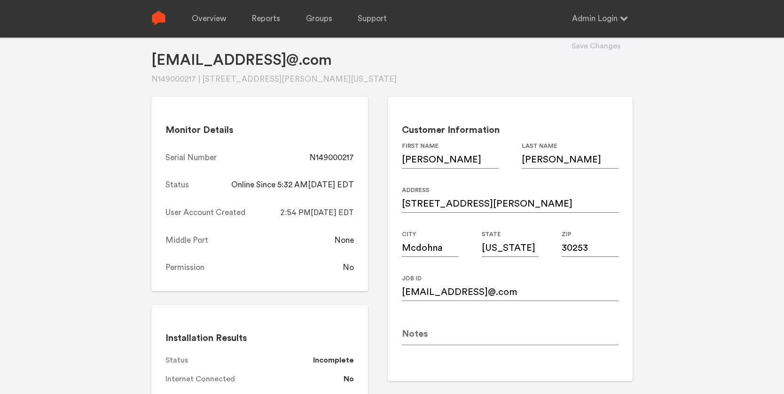
click at [334, 160] on div "N149000217" at bounding box center [331, 157] width 45 height 11
click at [335, 160] on div "N149000217" at bounding box center [331, 157] width 45 height 11
copy div "N149000217"
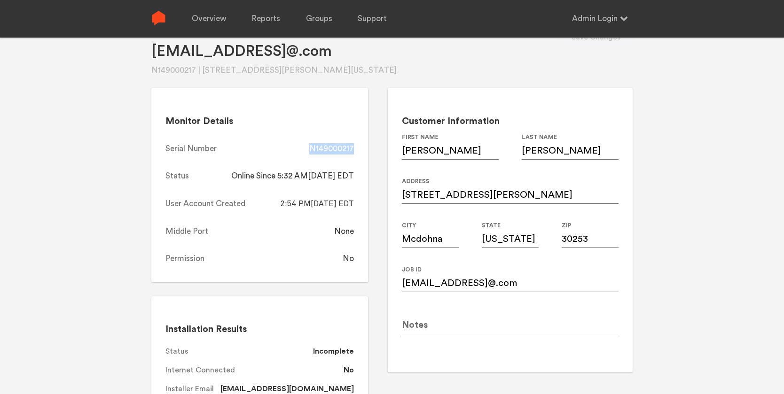
scroll to position [28, 0]
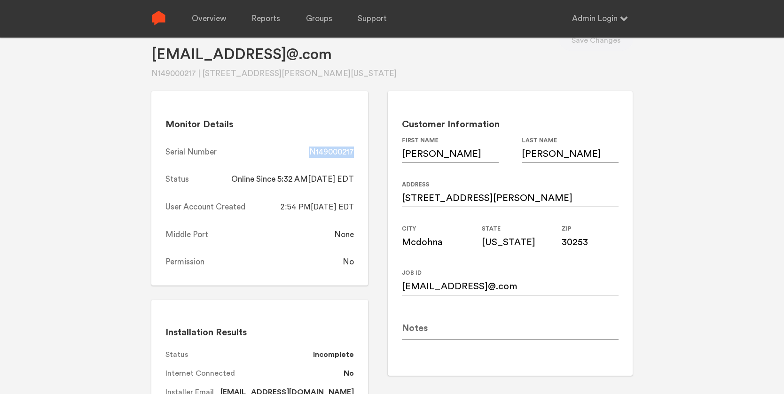
copy div "N149000217"
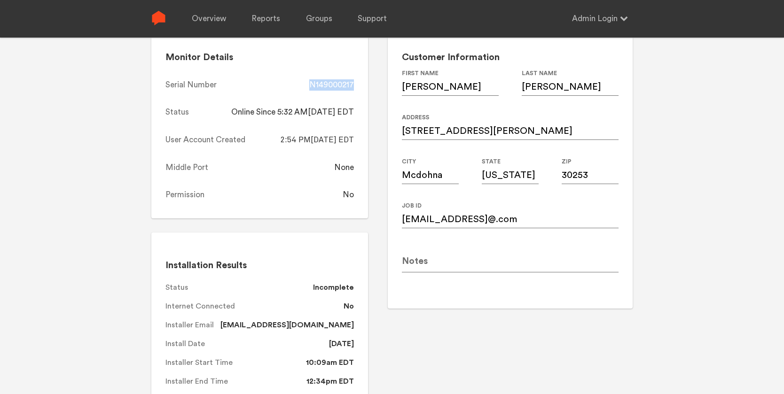
scroll to position [97, 0]
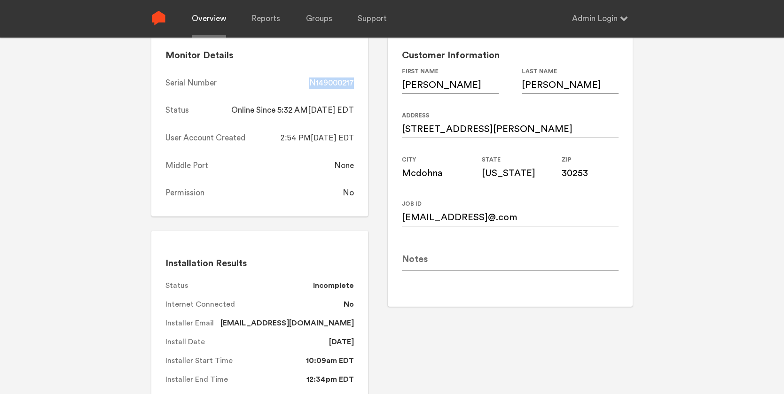
click at [213, 19] on link "Overview" at bounding box center [209, 19] width 34 height 38
